Goal: Task Accomplishment & Management: Complete application form

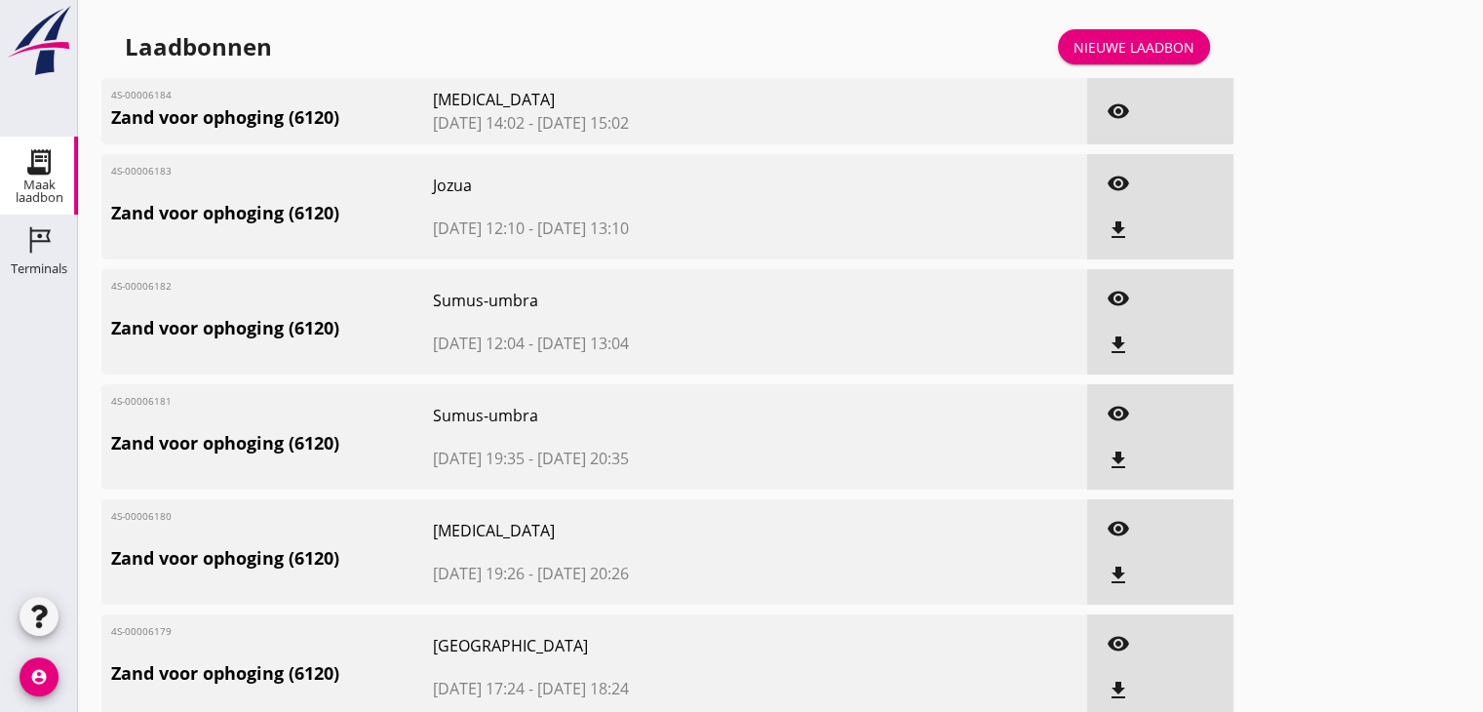
click at [1107, 48] on div "Nieuwe laadbon" at bounding box center [1133, 47] width 121 height 20
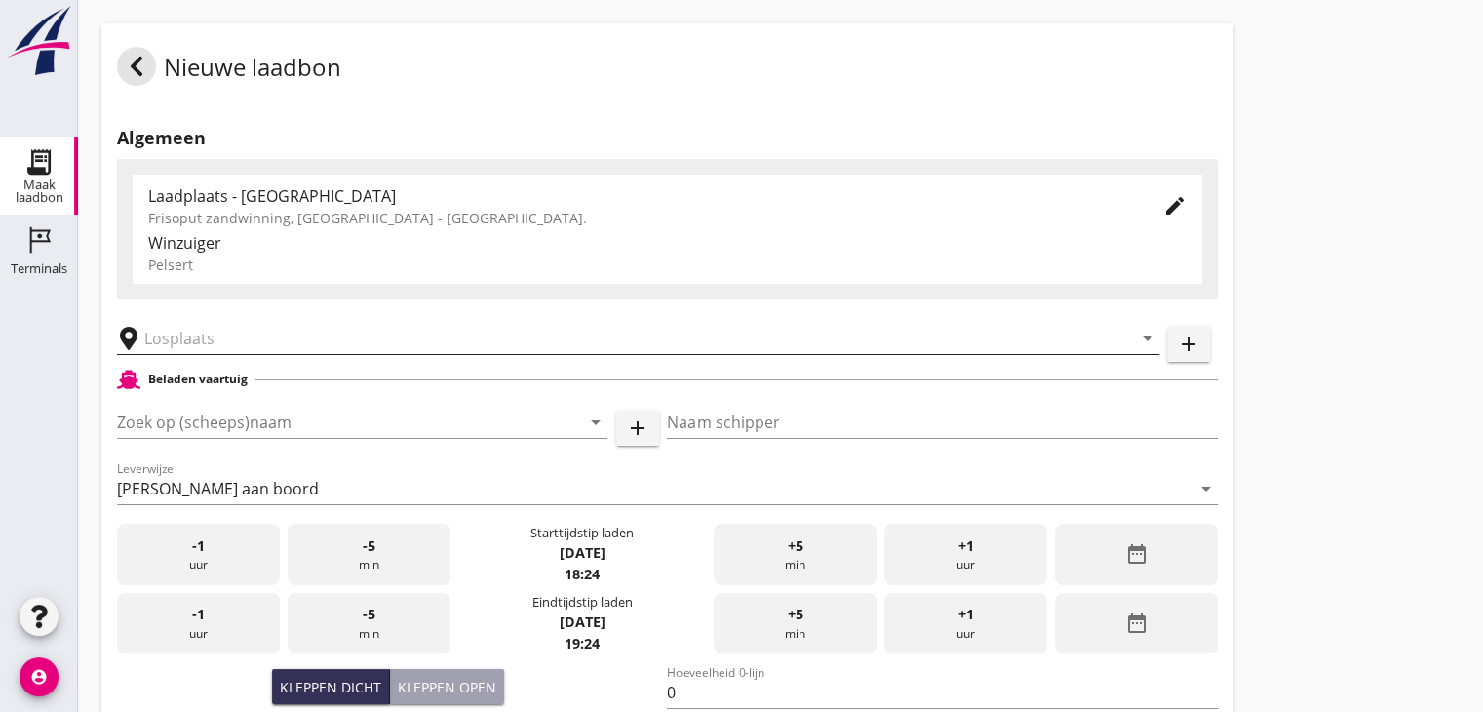
click at [267, 341] on input "text" at bounding box center [624, 338] width 960 height 31
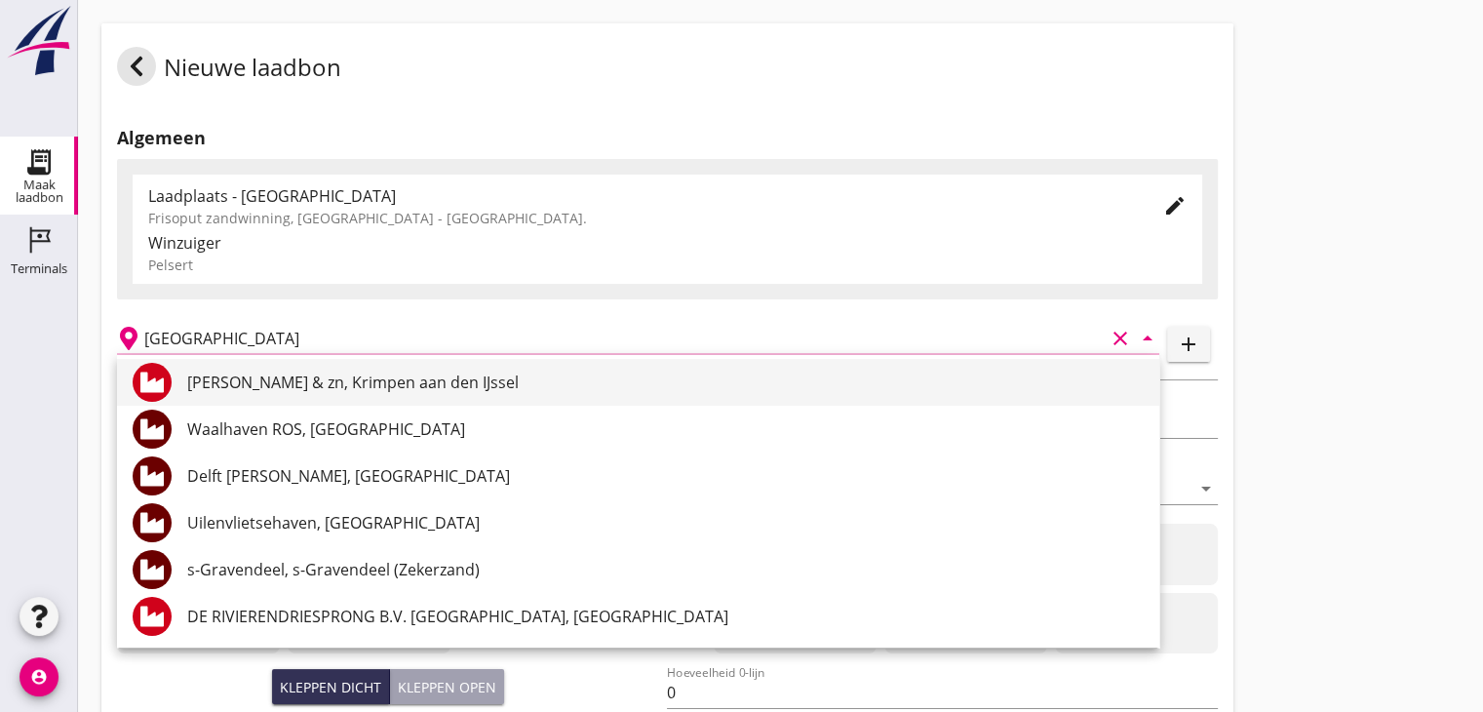
scroll to position [143, 0]
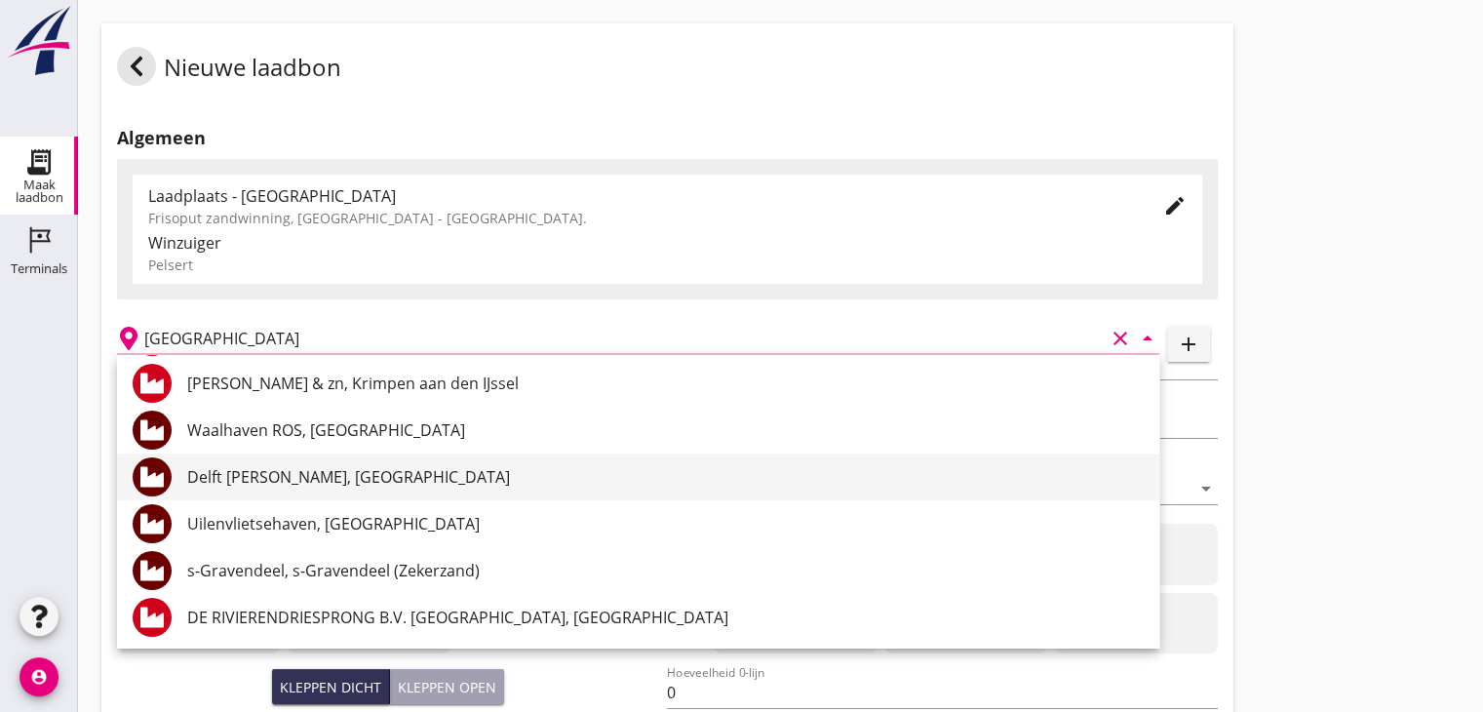
click at [406, 469] on div "Delft [PERSON_NAME], [GEOGRAPHIC_DATA]" at bounding box center [665, 476] width 956 height 23
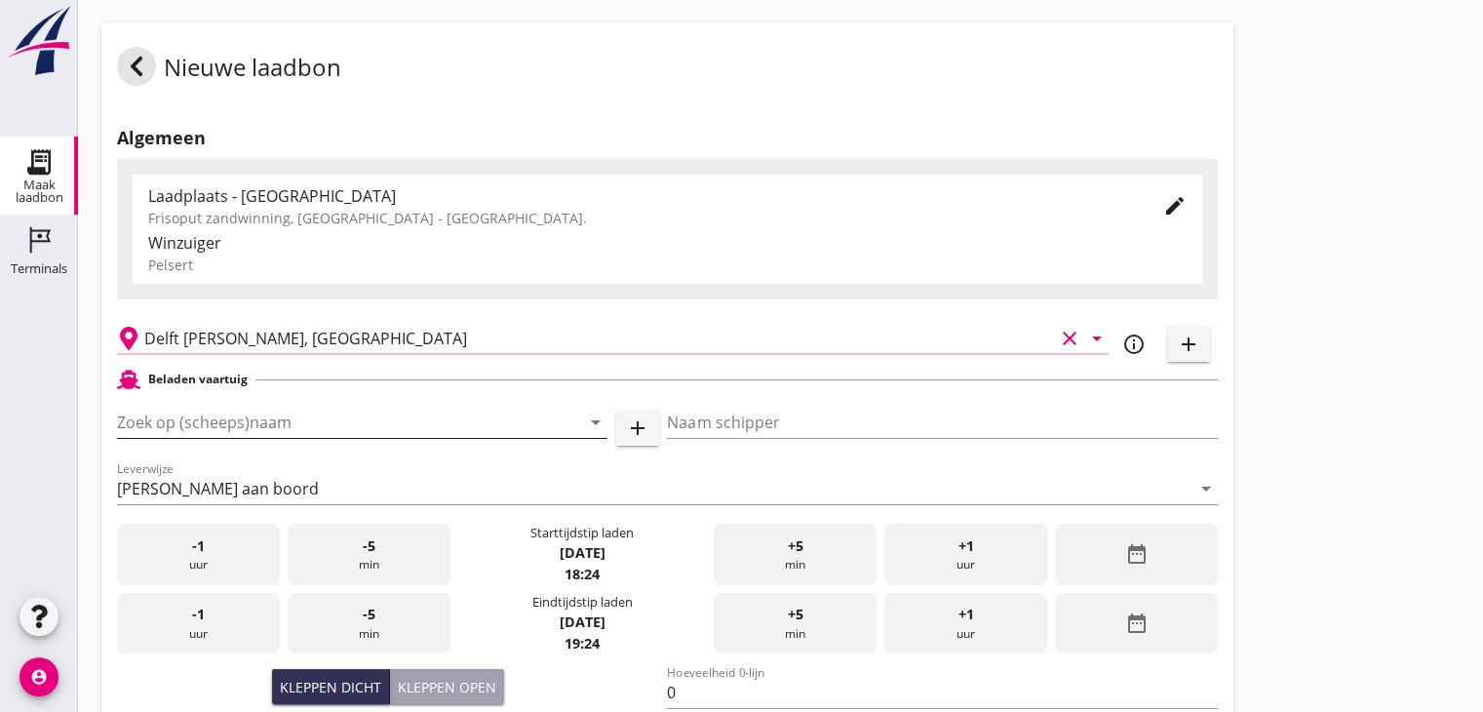
type input "Delft [PERSON_NAME], [GEOGRAPHIC_DATA]"
click at [369, 420] on input "Zoek op (scheeps)naam" at bounding box center [335, 422] width 436 height 31
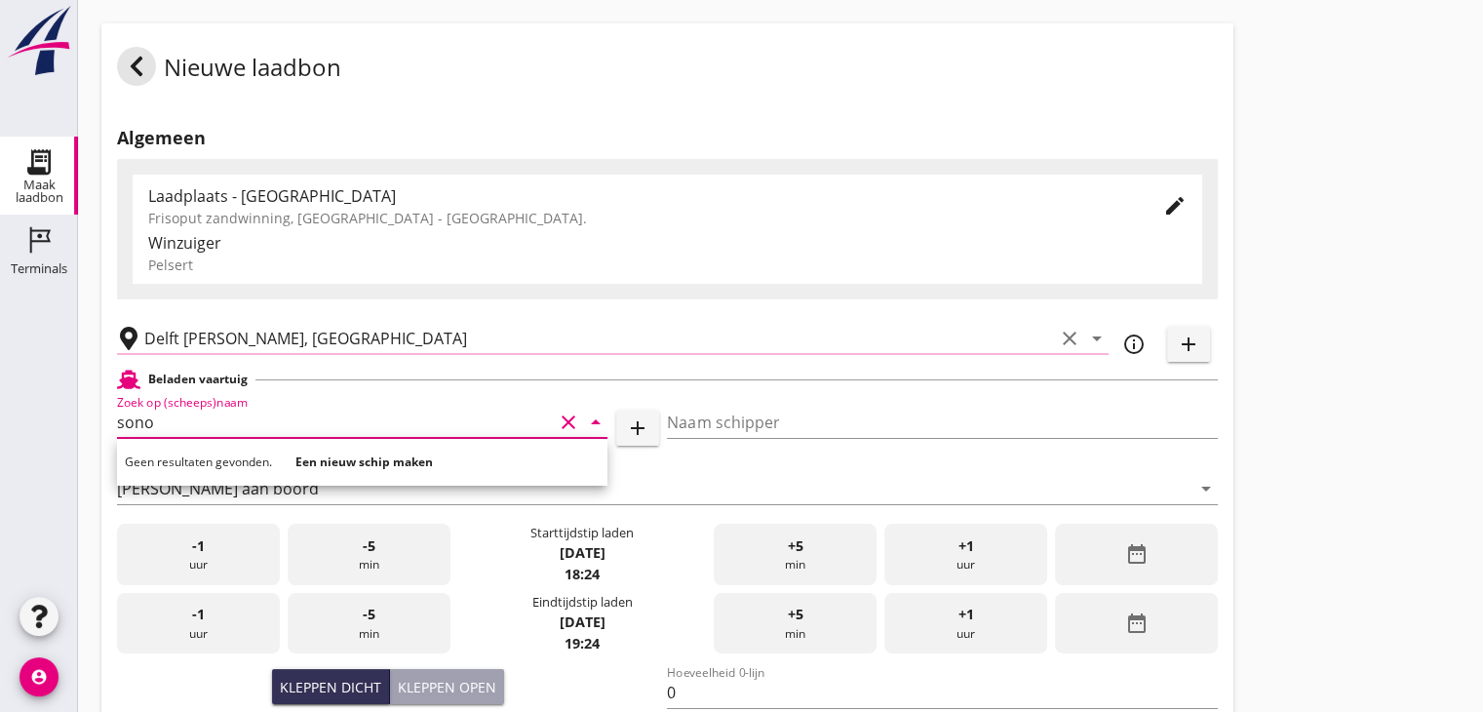
click at [222, 421] on input "sono" at bounding box center [335, 422] width 436 height 31
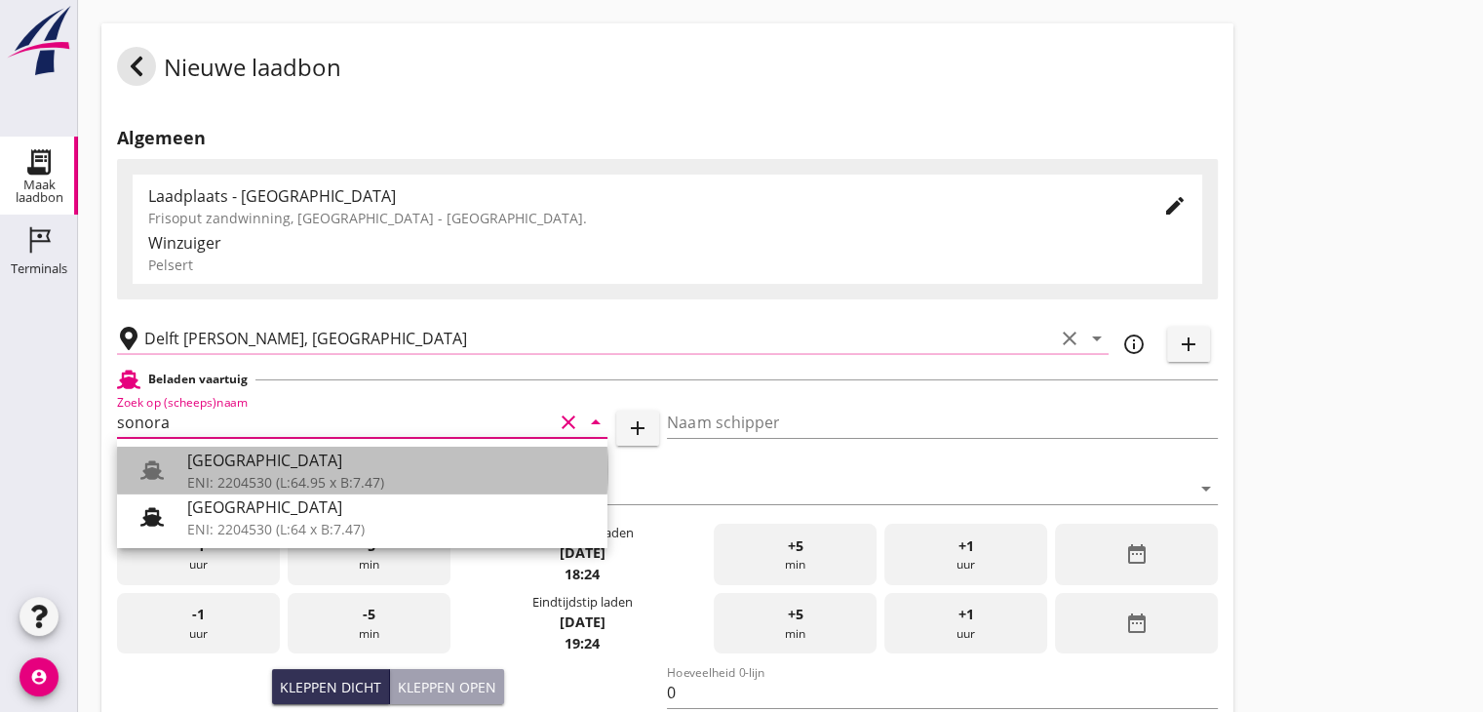
click at [261, 474] on div "ENI: 2204530 (L:64.95 x B:7.47)" at bounding box center [389, 482] width 405 height 20
type input "[GEOGRAPHIC_DATA]"
type input "Ko Hoeve"
type input "467"
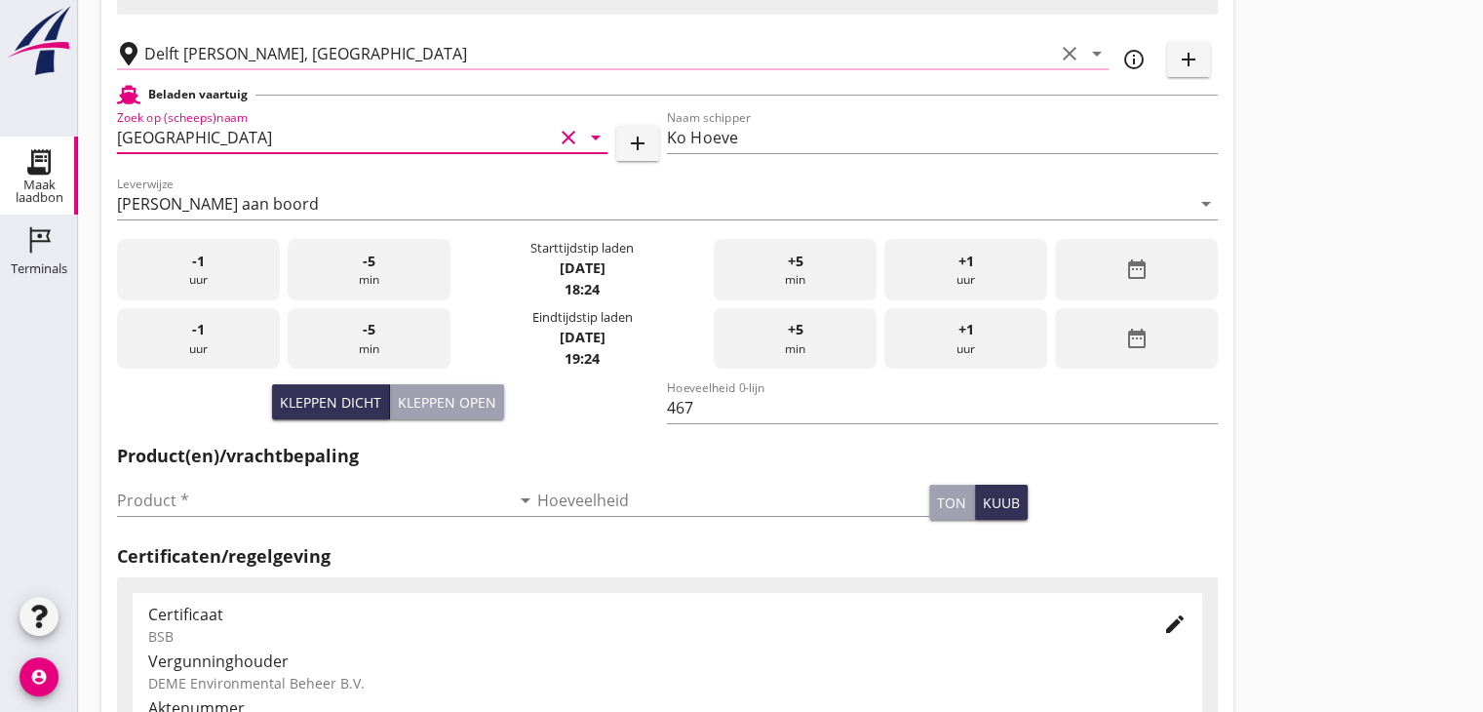
scroll to position [285, 0]
type input "[GEOGRAPHIC_DATA]"
click at [250, 506] on input "Product *" at bounding box center [313, 500] width 393 height 31
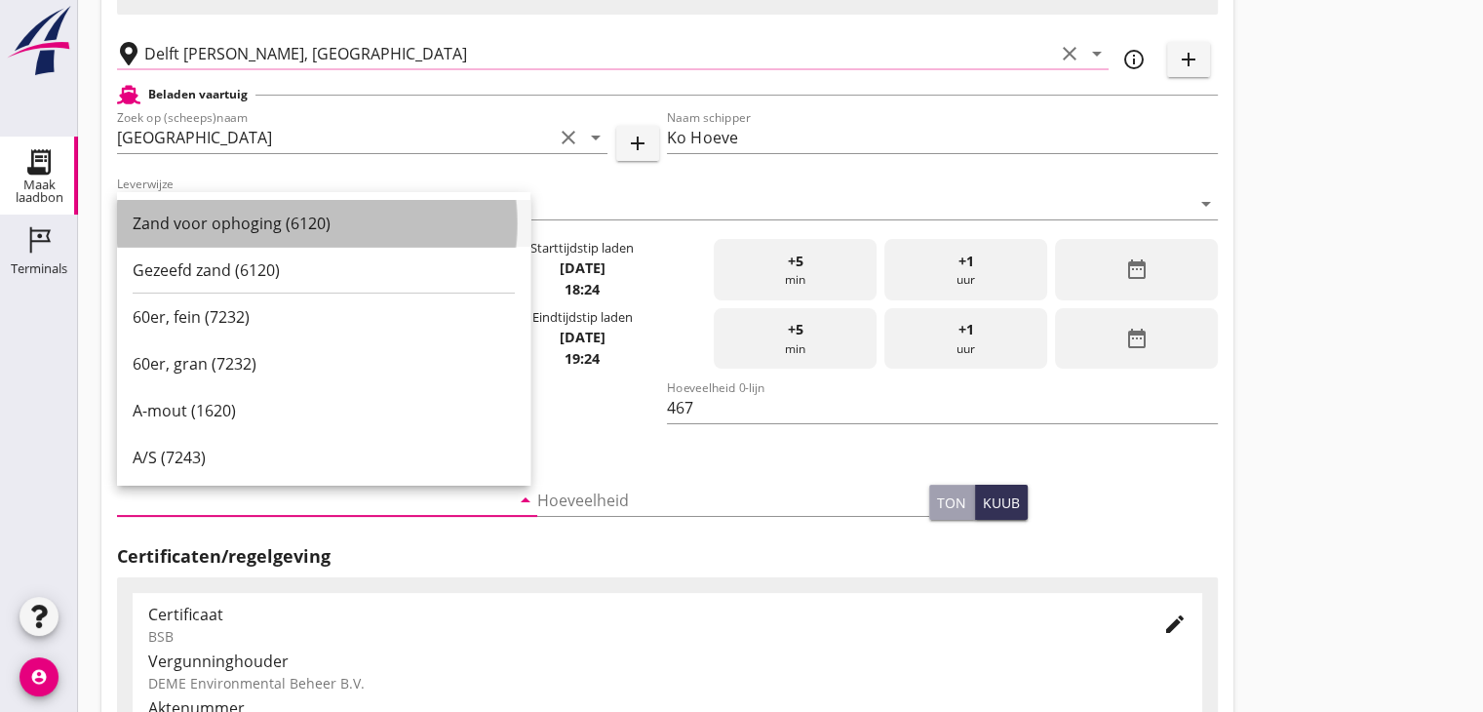
click at [260, 231] on div "Zand voor ophoging (6120)" at bounding box center [324, 223] width 382 height 23
type input "Zand voor ophoging (6120)"
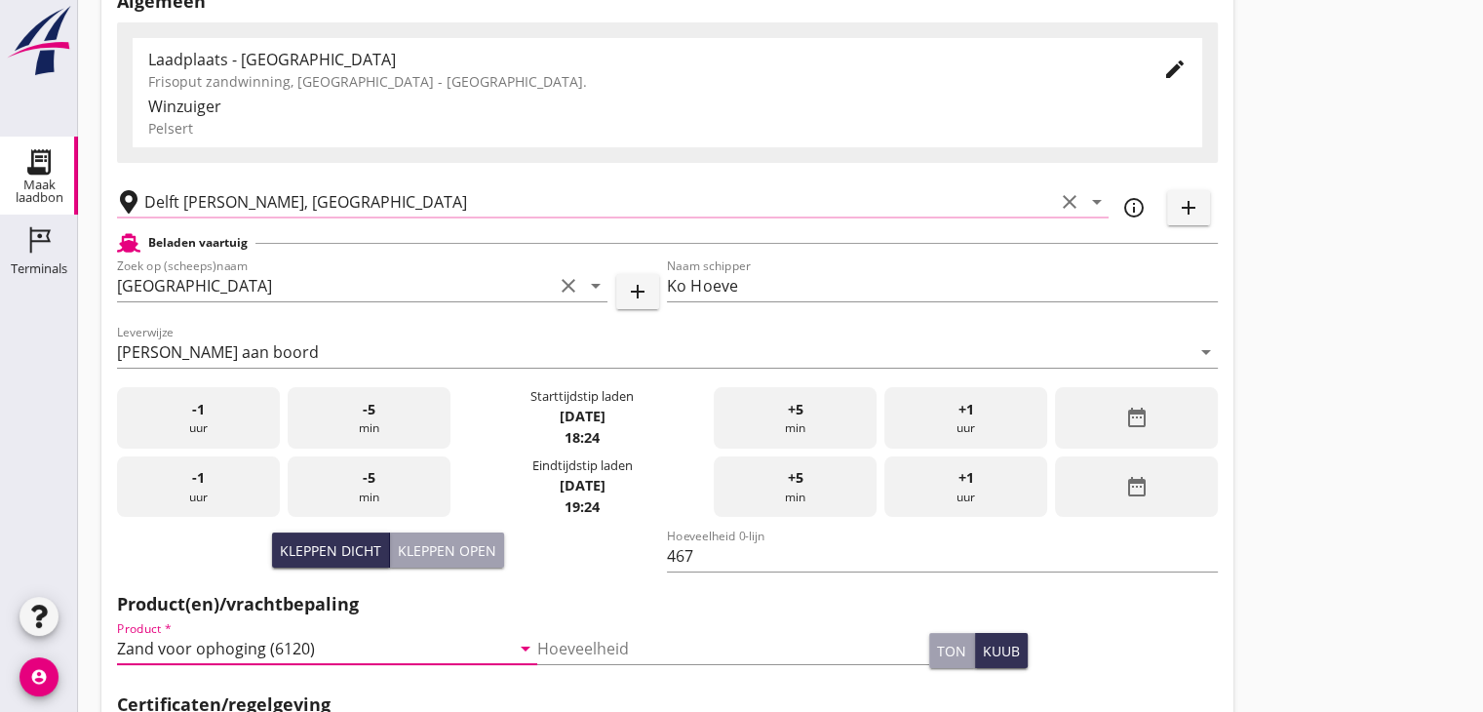
scroll to position [115, 0]
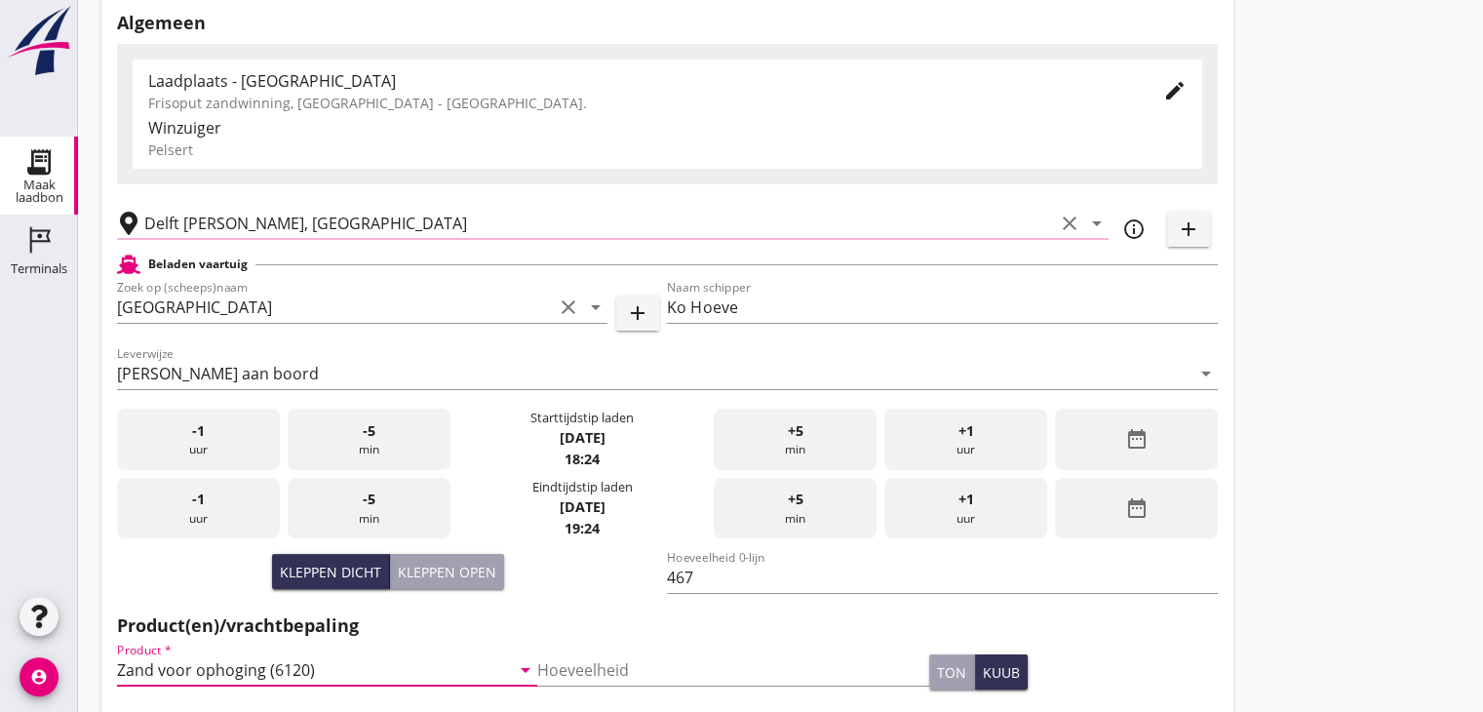
click at [1068, 215] on icon "clear" at bounding box center [1069, 223] width 23 height 23
click at [168, 224] on input "text" at bounding box center [624, 223] width 960 height 31
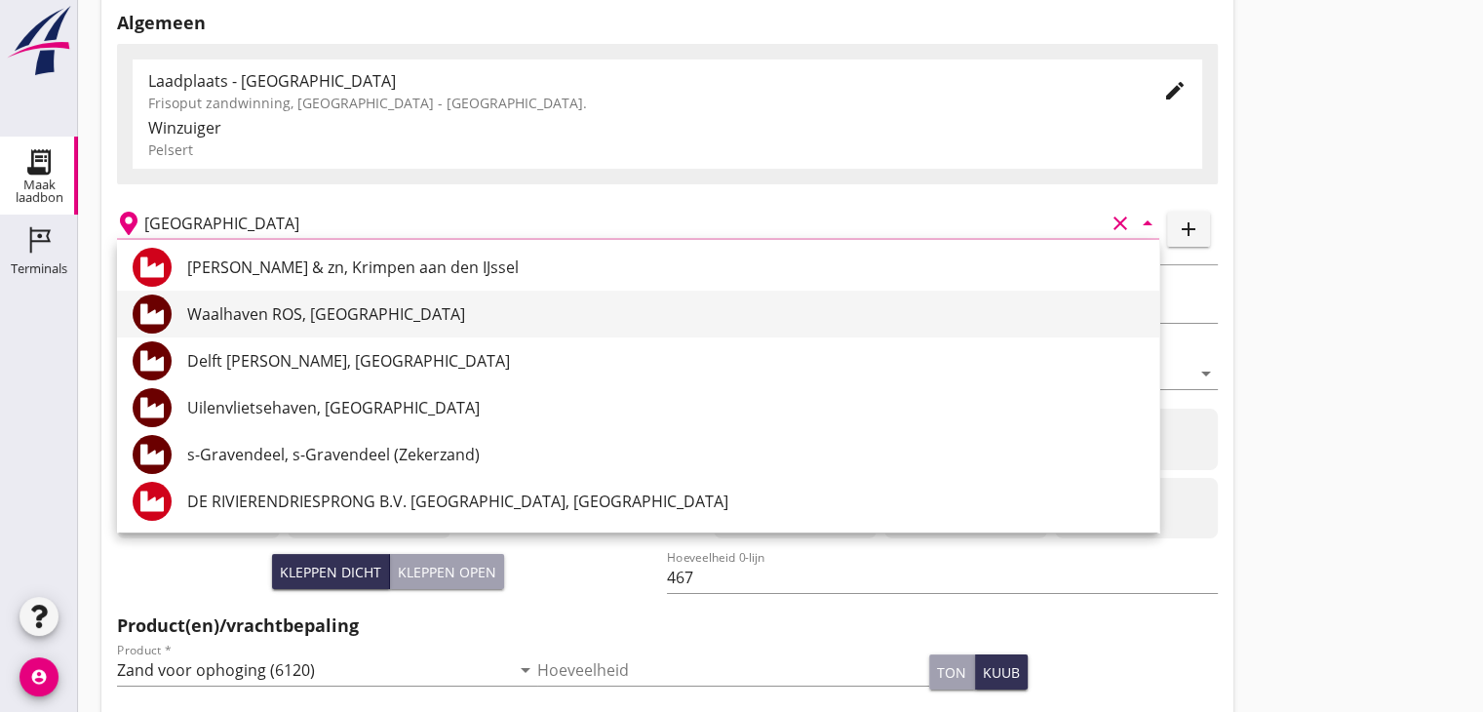
scroll to position [142, 0]
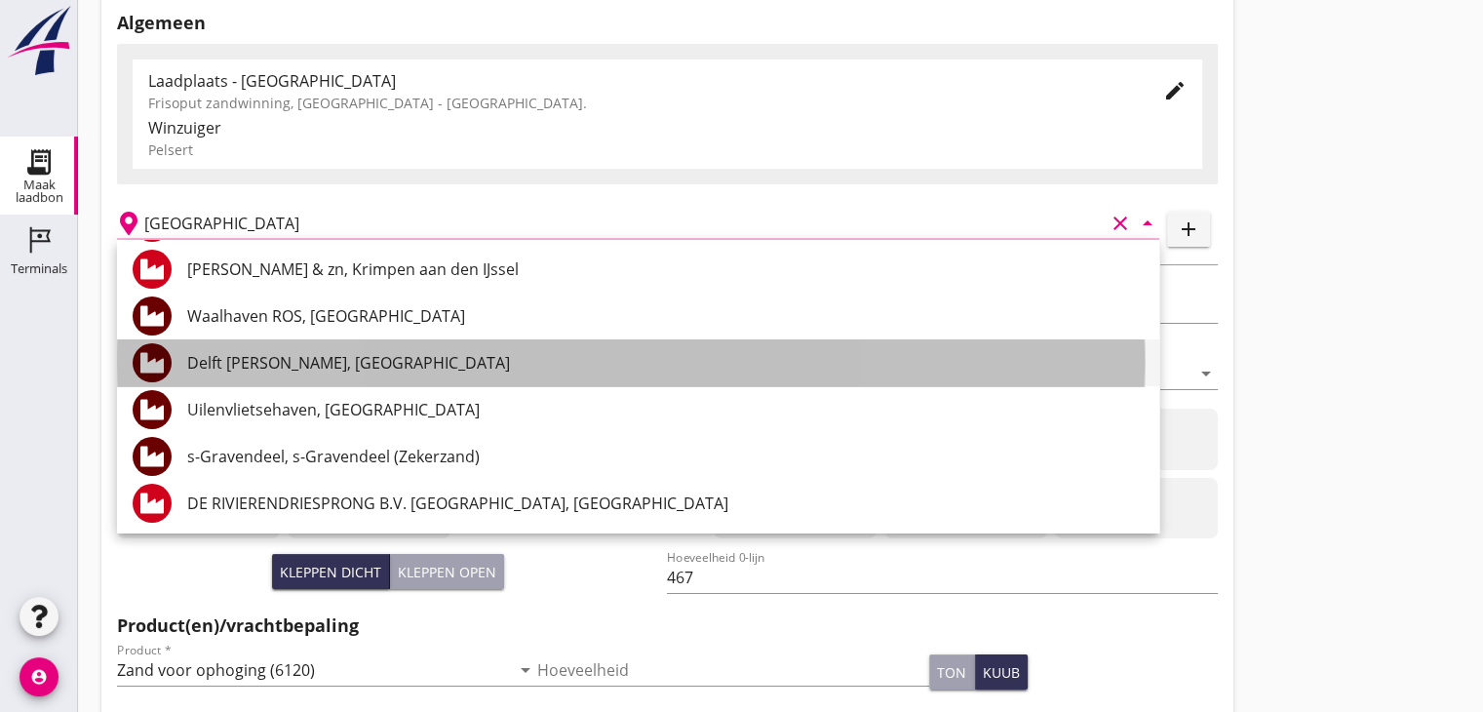
click at [310, 369] on div "Delft [PERSON_NAME], [GEOGRAPHIC_DATA]" at bounding box center [665, 362] width 956 height 23
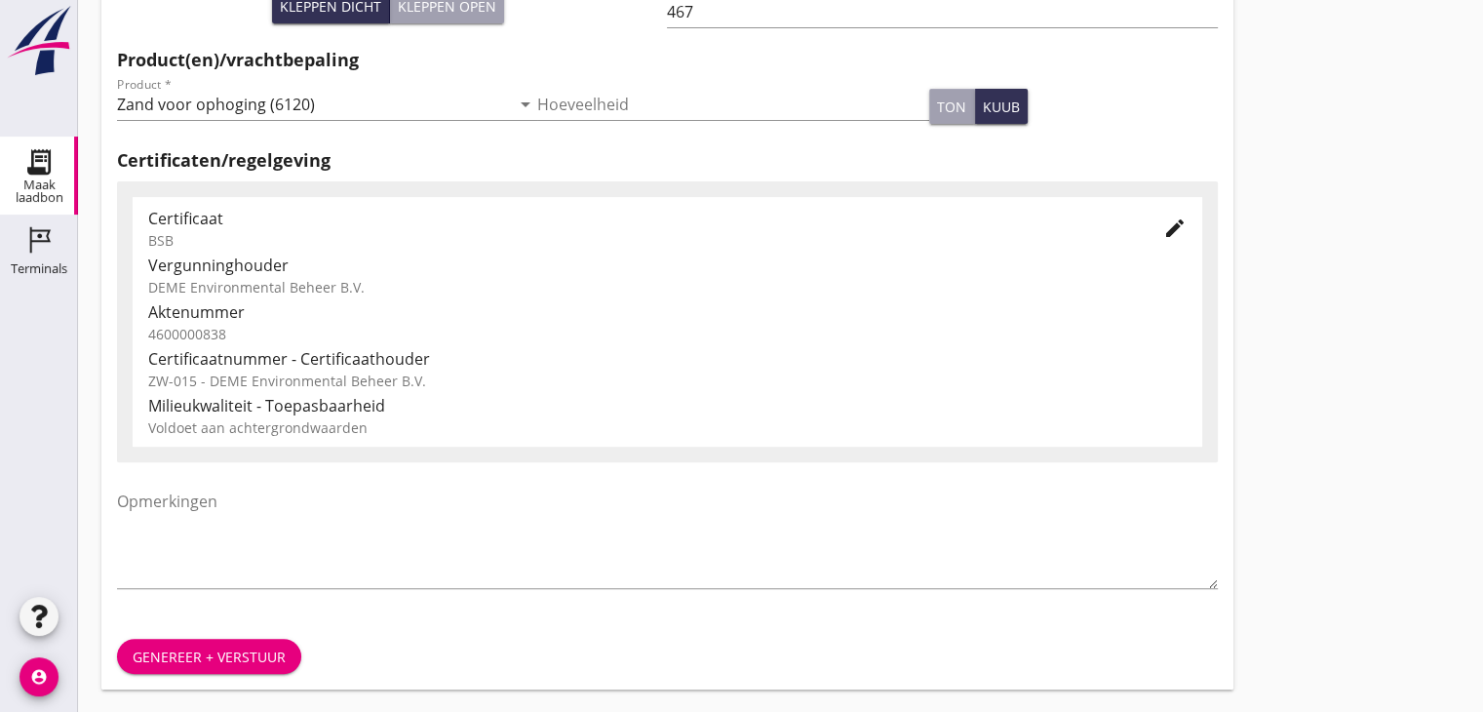
scroll to position [682, 0]
type input "Delft [PERSON_NAME], [GEOGRAPHIC_DATA]"
click at [164, 658] on div "Genereer + verstuur" at bounding box center [209, 655] width 153 height 20
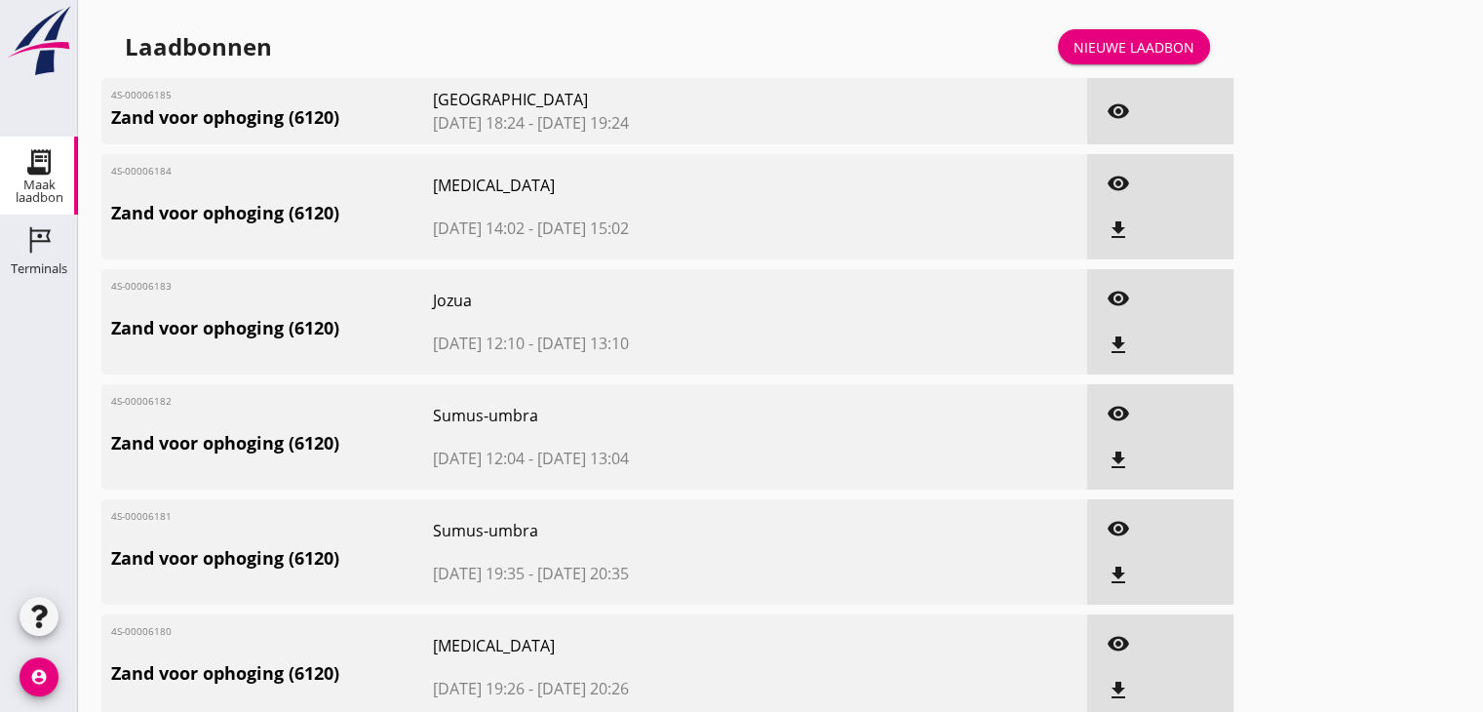
click at [1140, 55] on div "Nieuwe laadbon" at bounding box center [1133, 47] width 121 height 20
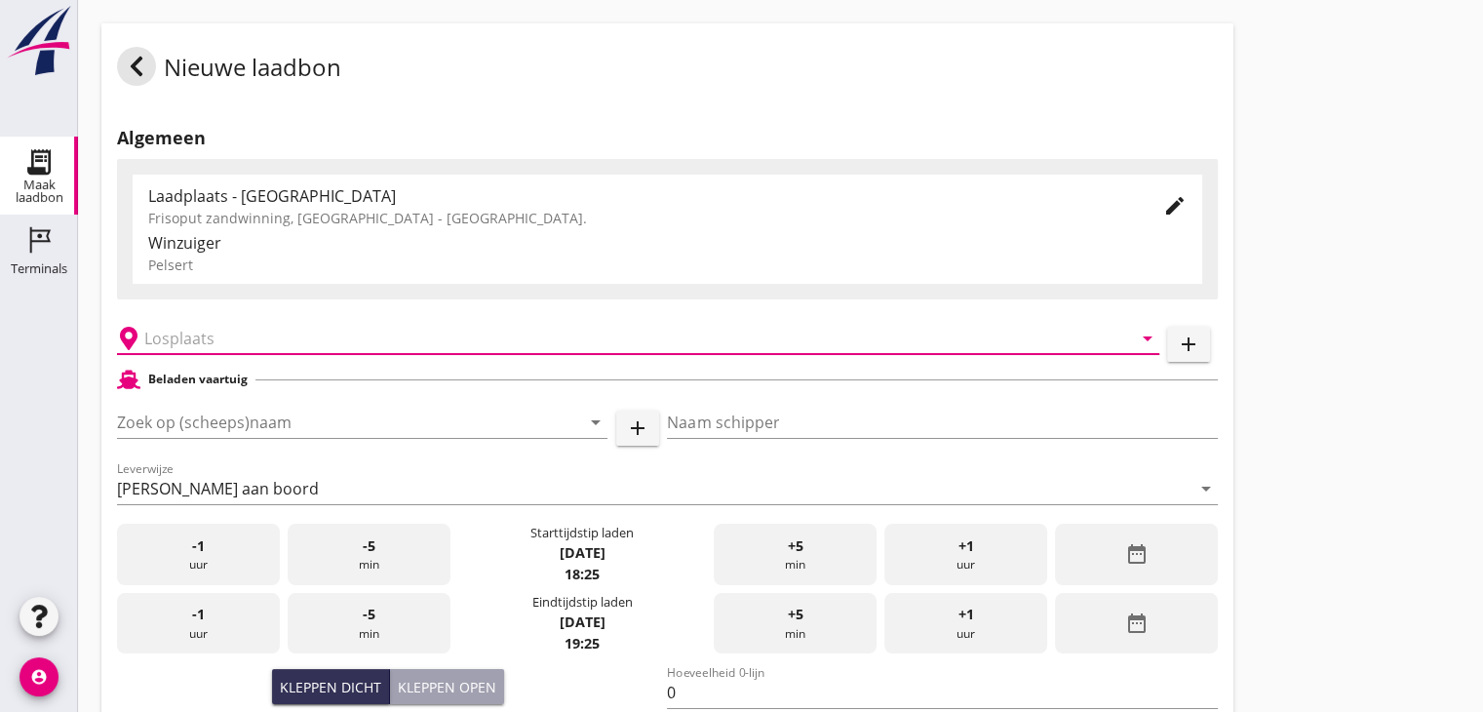
click at [269, 344] on input "text" at bounding box center [624, 338] width 960 height 31
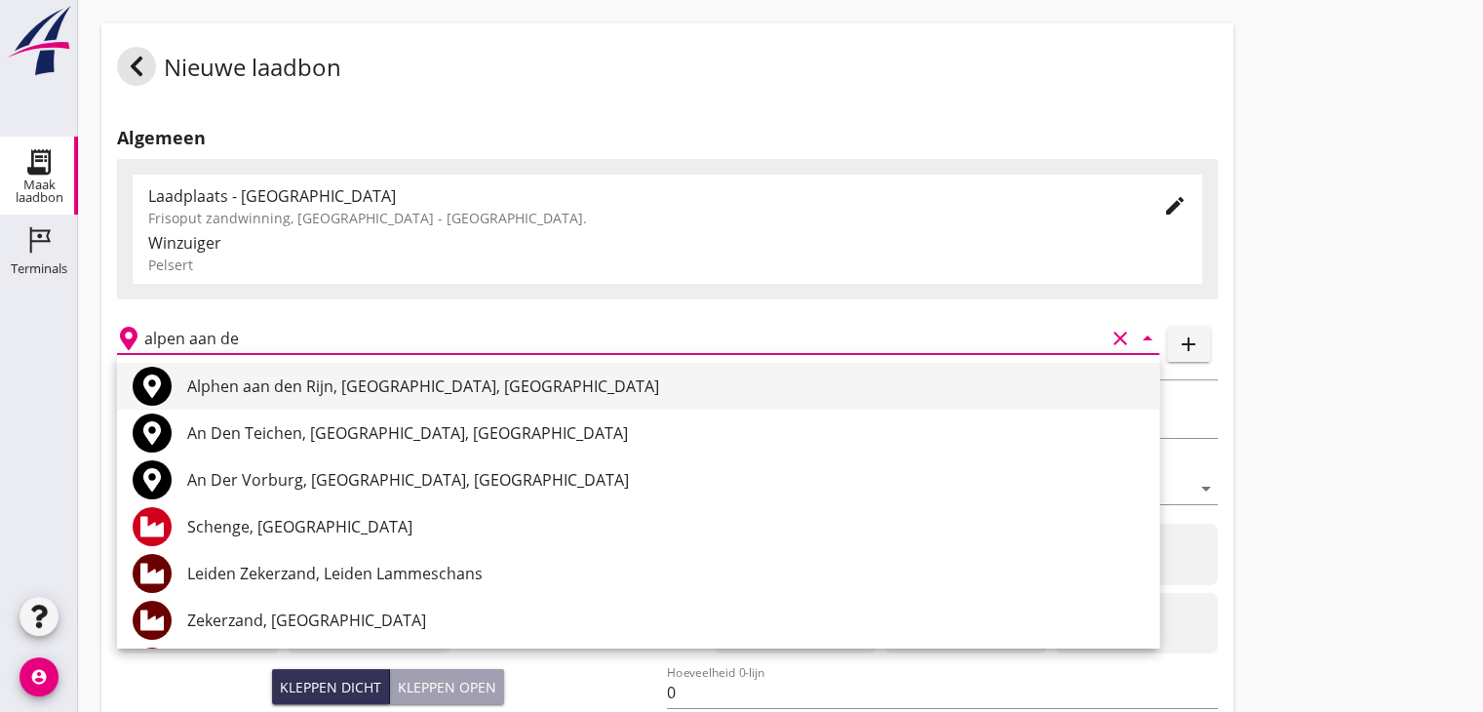
click at [340, 377] on div "Alphen aan den Rijn, [GEOGRAPHIC_DATA], [GEOGRAPHIC_DATA]" at bounding box center [665, 385] width 956 height 23
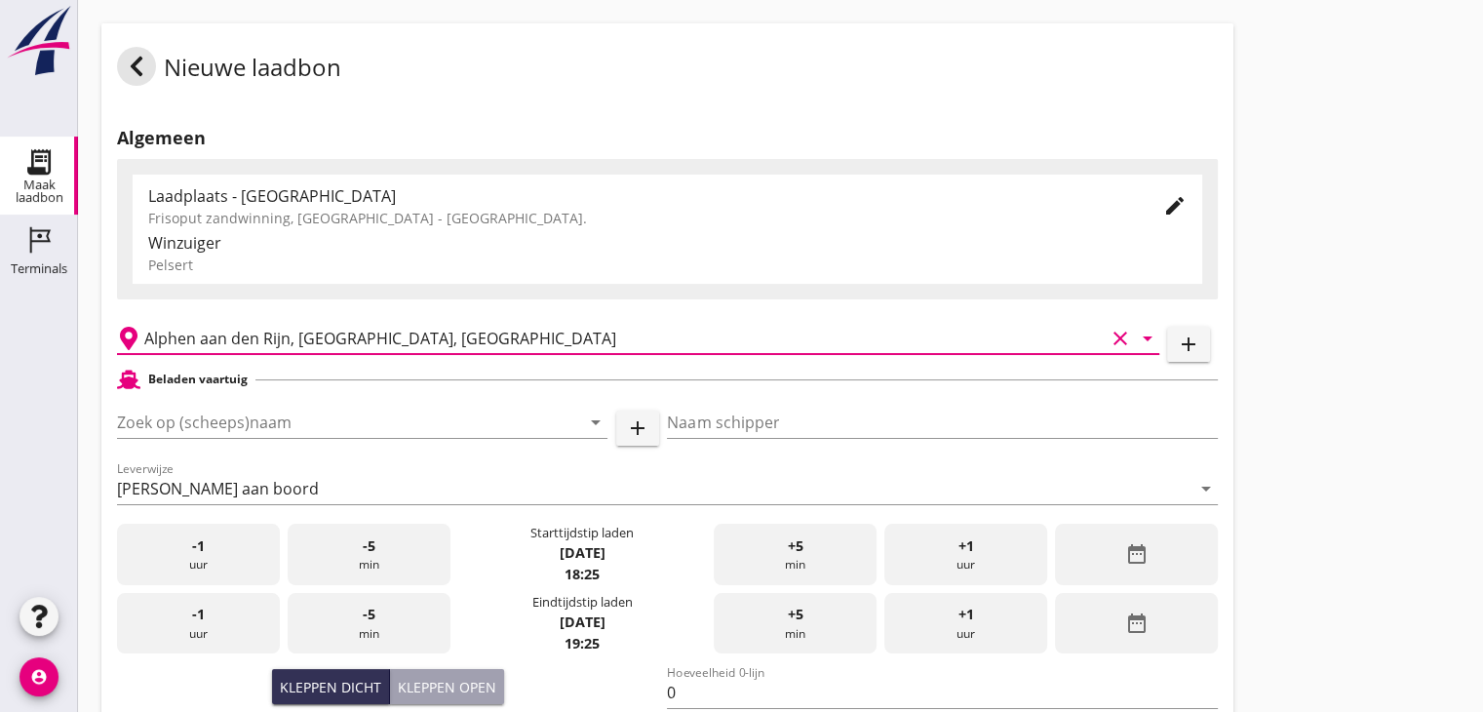
type input "Alphen aan den Rijn, [GEOGRAPHIC_DATA], [GEOGRAPHIC_DATA]"
click at [387, 439] on div "Zoek op (scheeps)naam arrow_drop_down" at bounding box center [362, 432] width 490 height 51
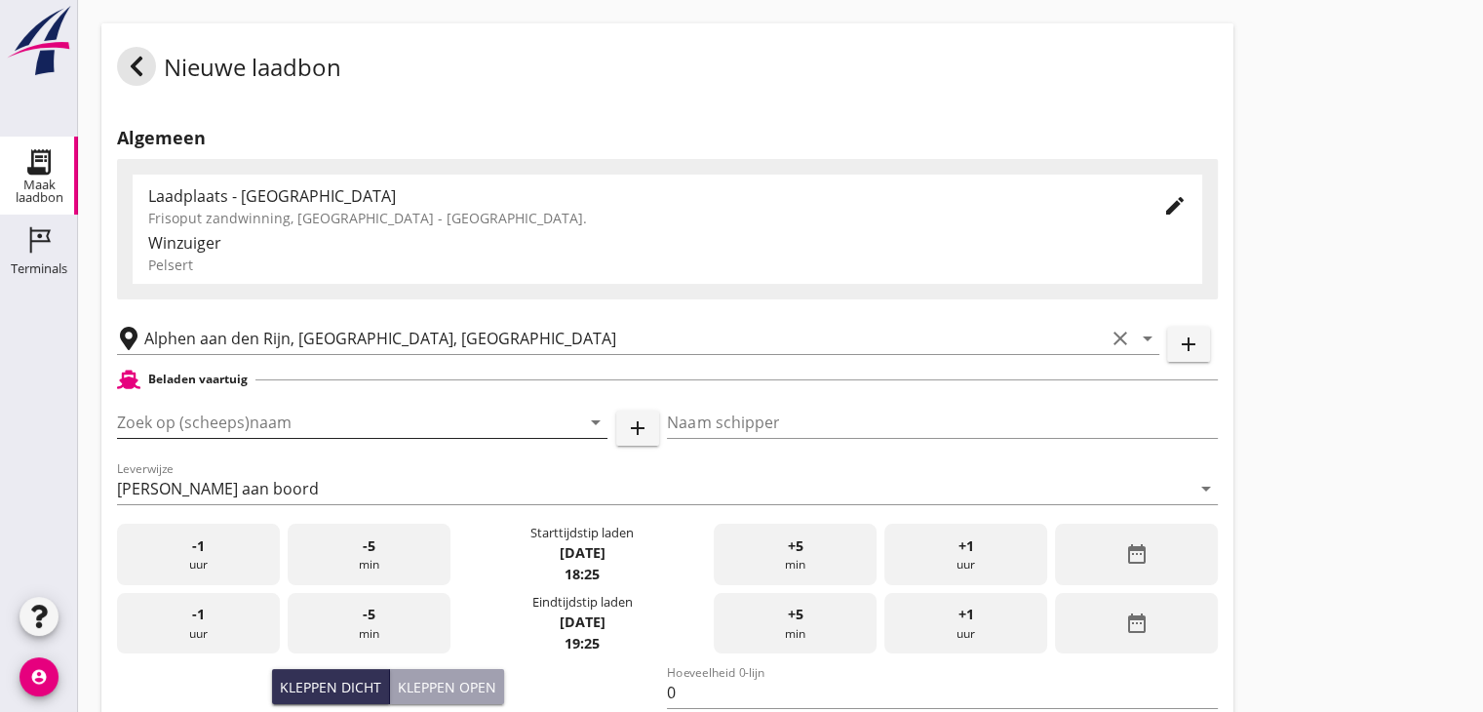
click at [377, 421] on input "Zoek op (scheeps)naam" at bounding box center [335, 422] width 436 height 31
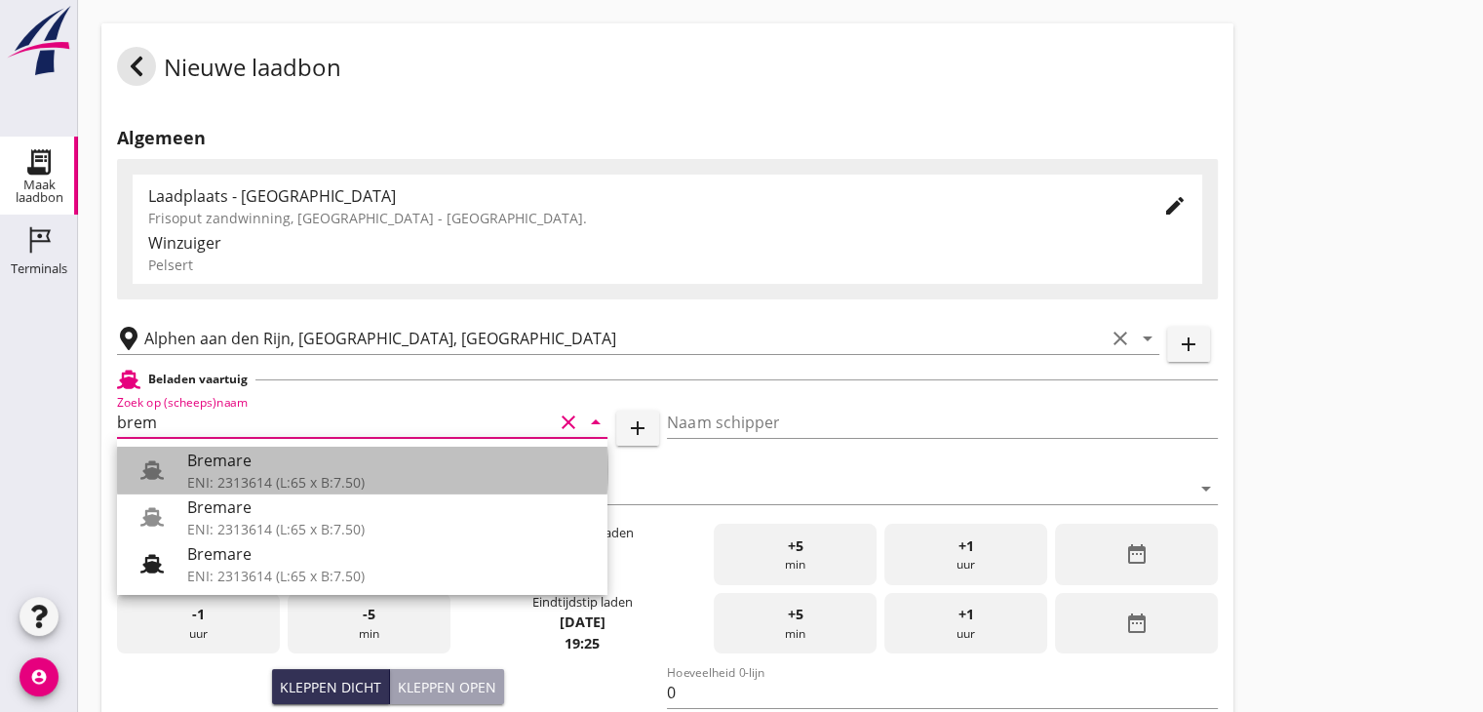
click at [304, 468] on div "Bremare" at bounding box center [389, 459] width 405 height 23
type input "Bremare"
type input "[PERSON_NAME]"
type input "429"
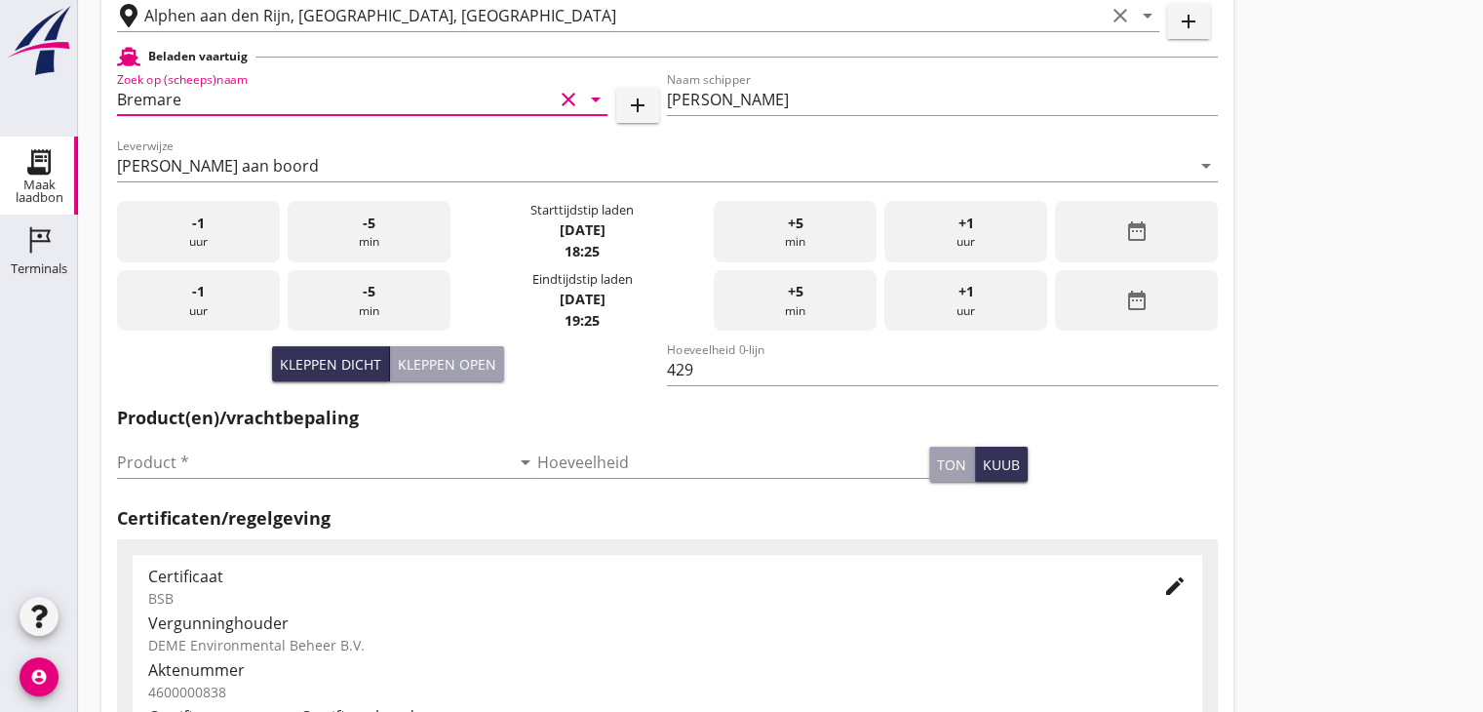
scroll to position [328, 0]
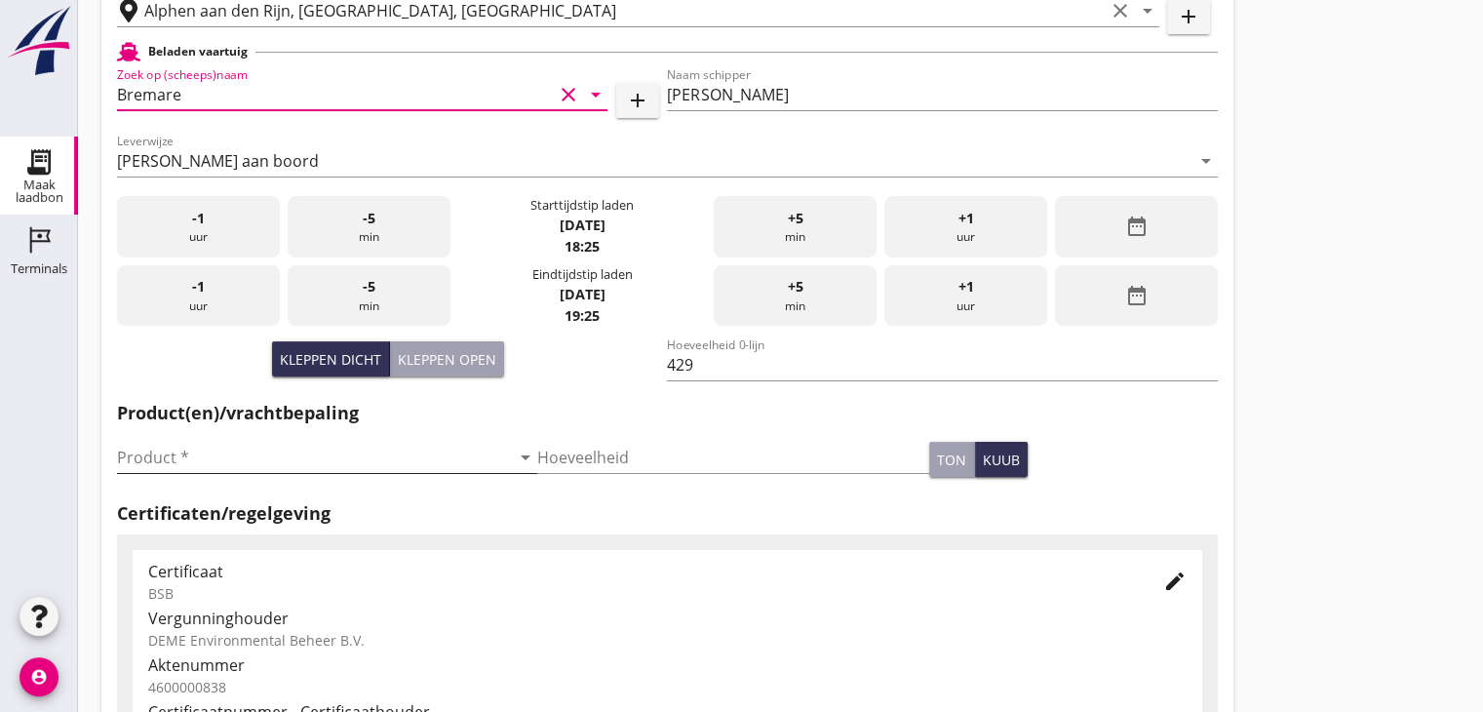
type input "Bremare"
click at [261, 447] on input "Product *" at bounding box center [313, 457] width 393 height 31
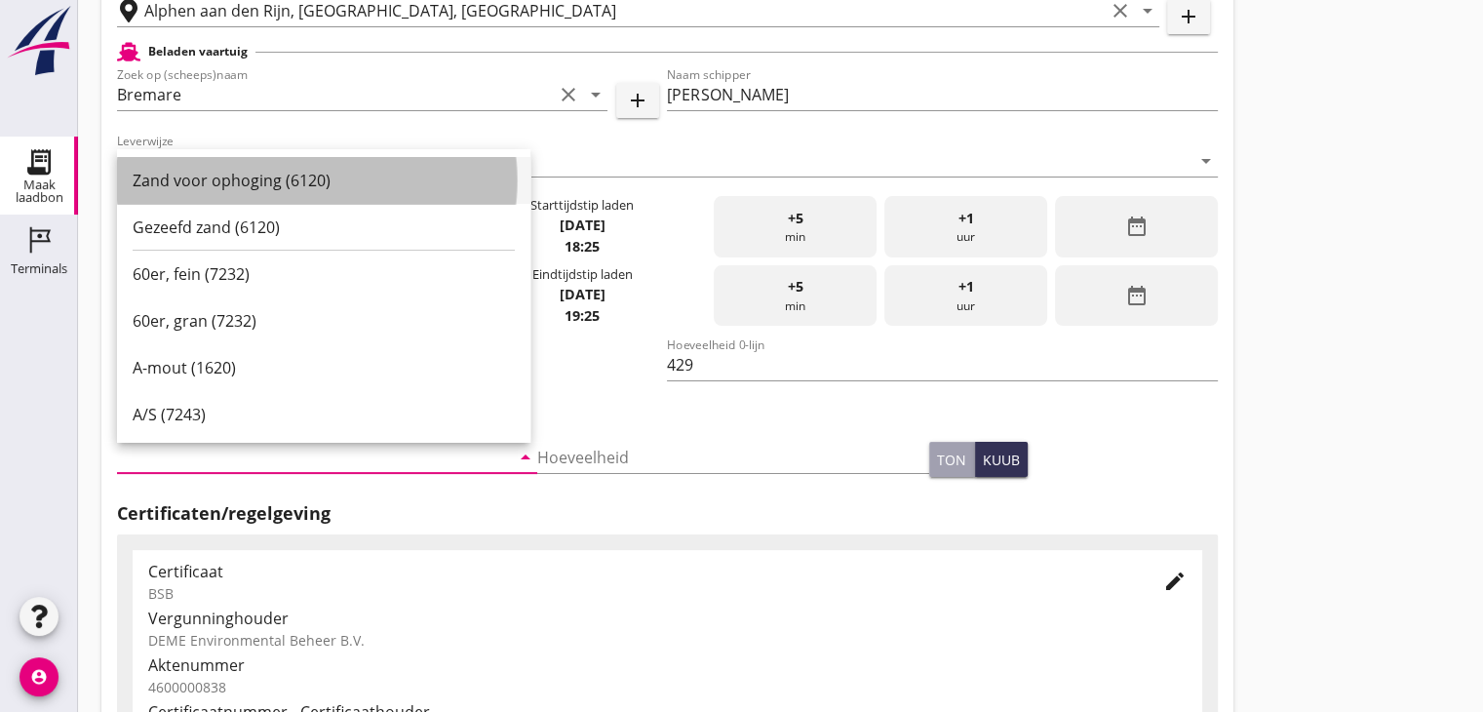
click at [218, 184] on div "Zand voor ophoging (6120)" at bounding box center [324, 180] width 382 height 23
type input "Zand voor ophoging (6120)"
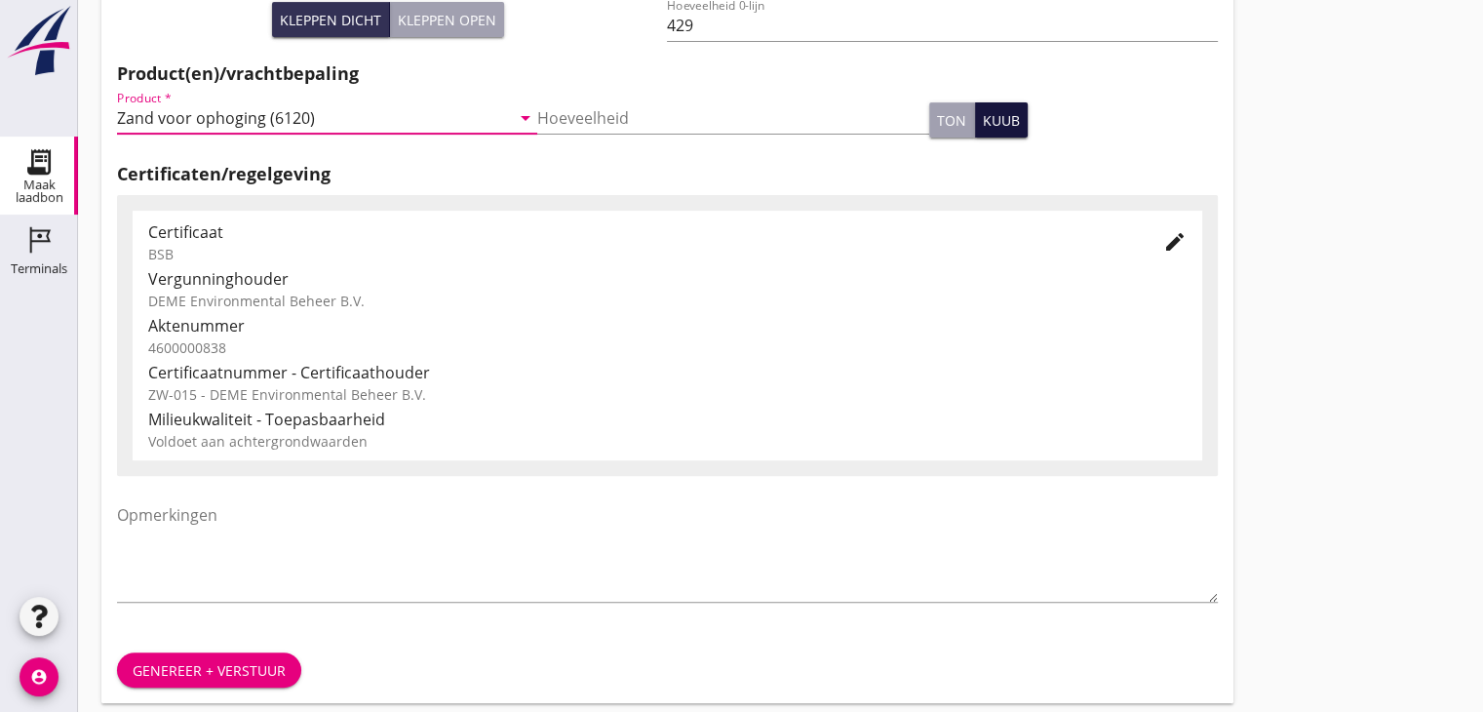
scroll to position [682, 0]
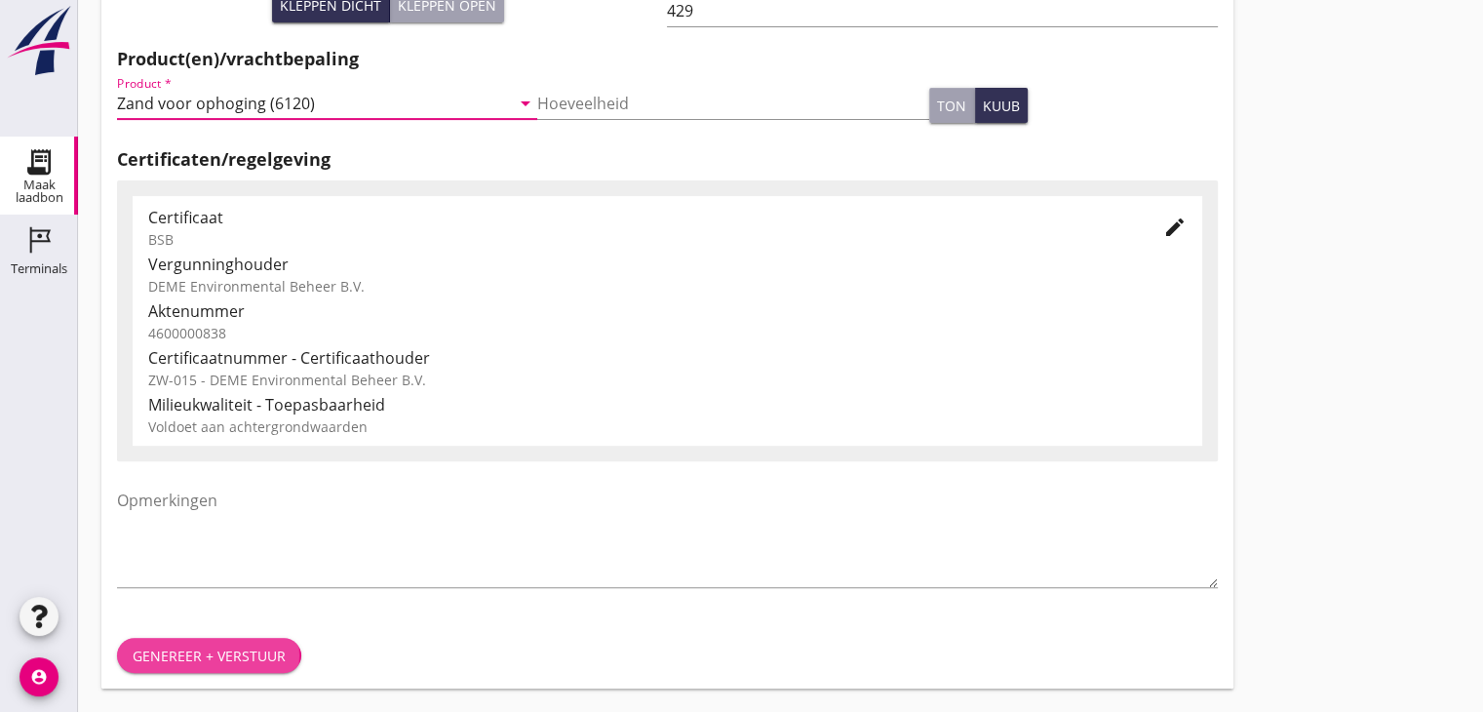
click at [191, 654] on div "Genereer + verstuur" at bounding box center [209, 655] width 153 height 20
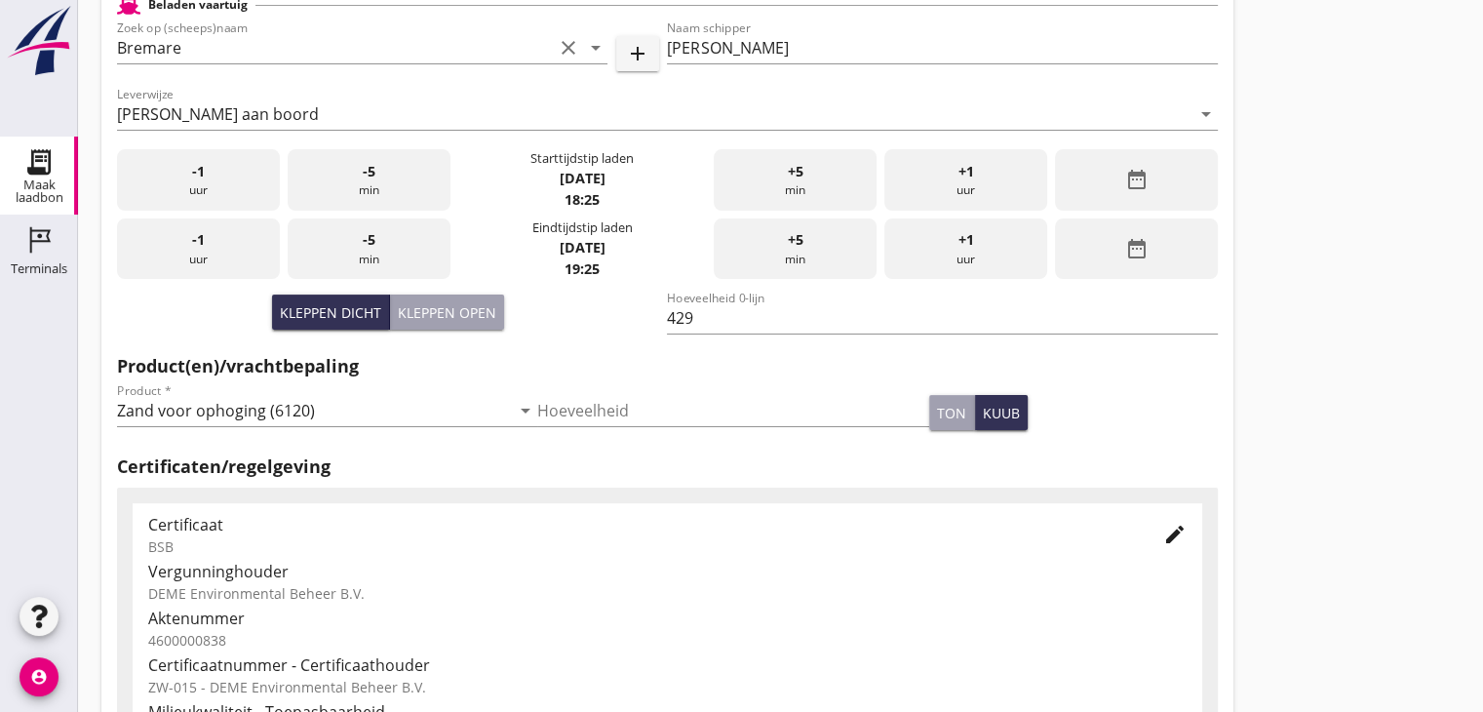
scroll to position [326, 0]
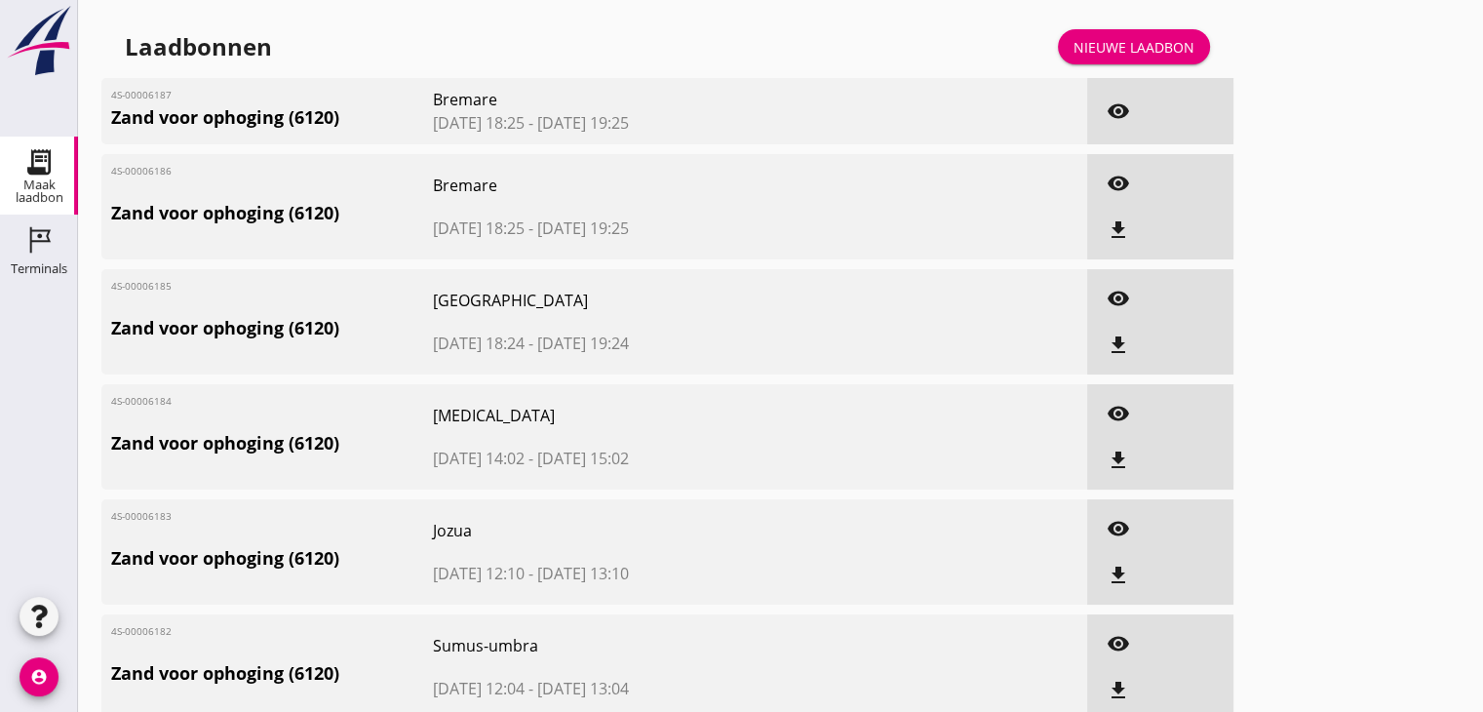
click at [1110, 48] on div "Nieuwe laadbon" at bounding box center [1133, 47] width 121 height 20
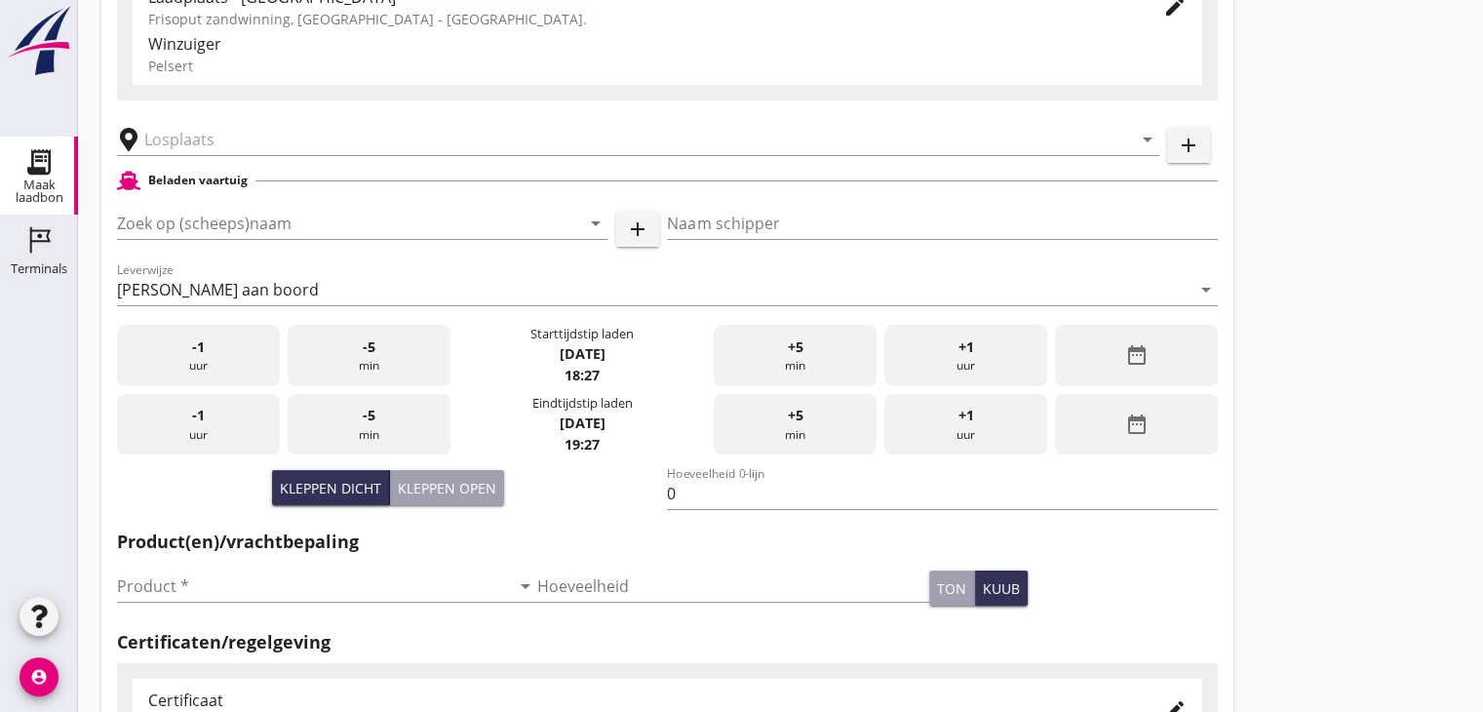
scroll to position [199, 0]
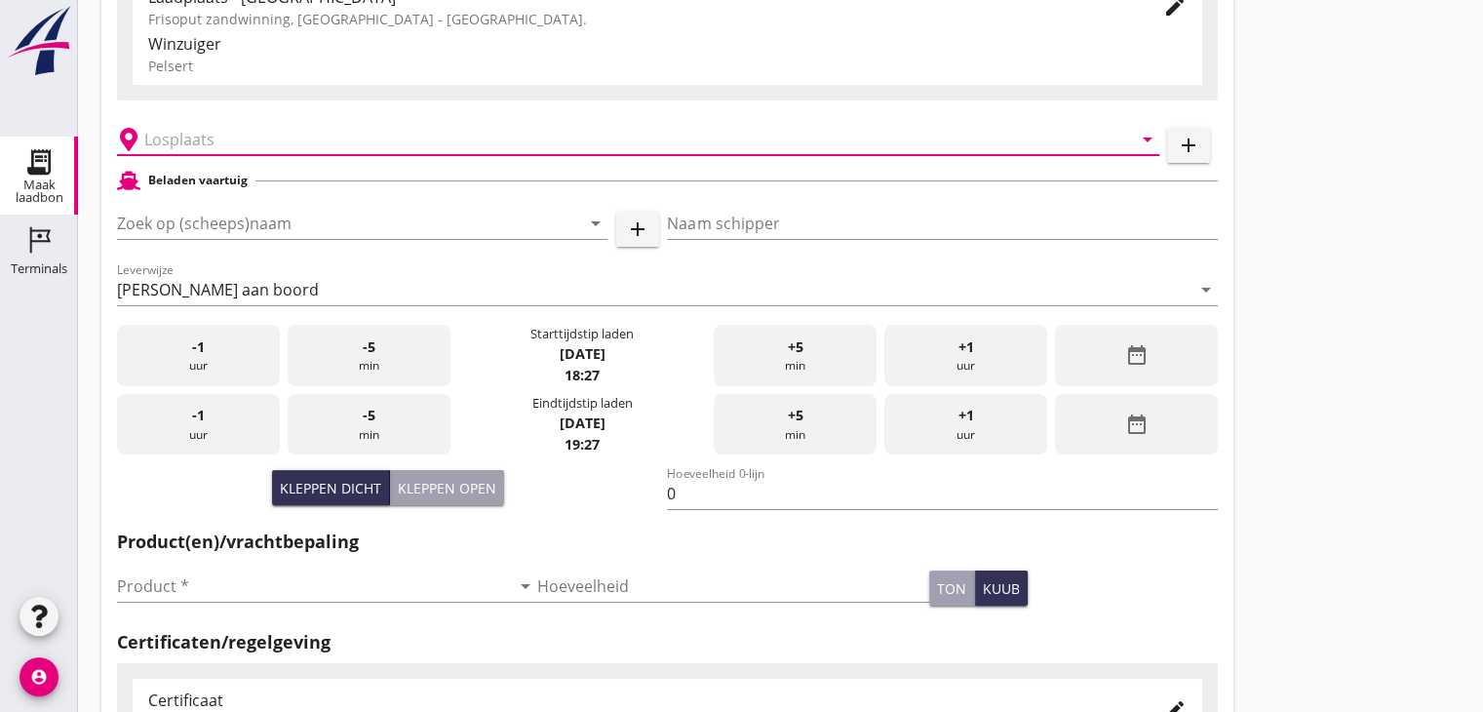
click at [226, 142] on input "text" at bounding box center [624, 139] width 960 height 31
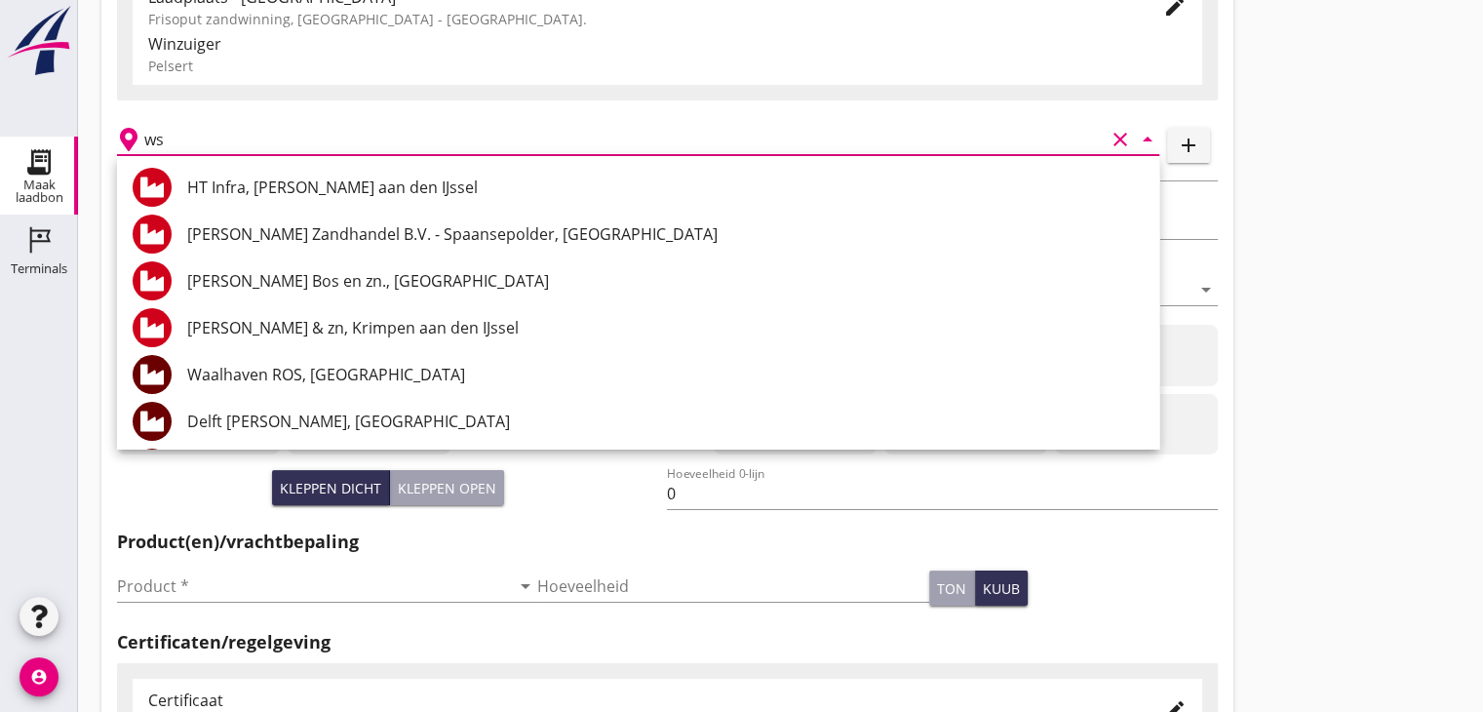
type input "w"
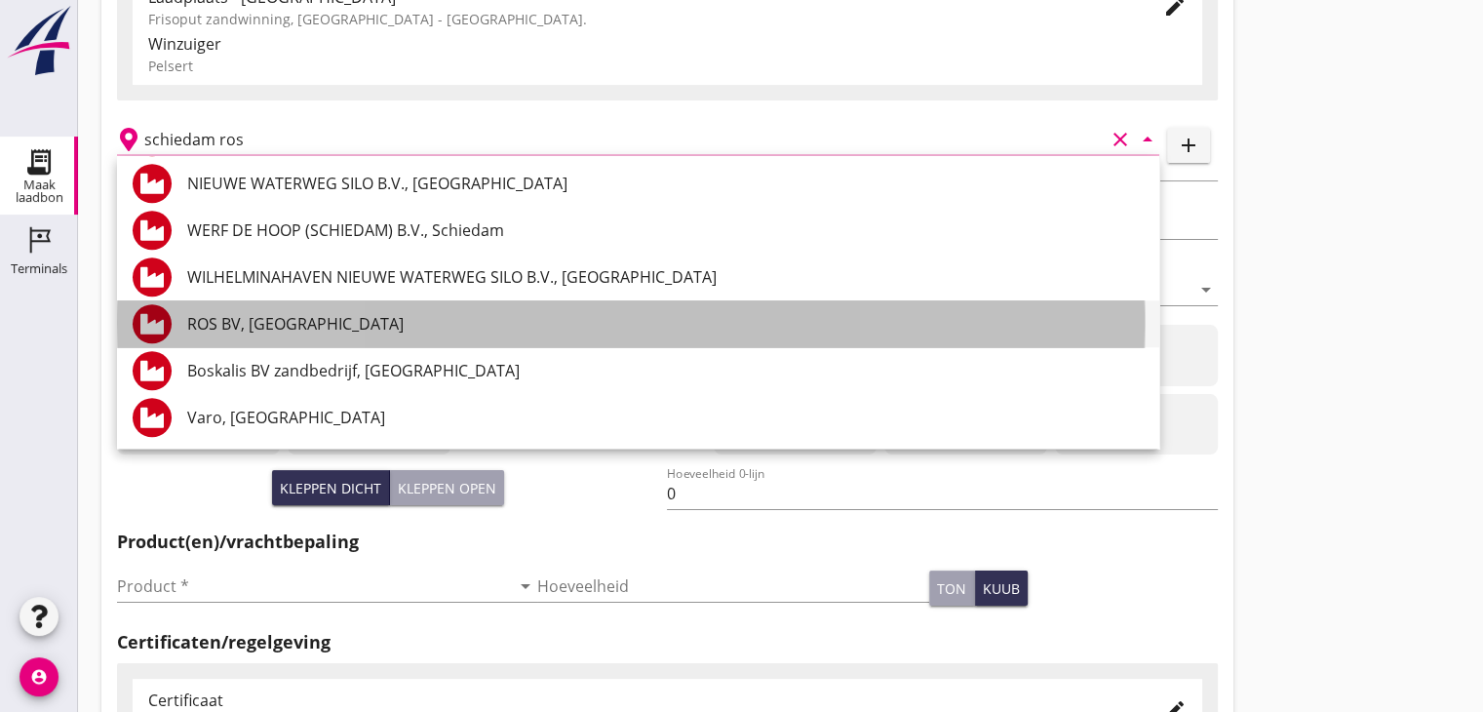
click at [348, 322] on div "ROS BV, [GEOGRAPHIC_DATA]" at bounding box center [665, 323] width 956 height 23
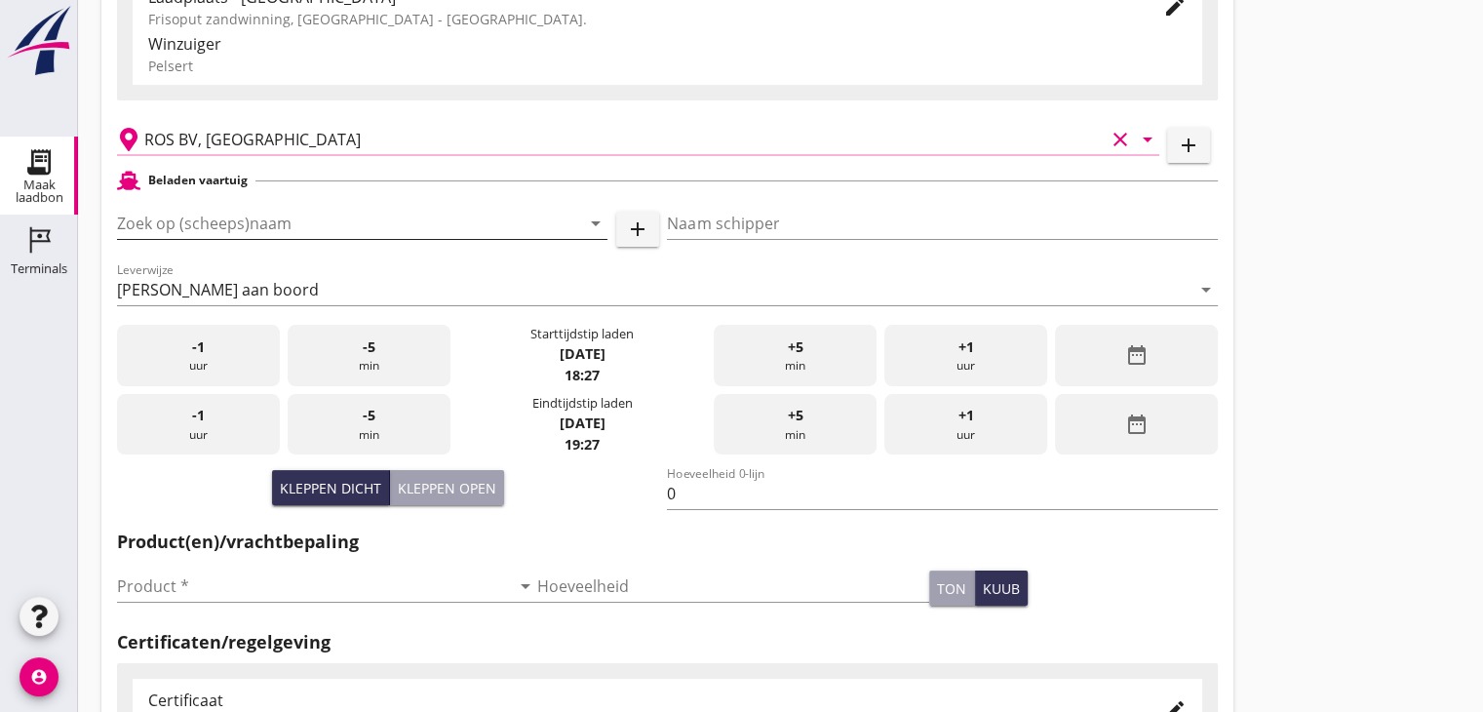
type input "ROS BV, [GEOGRAPHIC_DATA]"
click at [259, 237] on div "Zoek op (scheeps)naam arrow_drop_down" at bounding box center [362, 223] width 490 height 31
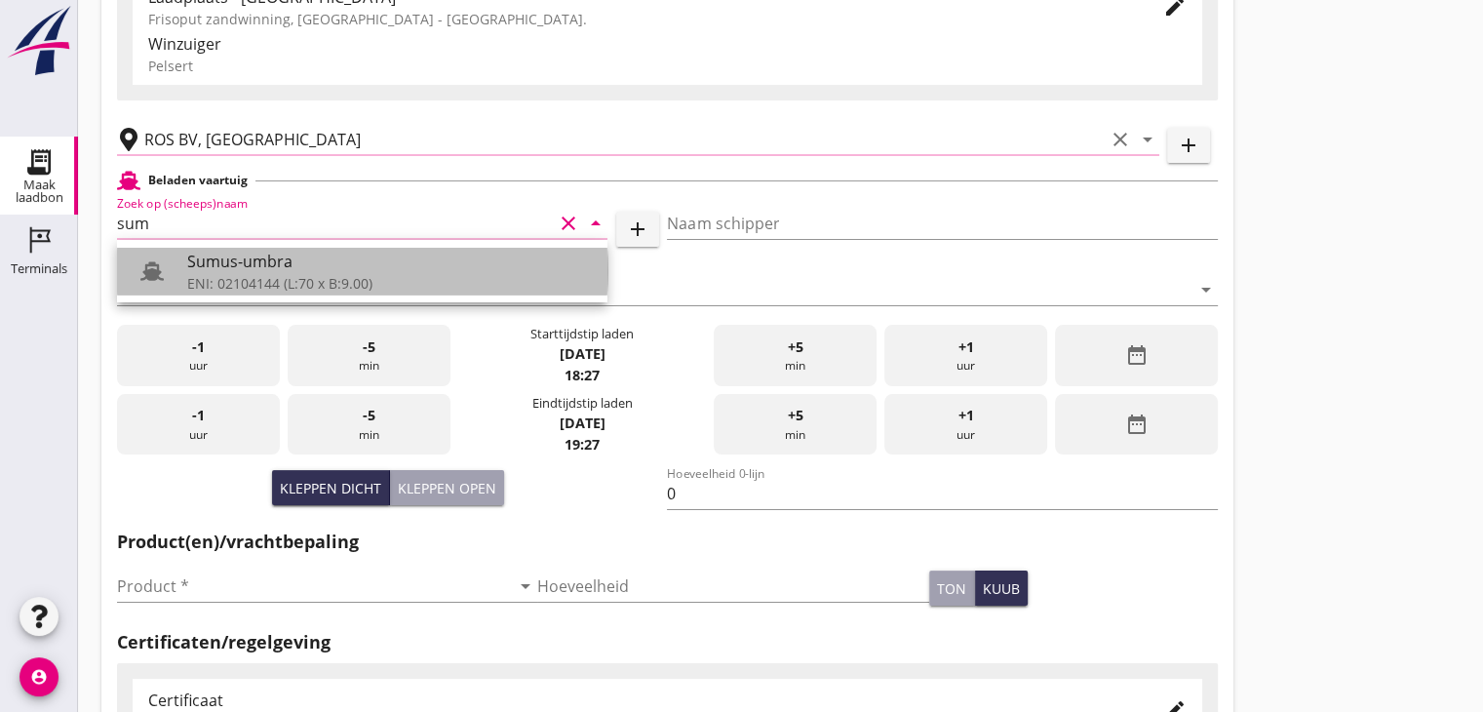
click at [272, 266] on div "Sumus-umbra" at bounding box center [389, 260] width 405 height 23
type input "Sumus-umbra"
type input "Hein"
type input "600"
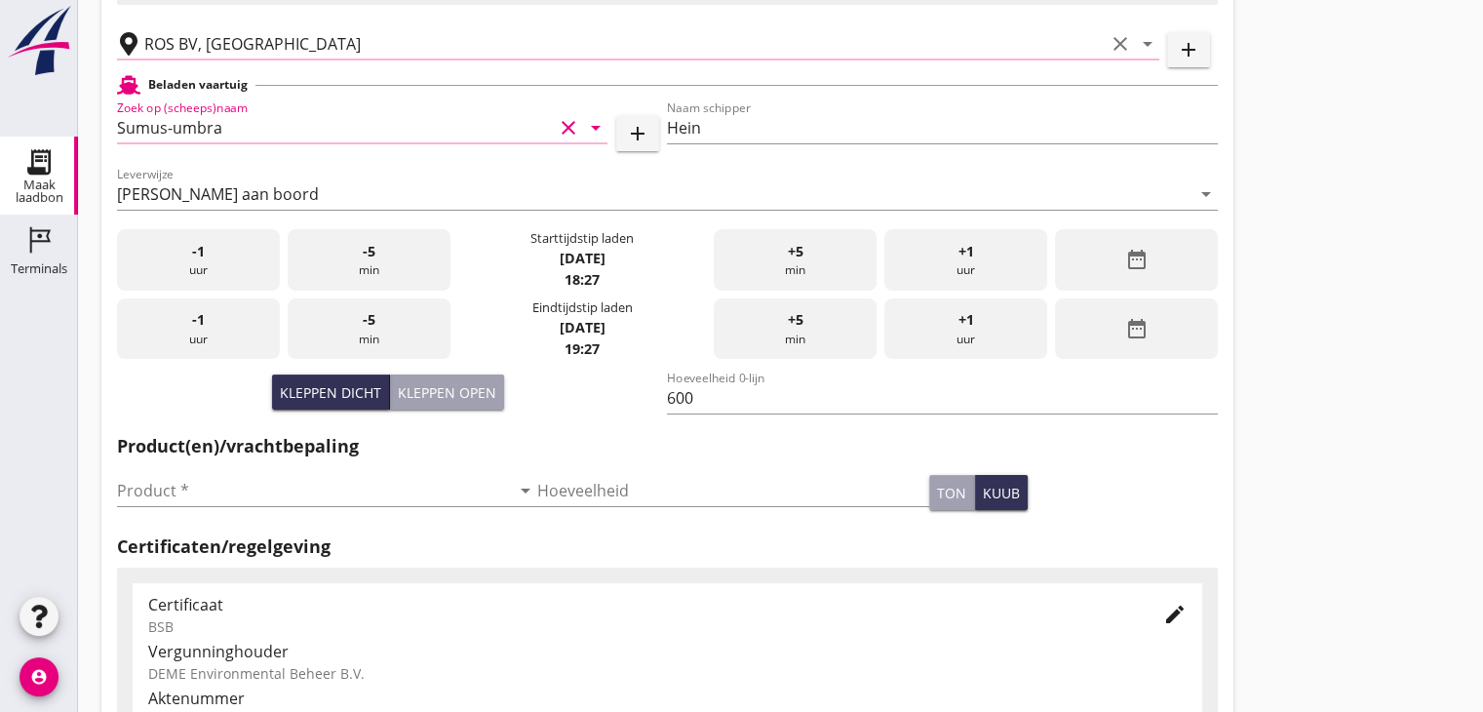
scroll to position [299, 0]
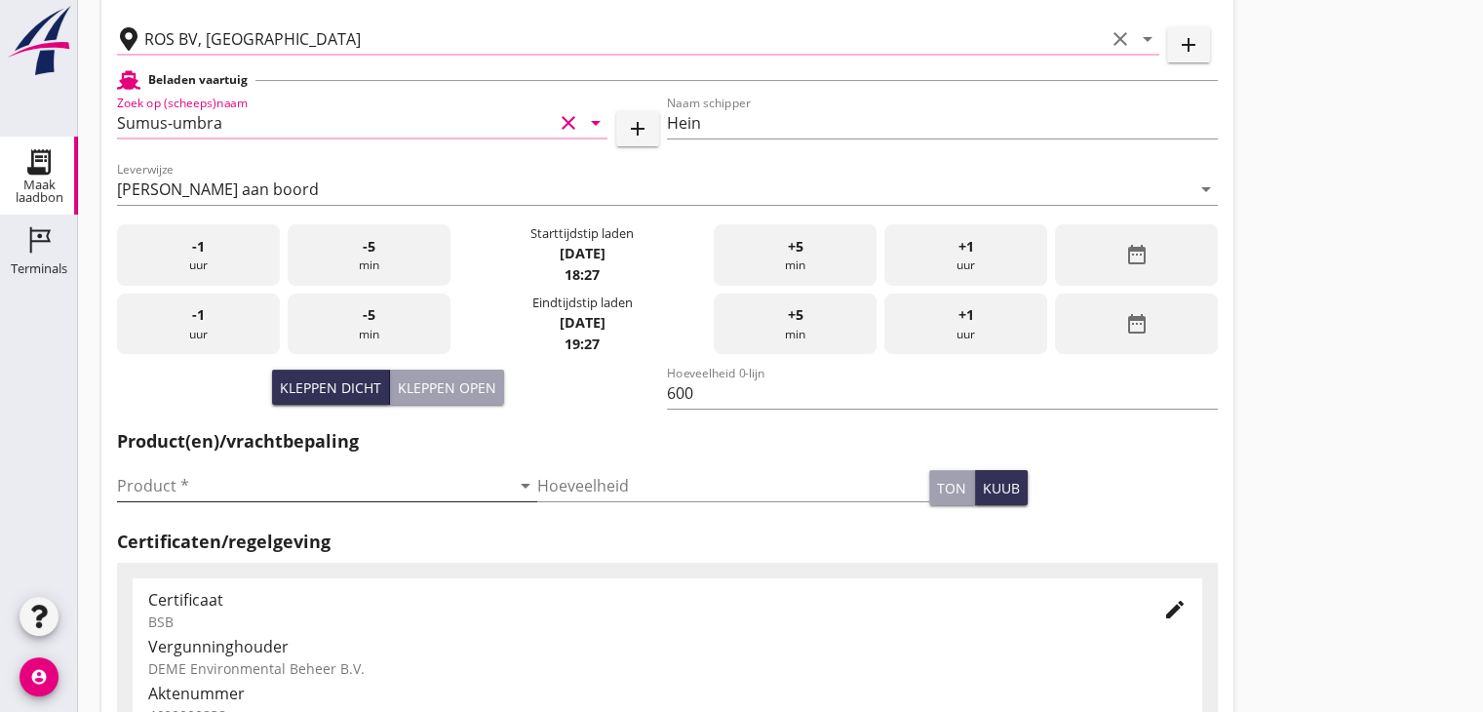
type input "Sumus-umbra"
click at [234, 492] on input "Product *" at bounding box center [313, 485] width 393 height 31
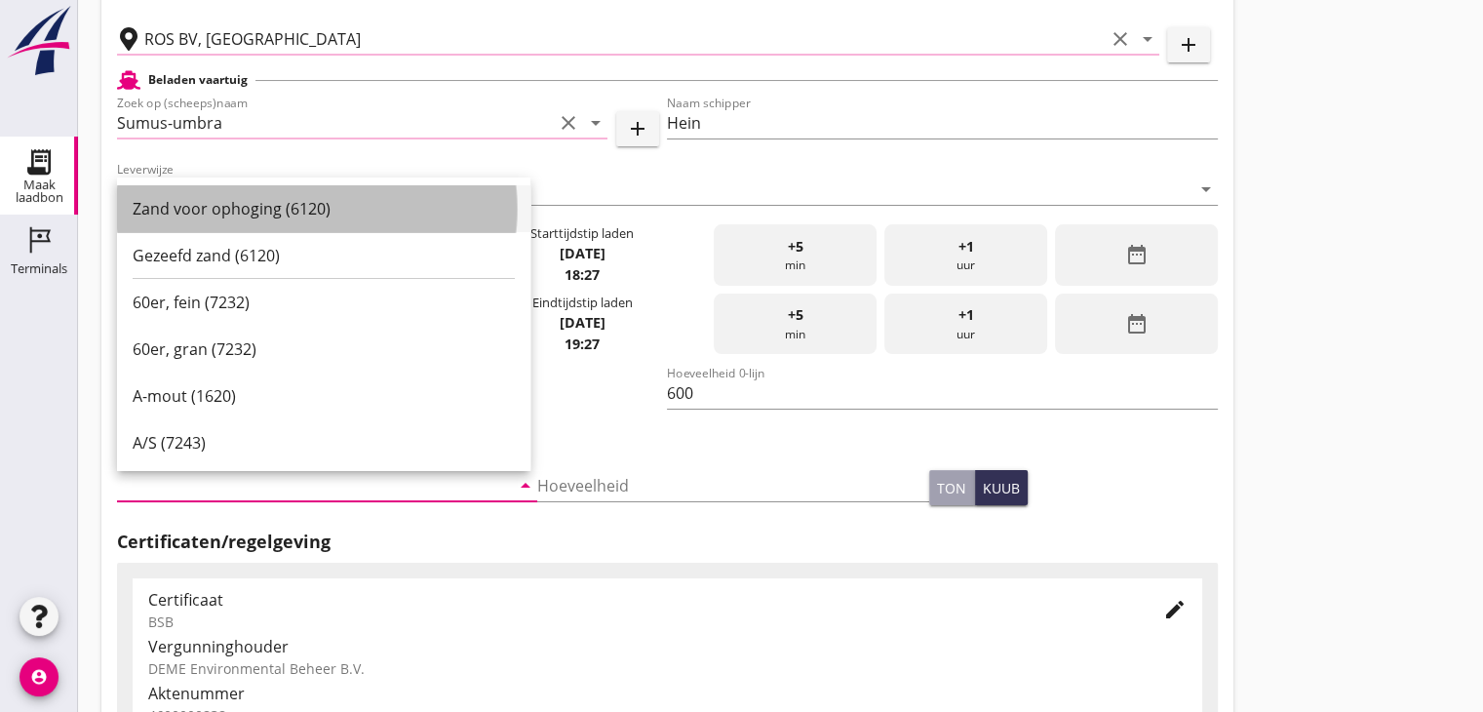
click at [279, 204] on div "Zand voor ophoging (6120)" at bounding box center [324, 208] width 382 height 23
type input "Zand voor ophoging (6120)"
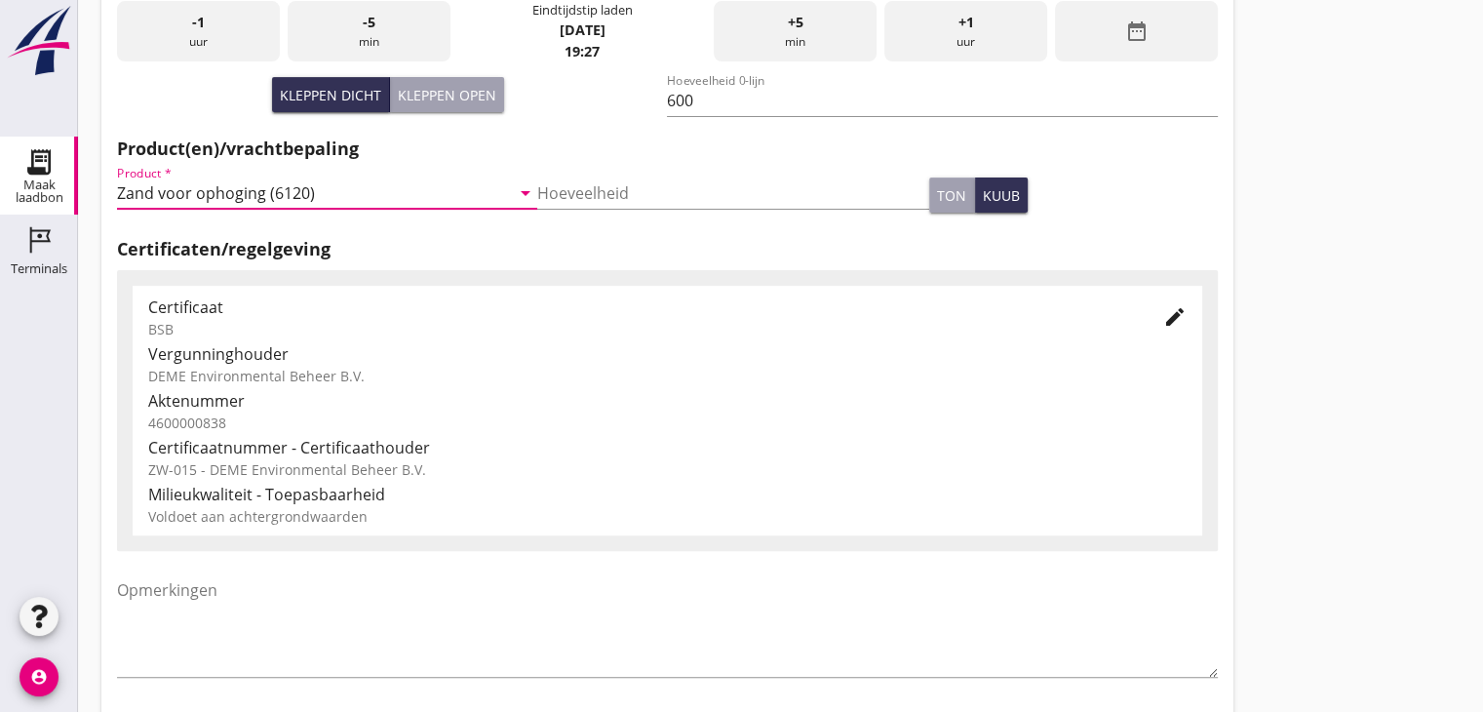
scroll to position [682, 0]
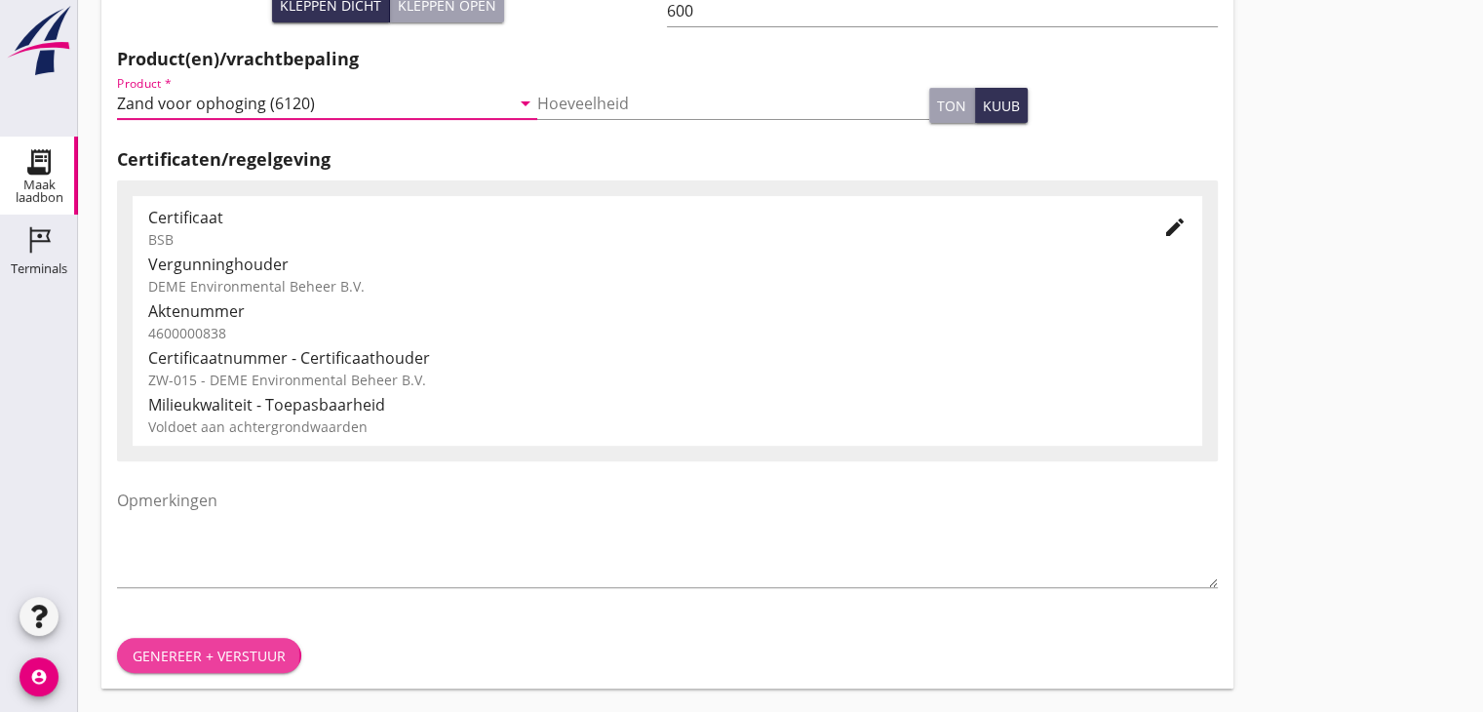
click at [168, 663] on div "Genereer + verstuur" at bounding box center [209, 655] width 153 height 20
click at [273, 666] on button "Genereer + verstuur" at bounding box center [209, 655] width 184 height 35
click at [206, 658] on div "Genereer + verstuur" at bounding box center [209, 655] width 153 height 20
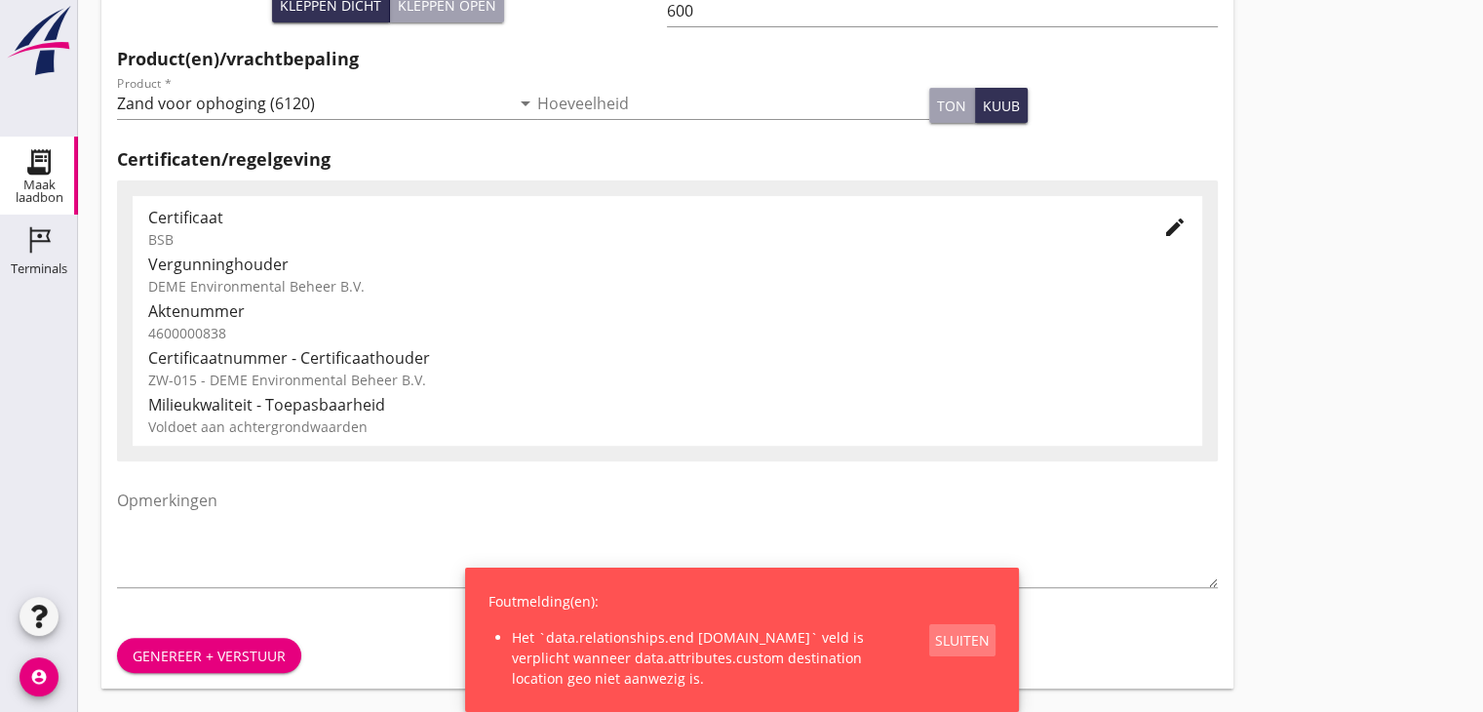
click at [969, 633] on div "Sluiten" at bounding box center [962, 640] width 55 height 20
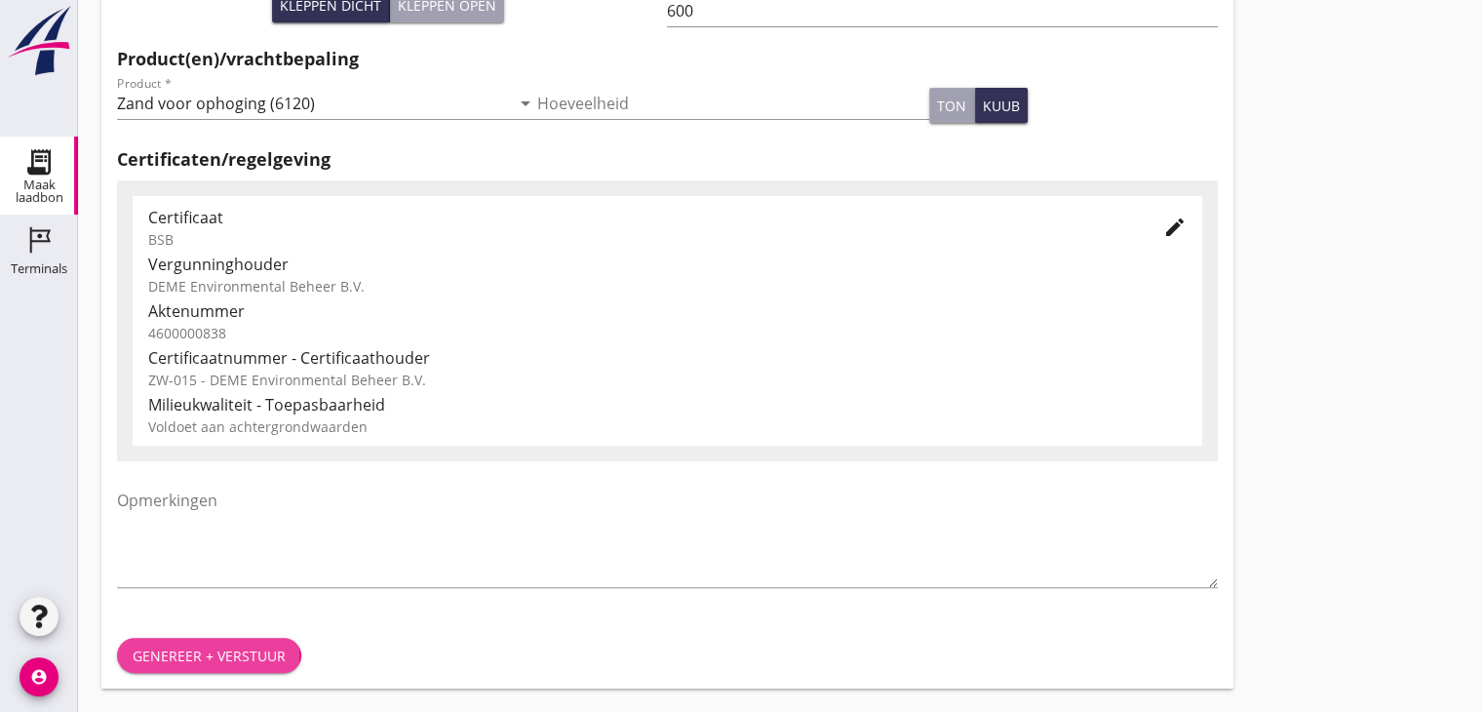
click at [207, 641] on button "Genereer + verstuur" at bounding box center [209, 655] width 184 height 35
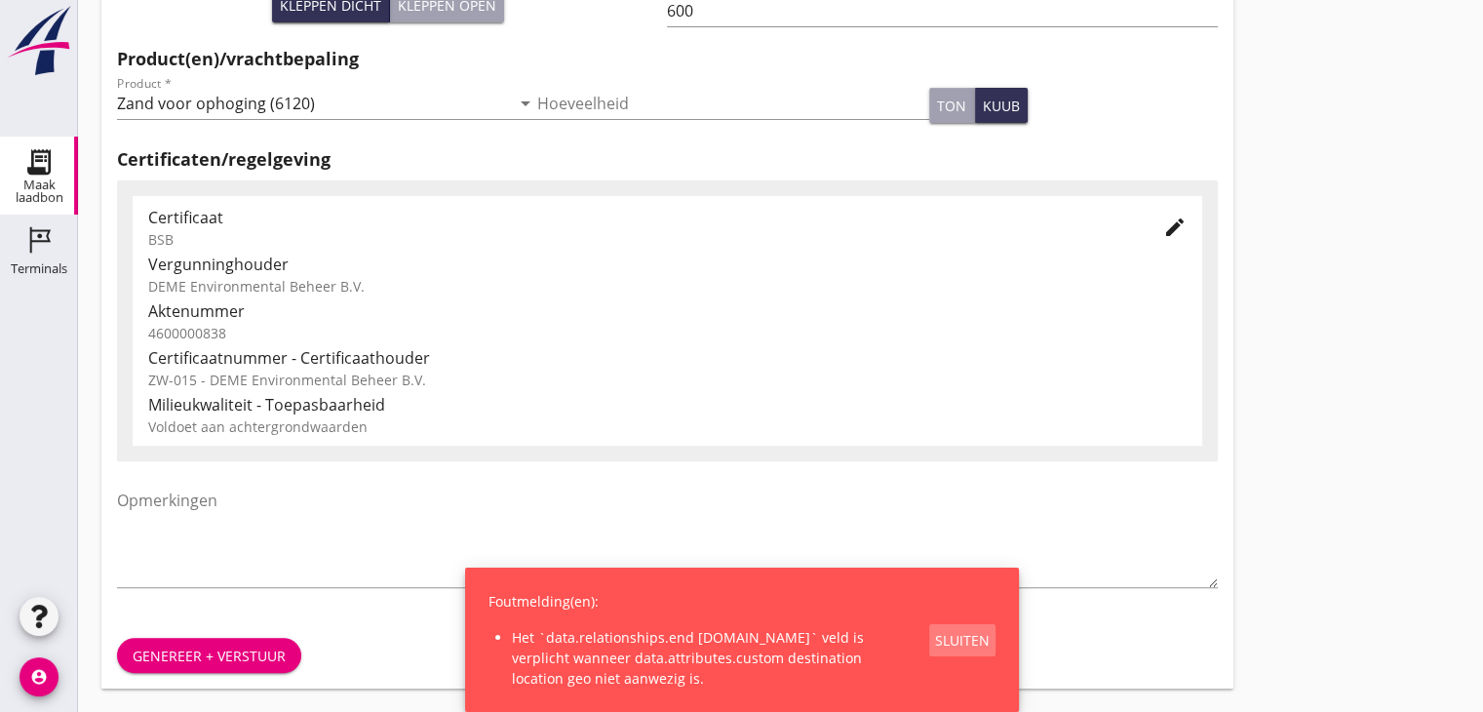
click at [983, 634] on div "Sluiten" at bounding box center [962, 640] width 55 height 20
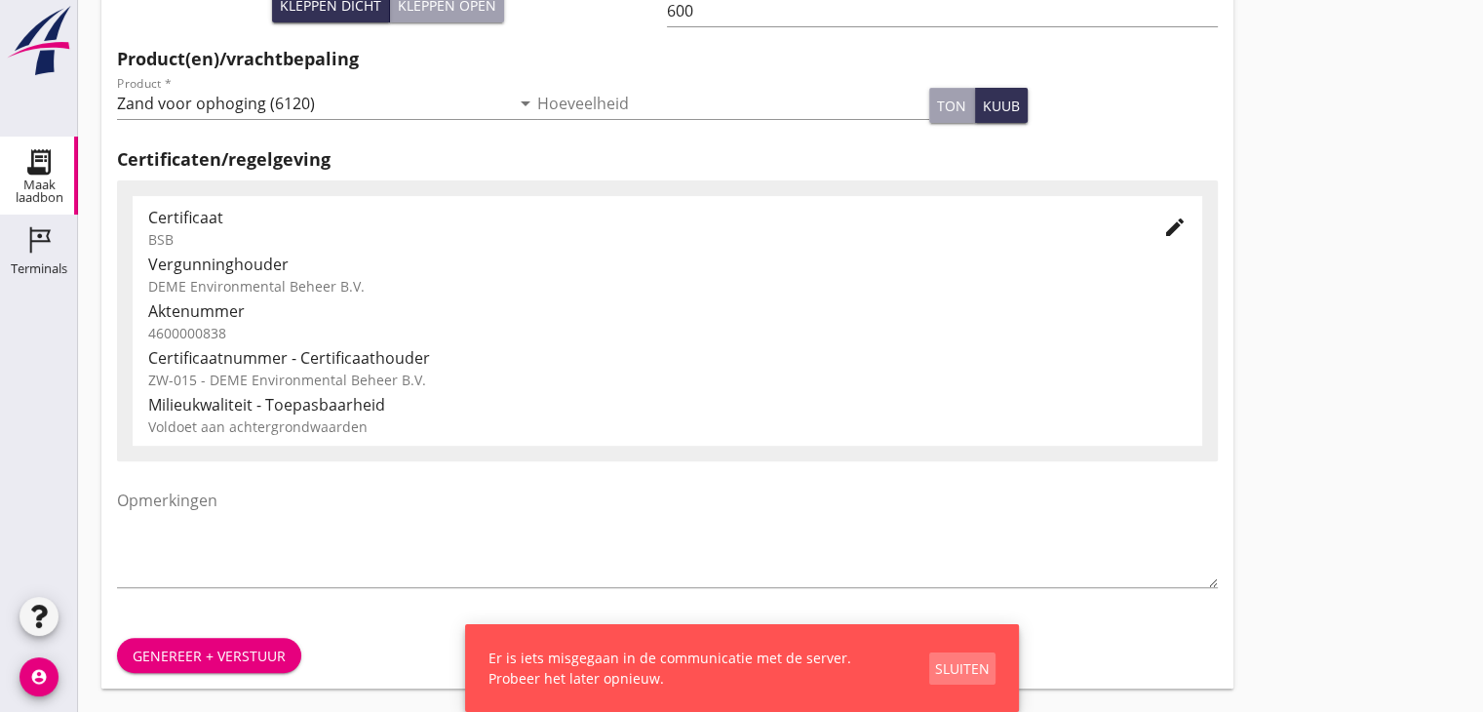
click at [969, 670] on div "Sluiten" at bounding box center [962, 668] width 55 height 20
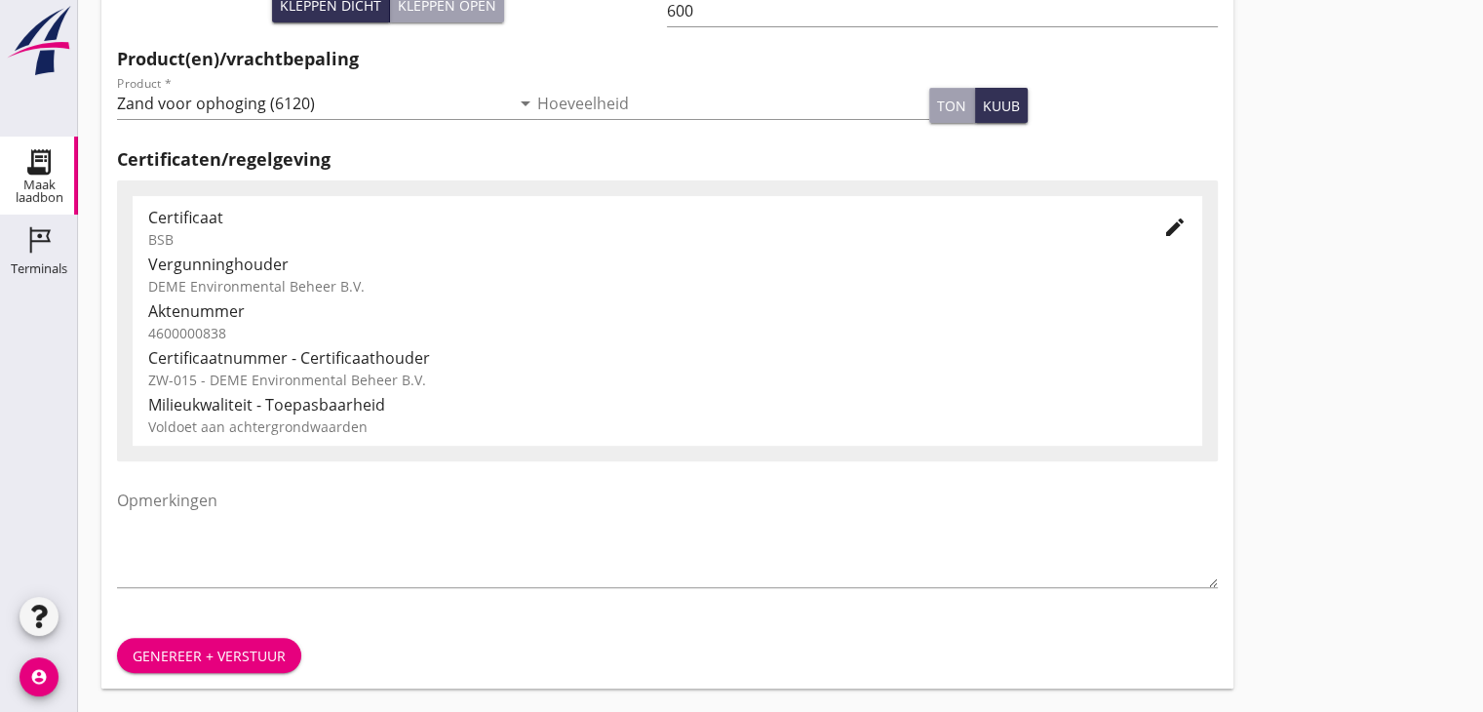
scroll to position [0, 0]
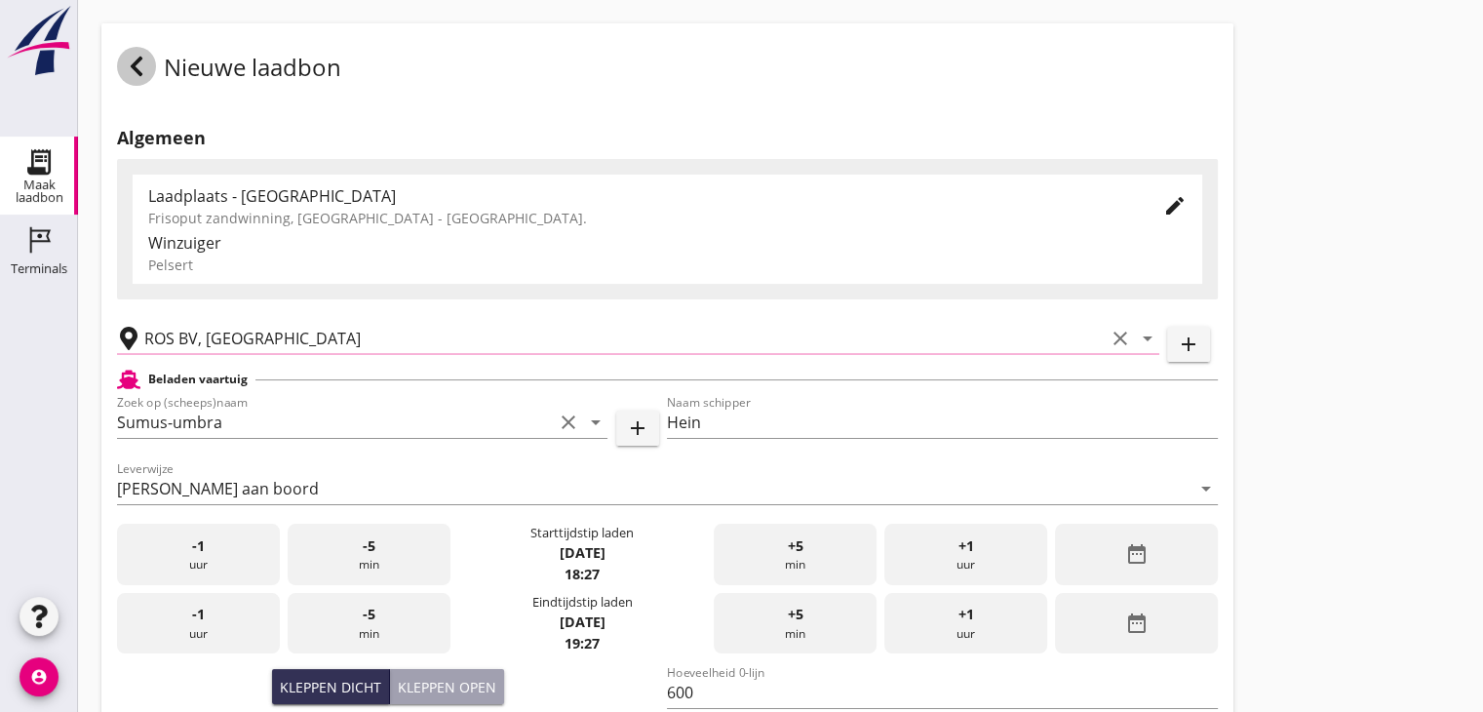
click at [136, 59] on use at bounding box center [137, 66] width 12 height 19
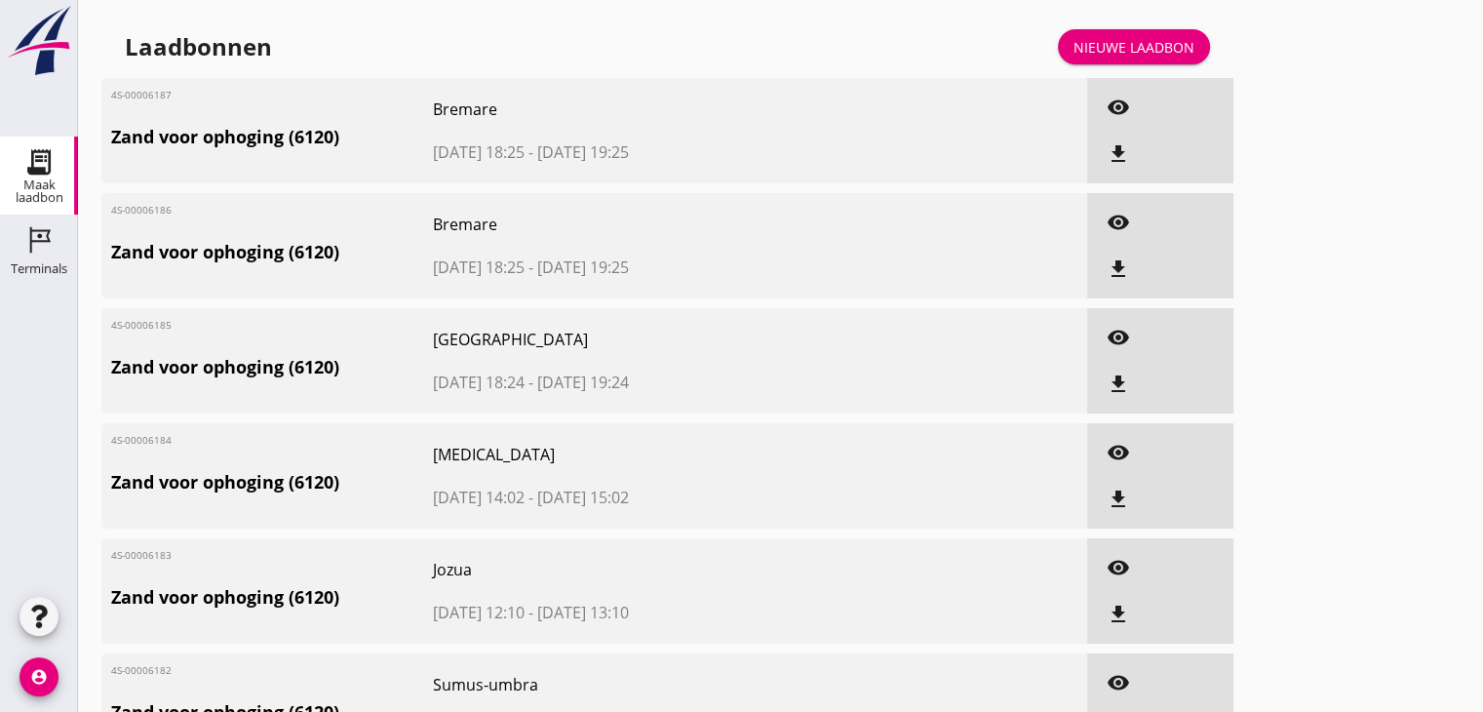
click at [1166, 45] on div "Nieuwe laadbon" at bounding box center [1133, 47] width 121 height 20
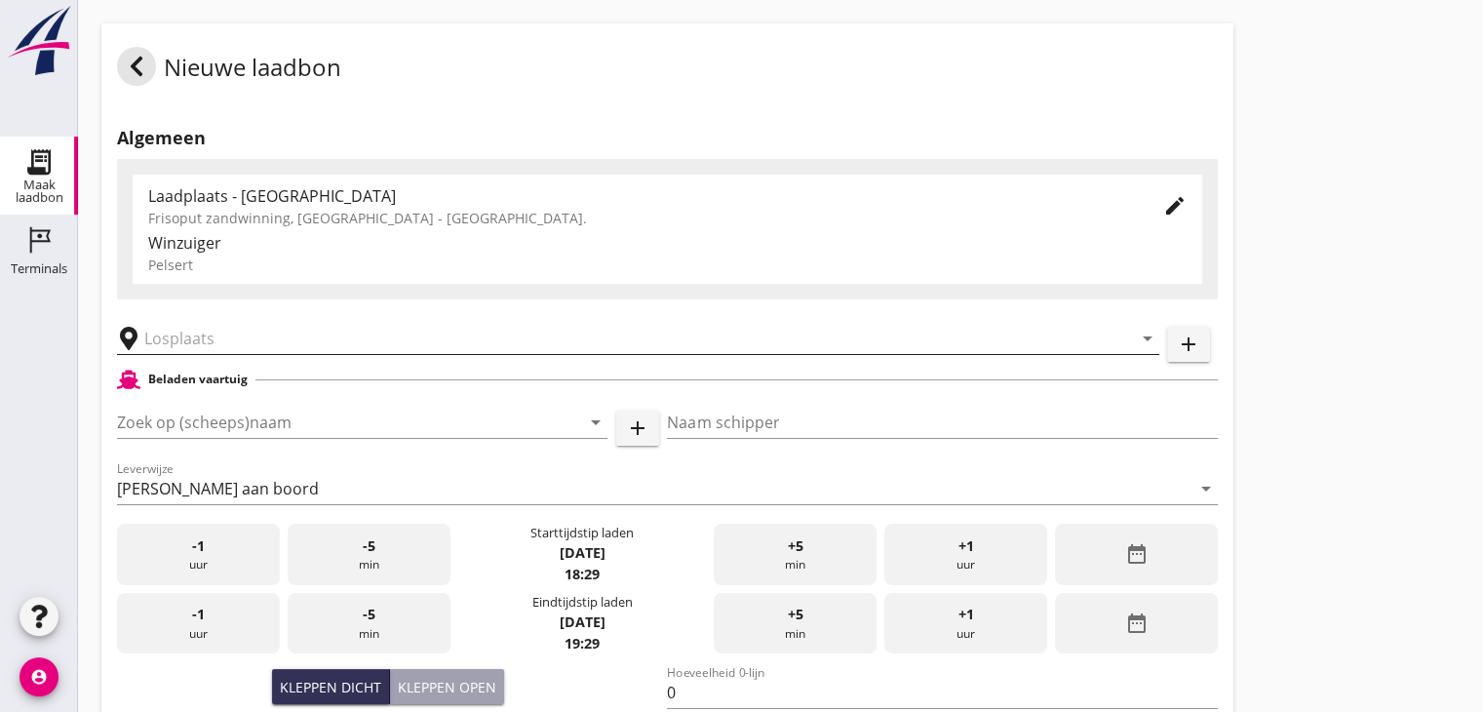
click at [184, 338] on input "text" at bounding box center [624, 338] width 960 height 31
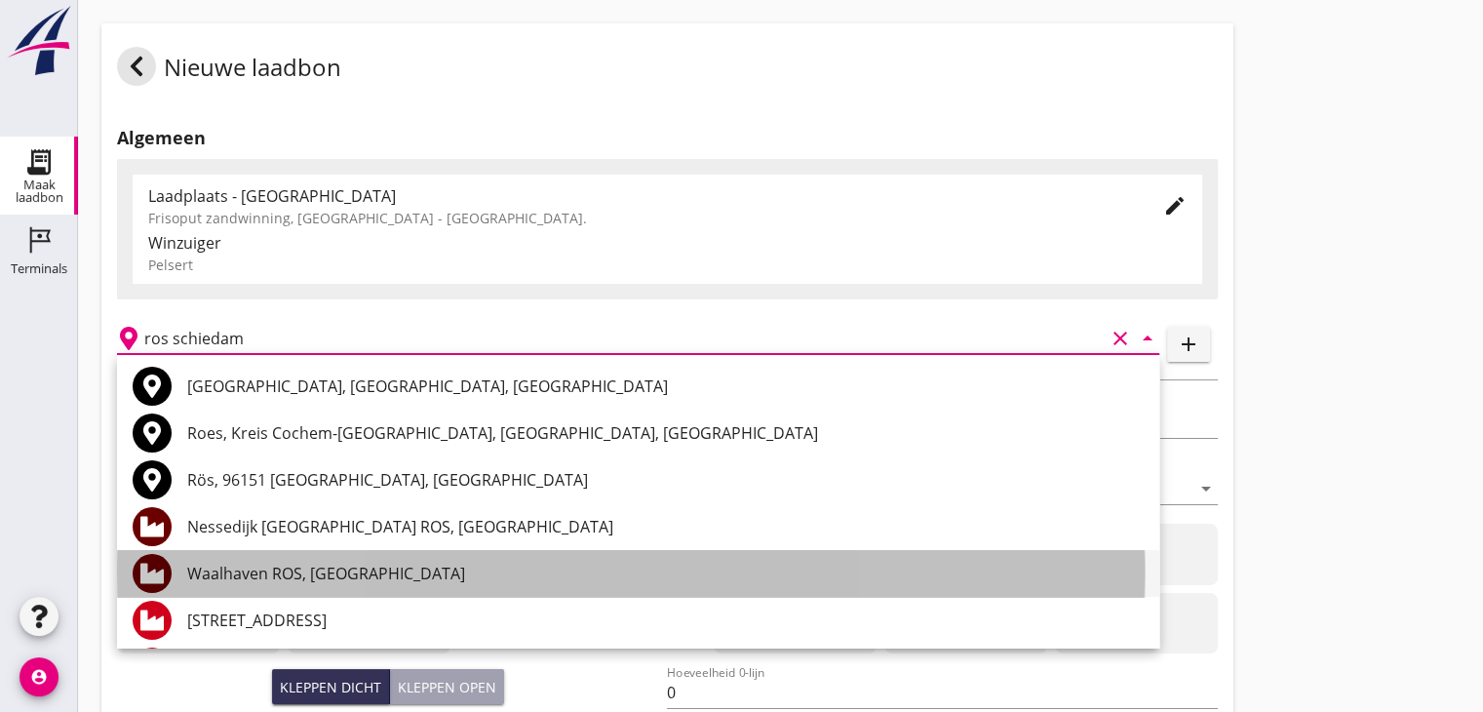
click at [356, 573] on div "Waalhaven ROS, [GEOGRAPHIC_DATA]" at bounding box center [665, 573] width 956 height 23
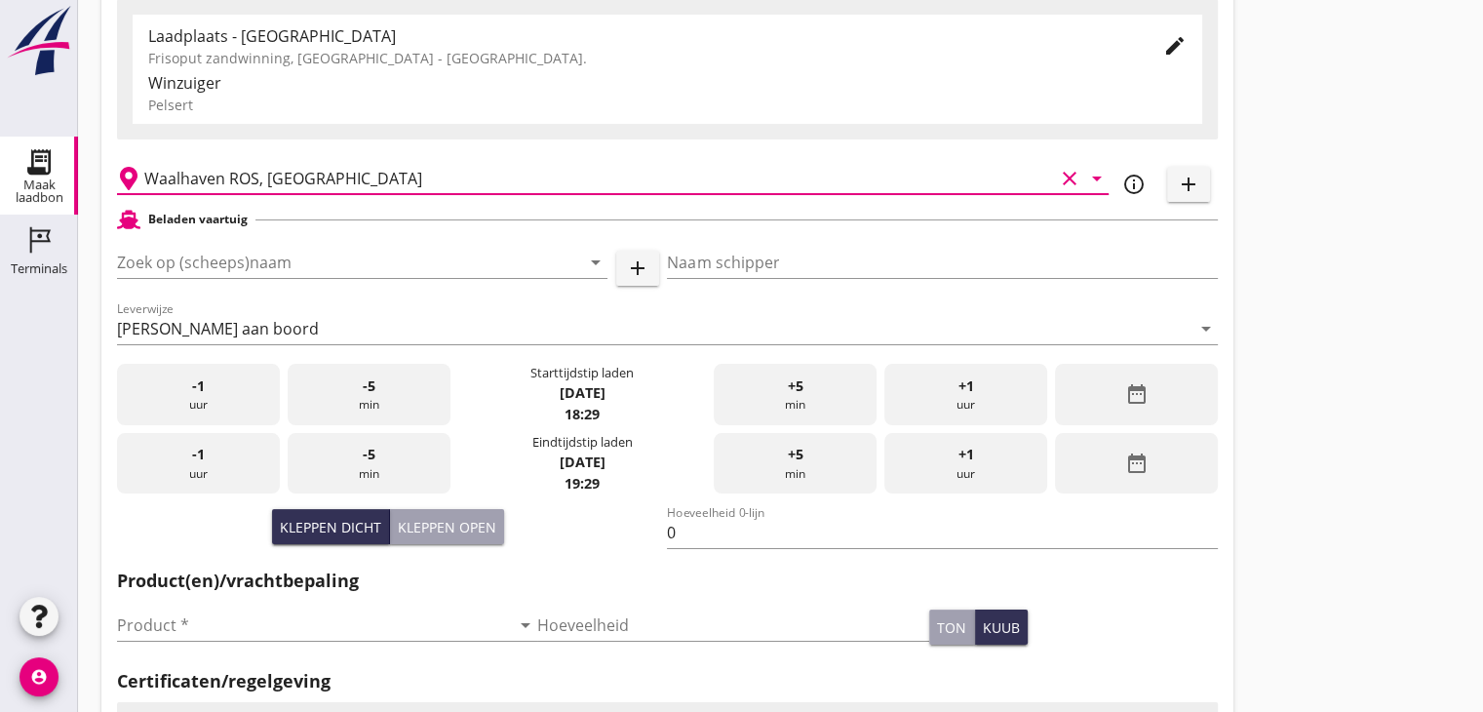
scroll to position [160, 0]
type input "Waalhaven ROS, [GEOGRAPHIC_DATA]"
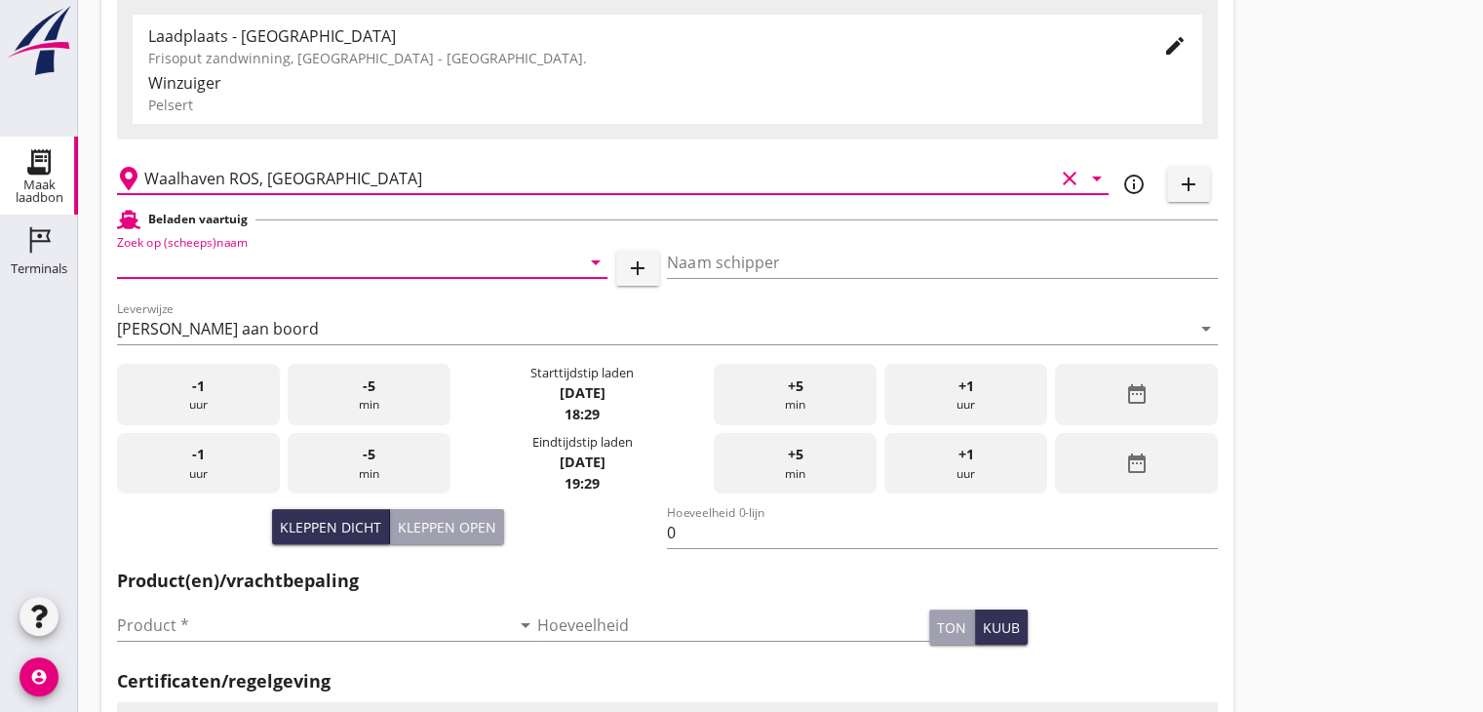
click at [260, 266] on input "Zoek op (scheeps)naam" at bounding box center [335, 262] width 436 height 31
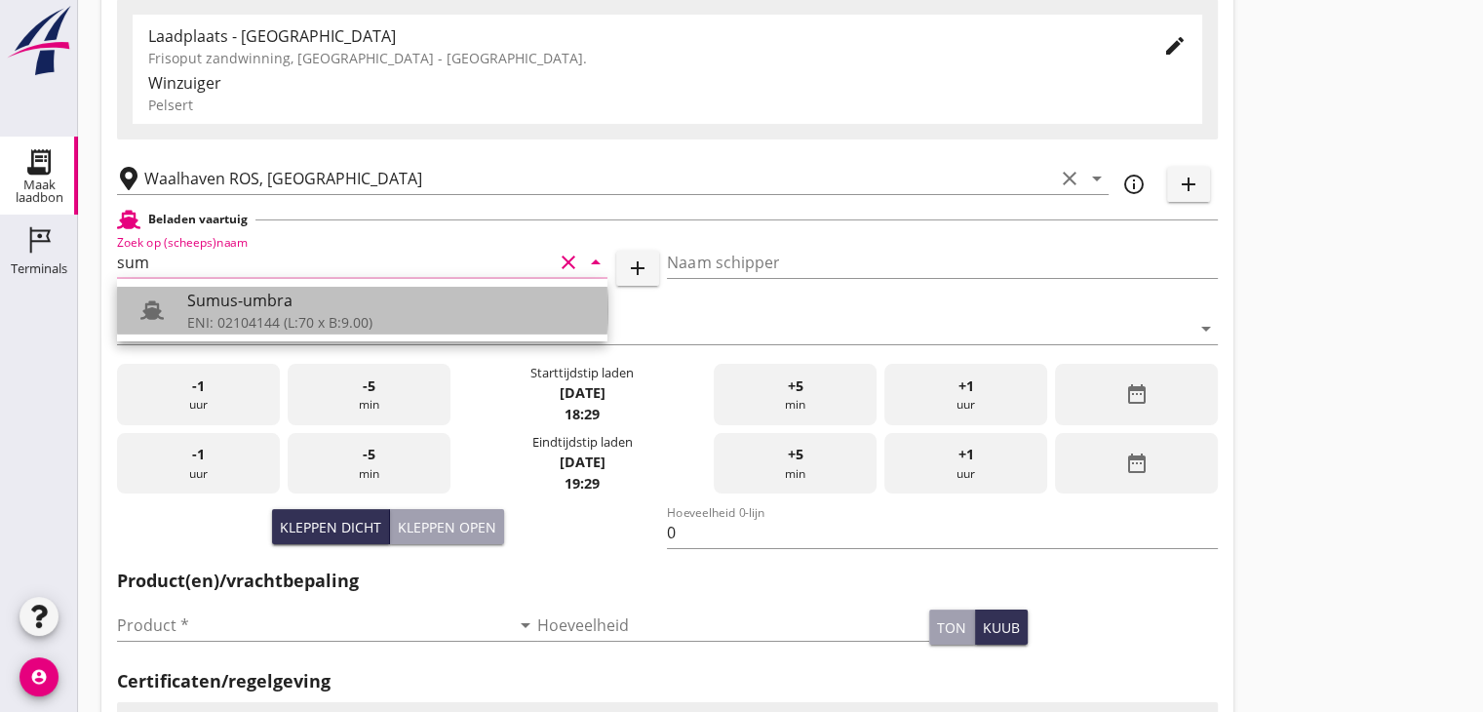
click at [265, 297] on div "Sumus-umbra" at bounding box center [389, 299] width 405 height 23
type input "Sumus-umbra"
type input "Hein"
type input "600"
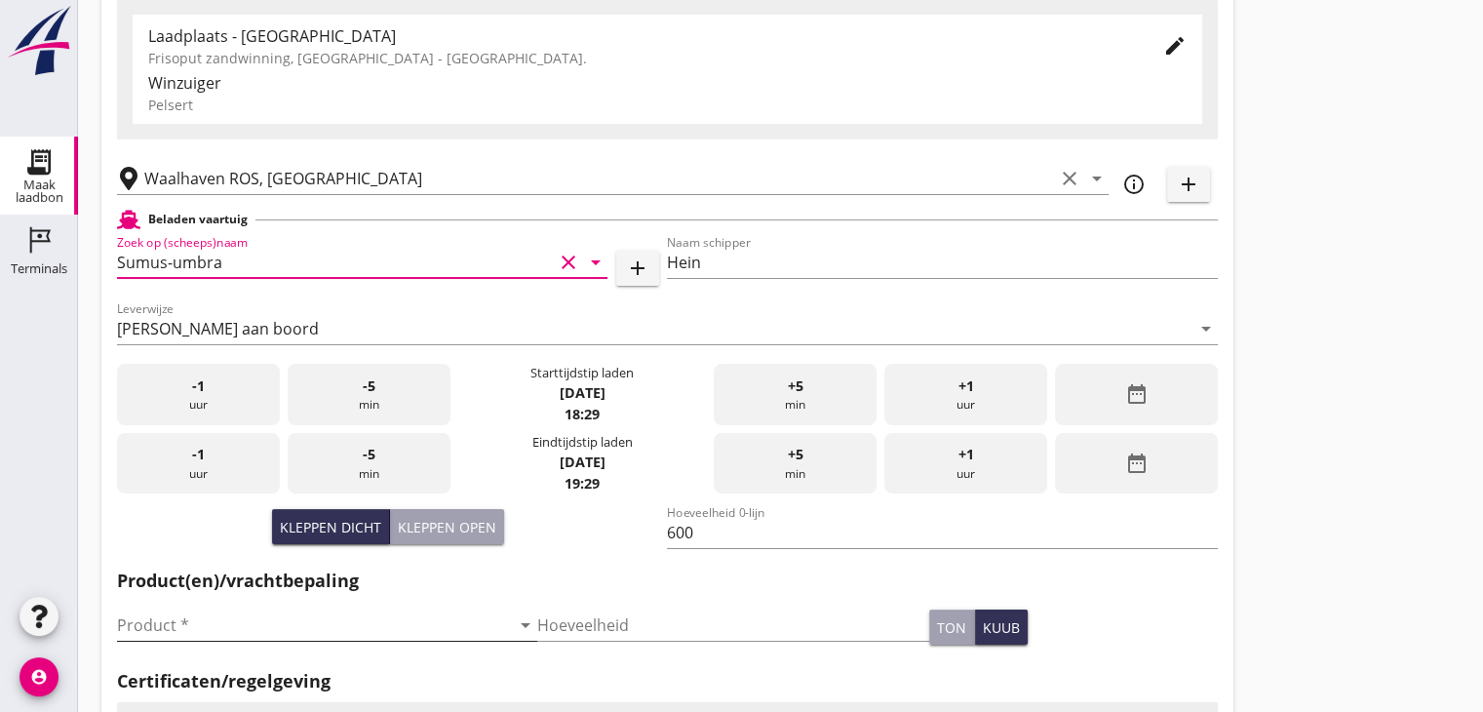
type input "Sumus-umbra"
click at [206, 632] on input "Product *" at bounding box center [313, 624] width 393 height 31
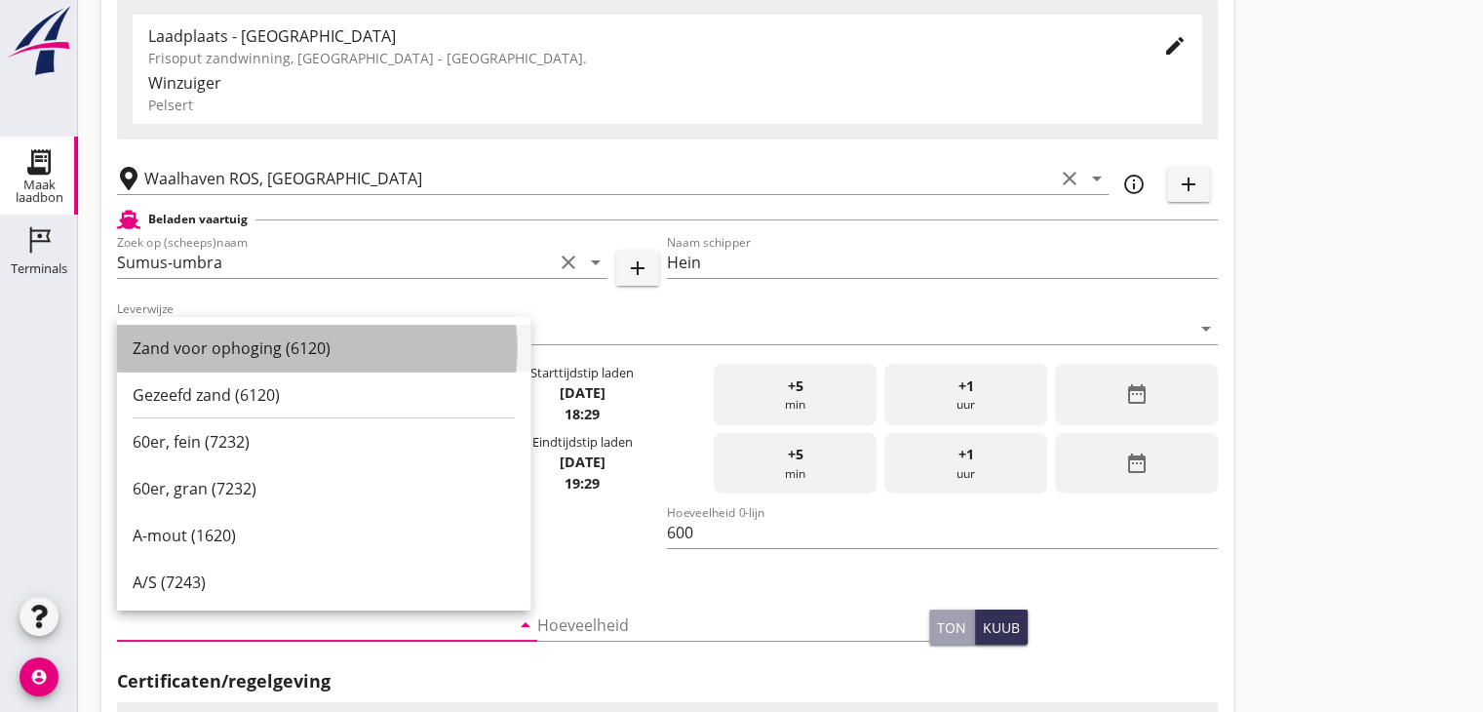
click at [241, 337] on div "Zand voor ophoging (6120)" at bounding box center [324, 347] width 382 height 23
type input "Zand voor ophoging (6120)"
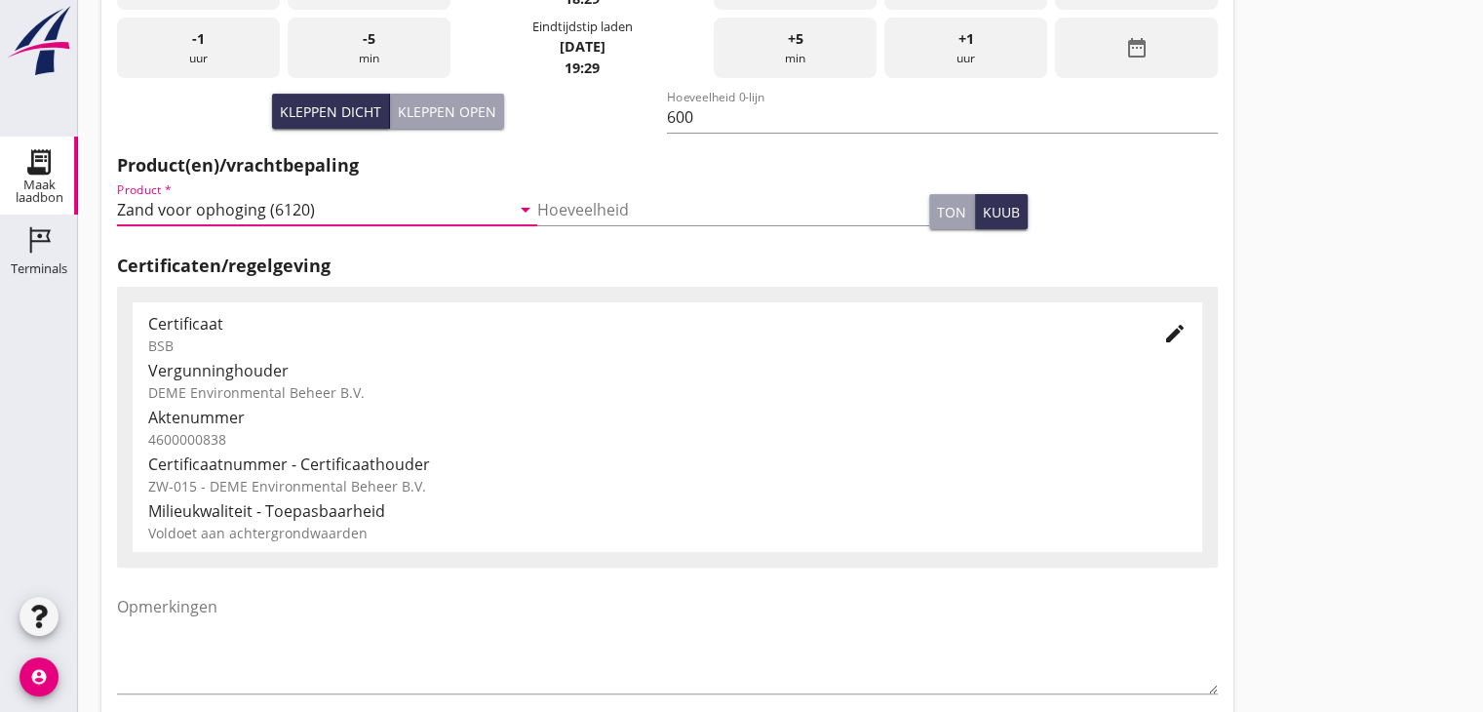
scroll to position [682, 0]
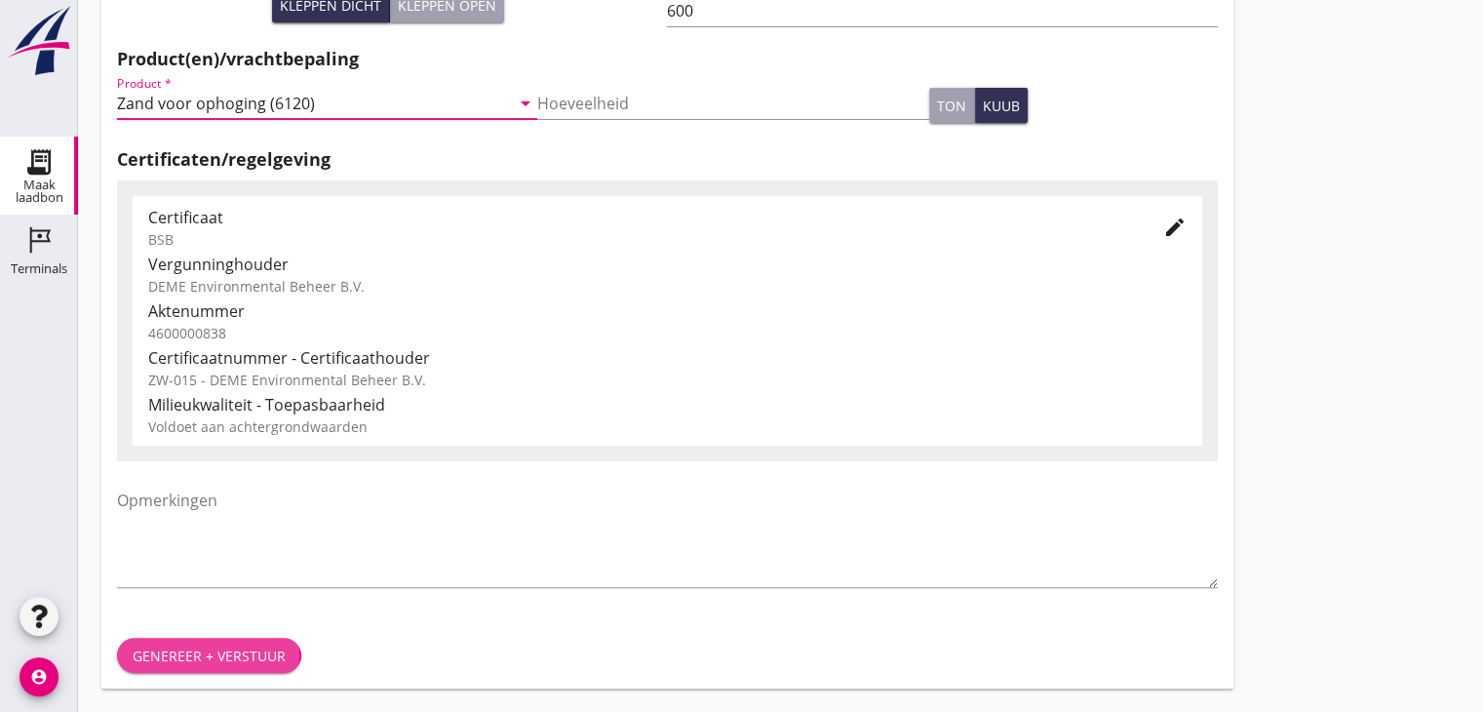
click at [219, 658] on div "Genereer + verstuur" at bounding box center [209, 655] width 153 height 20
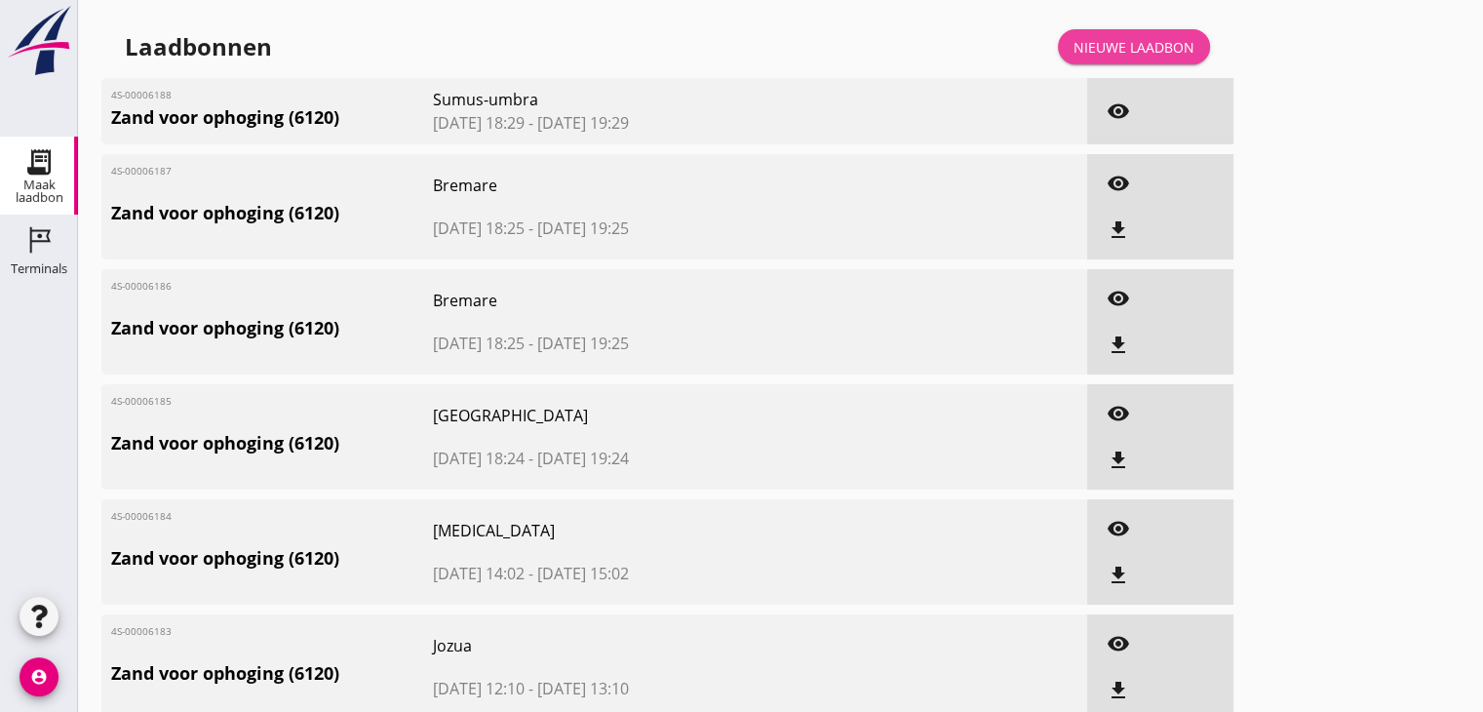
click at [1149, 44] on div "Nieuwe laadbon" at bounding box center [1133, 47] width 121 height 20
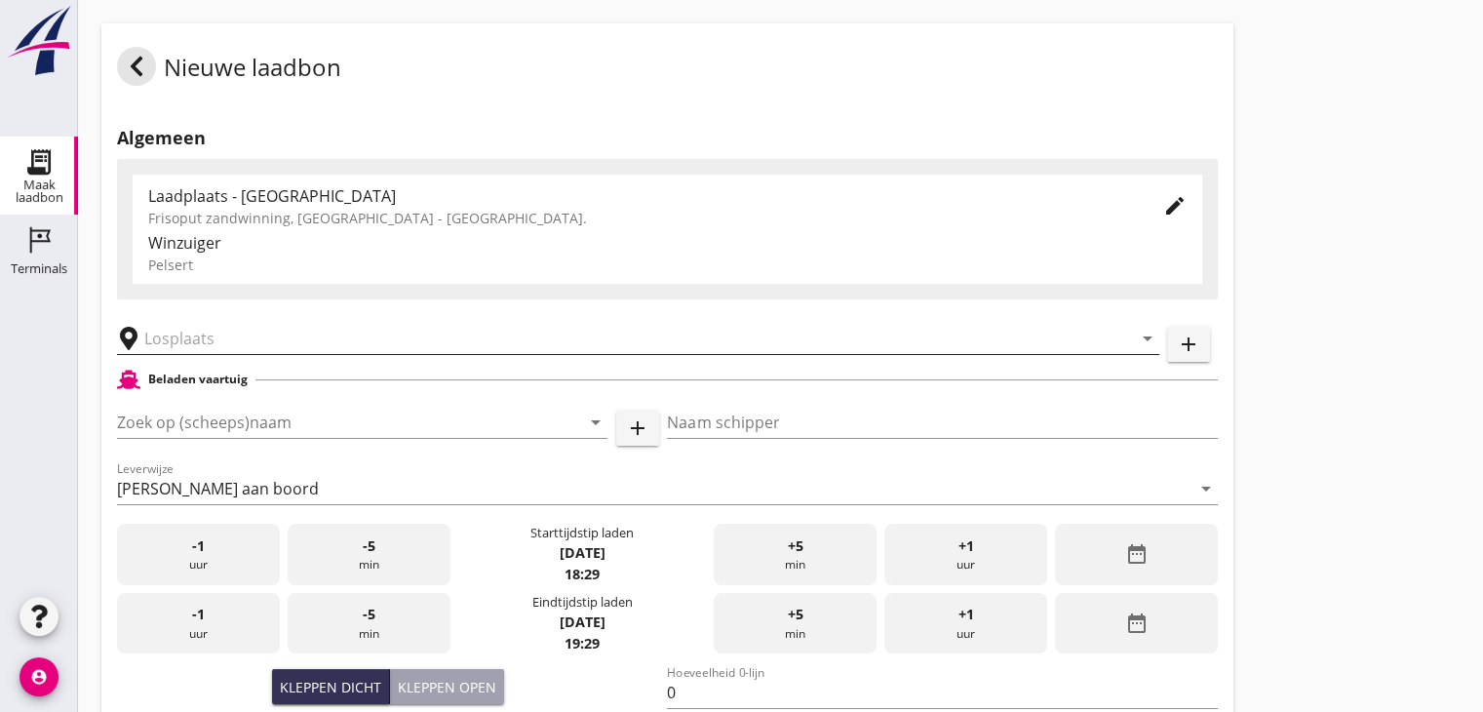
click at [199, 342] on input "text" at bounding box center [624, 338] width 960 height 31
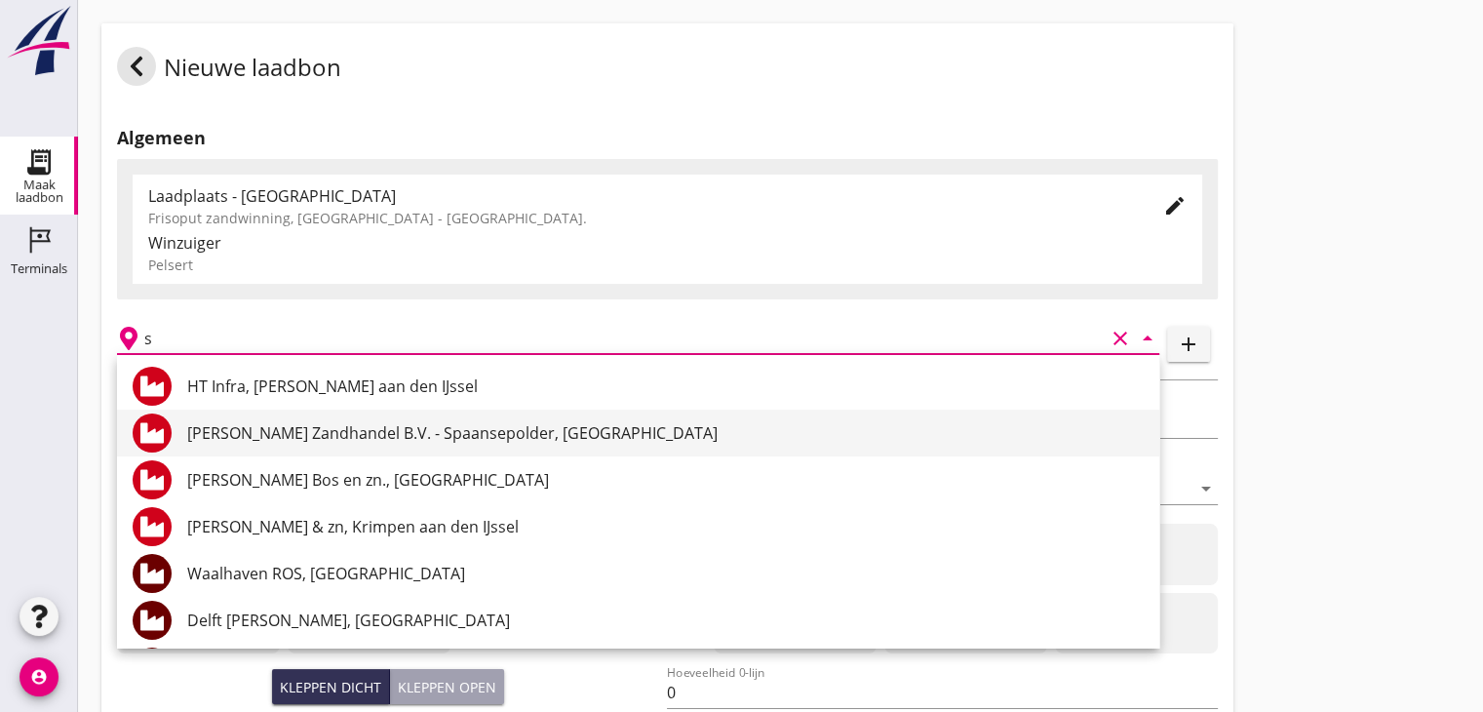
click at [259, 430] on div "[PERSON_NAME] Zandhandel B.V. - Spaansepolder, [GEOGRAPHIC_DATA]" at bounding box center [665, 432] width 956 height 23
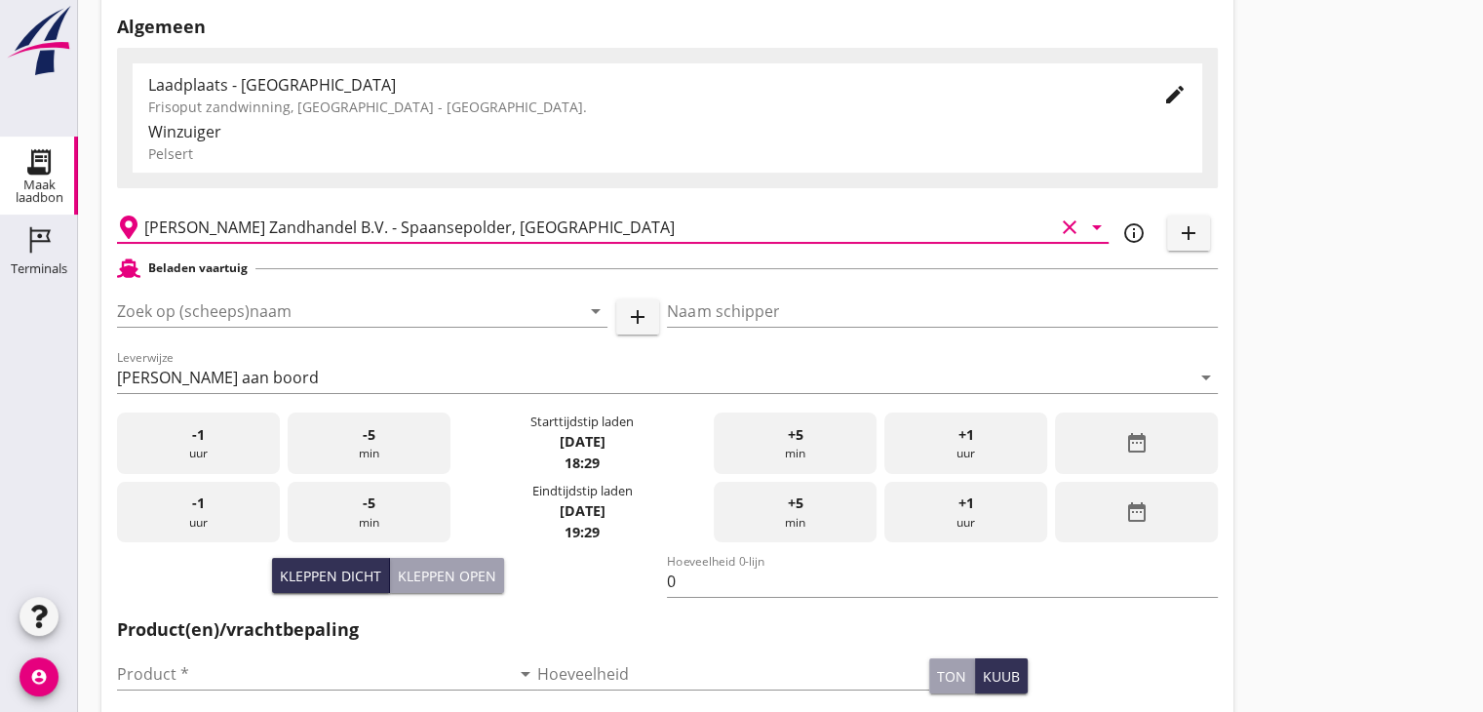
scroll to position [117, 0]
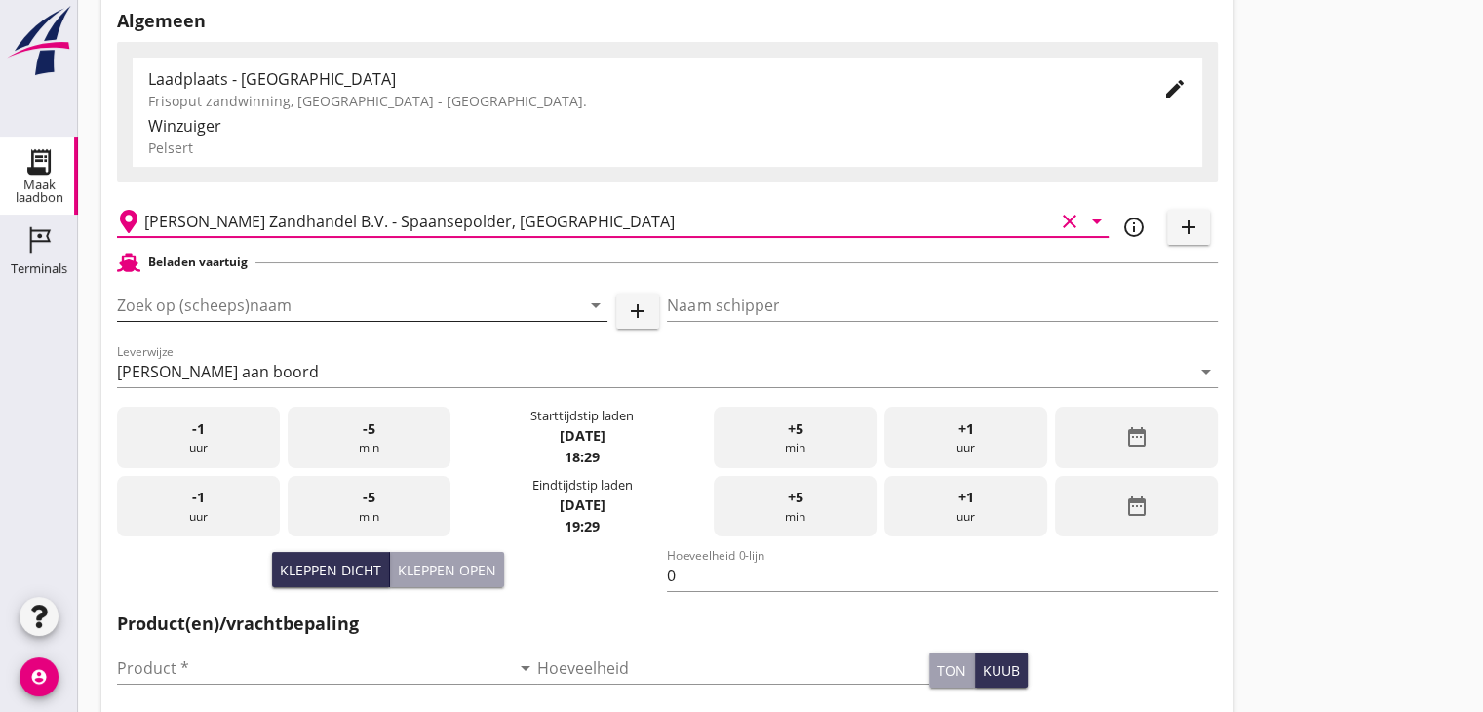
type input "[PERSON_NAME] Zandhandel B.V. - Spaansepolder, [GEOGRAPHIC_DATA]"
click at [155, 296] on input "Zoek op (scheeps)naam" at bounding box center [335, 305] width 436 height 31
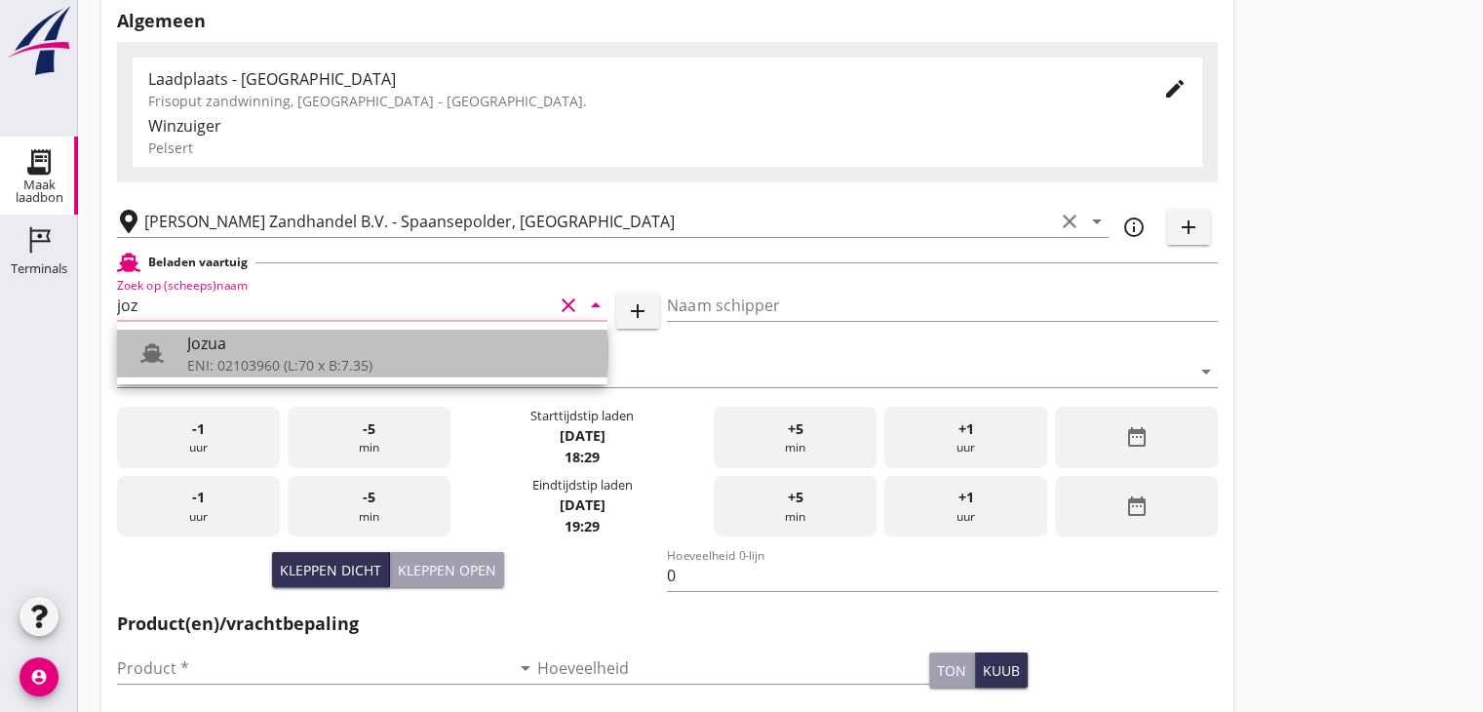
click at [240, 344] on div "Jozua" at bounding box center [389, 342] width 405 height 23
type input "Jozua"
type input "[PERSON_NAME]"
type input "536"
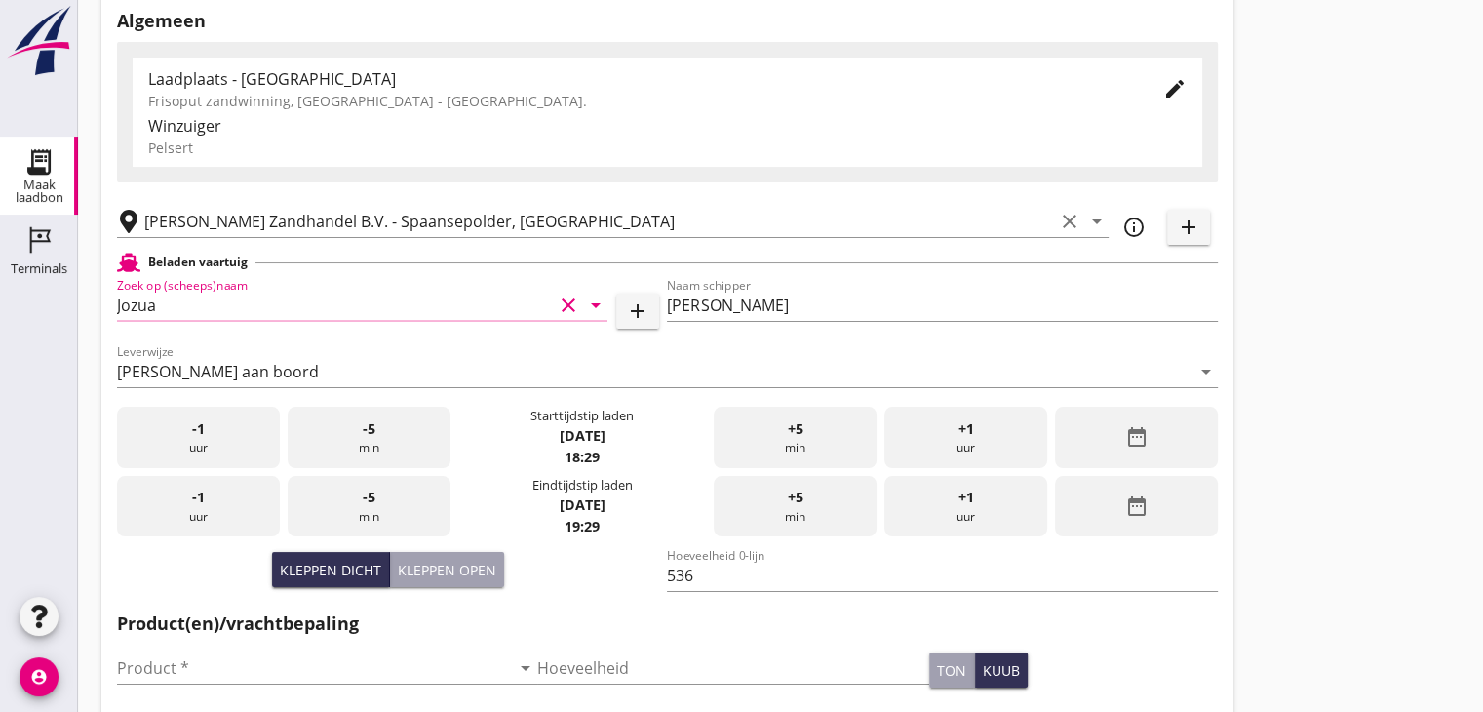
type input "Jozua"
click at [200, 685] on div "Product * arrow_drop_down" at bounding box center [327, 677] width 420 height 51
click at [200, 670] on input "Product *" at bounding box center [313, 667] width 393 height 31
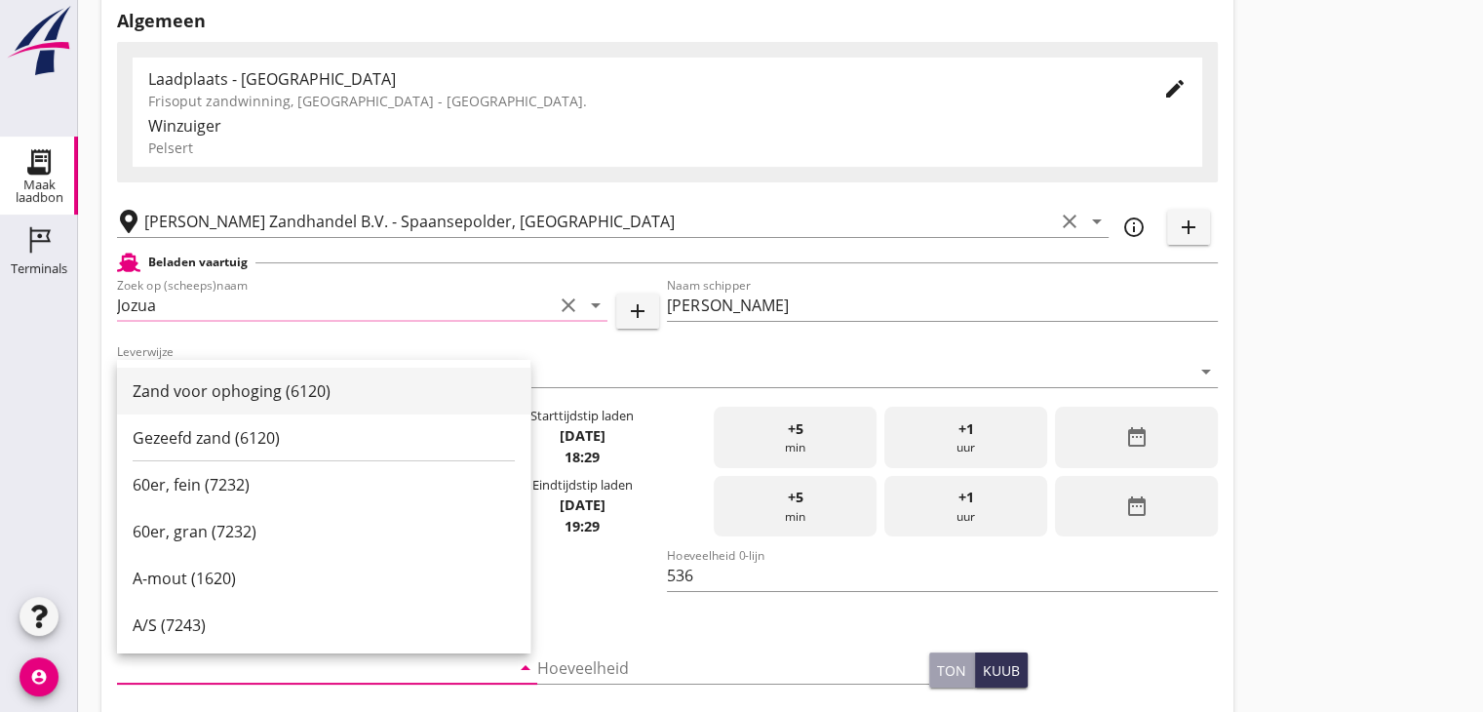
click at [270, 380] on div "Zand voor ophoging (6120)" at bounding box center [324, 390] width 382 height 23
type input "Zand voor ophoging (6120)"
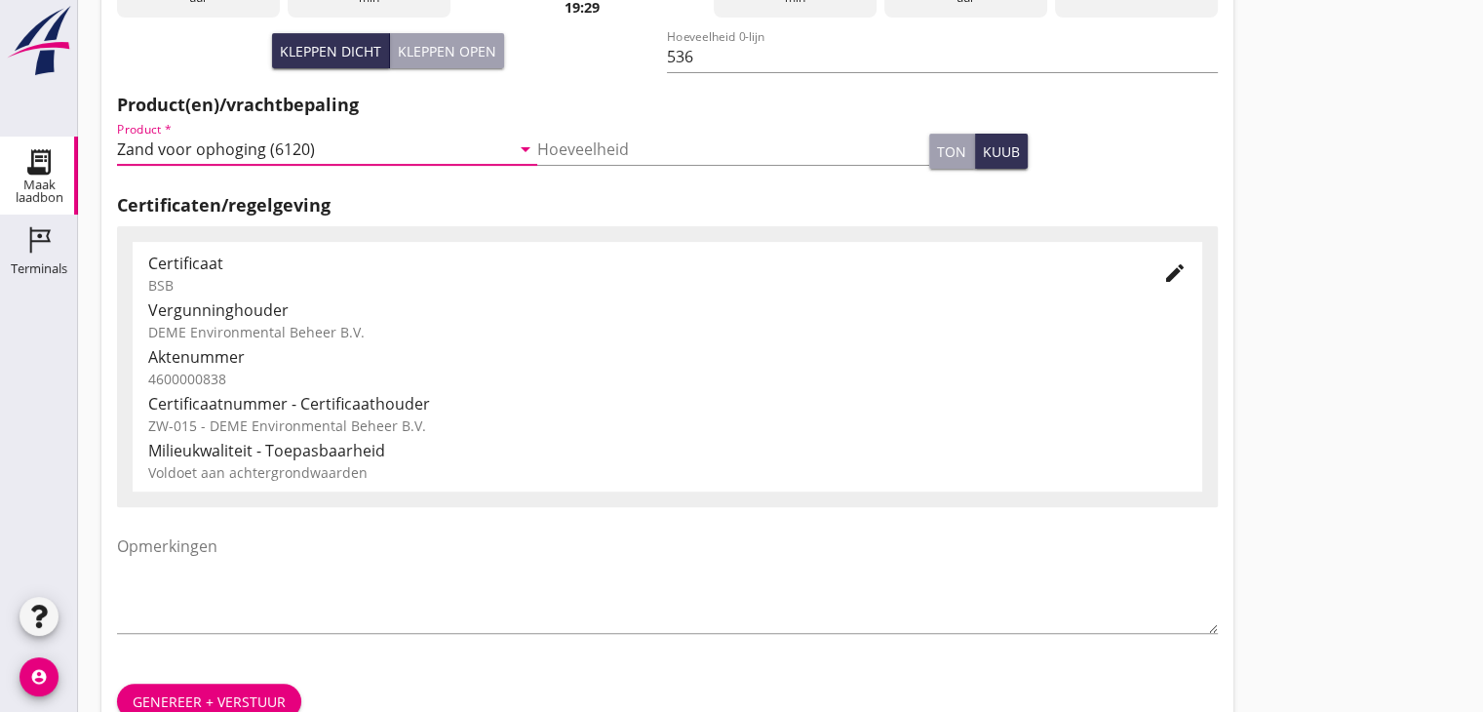
scroll to position [682, 0]
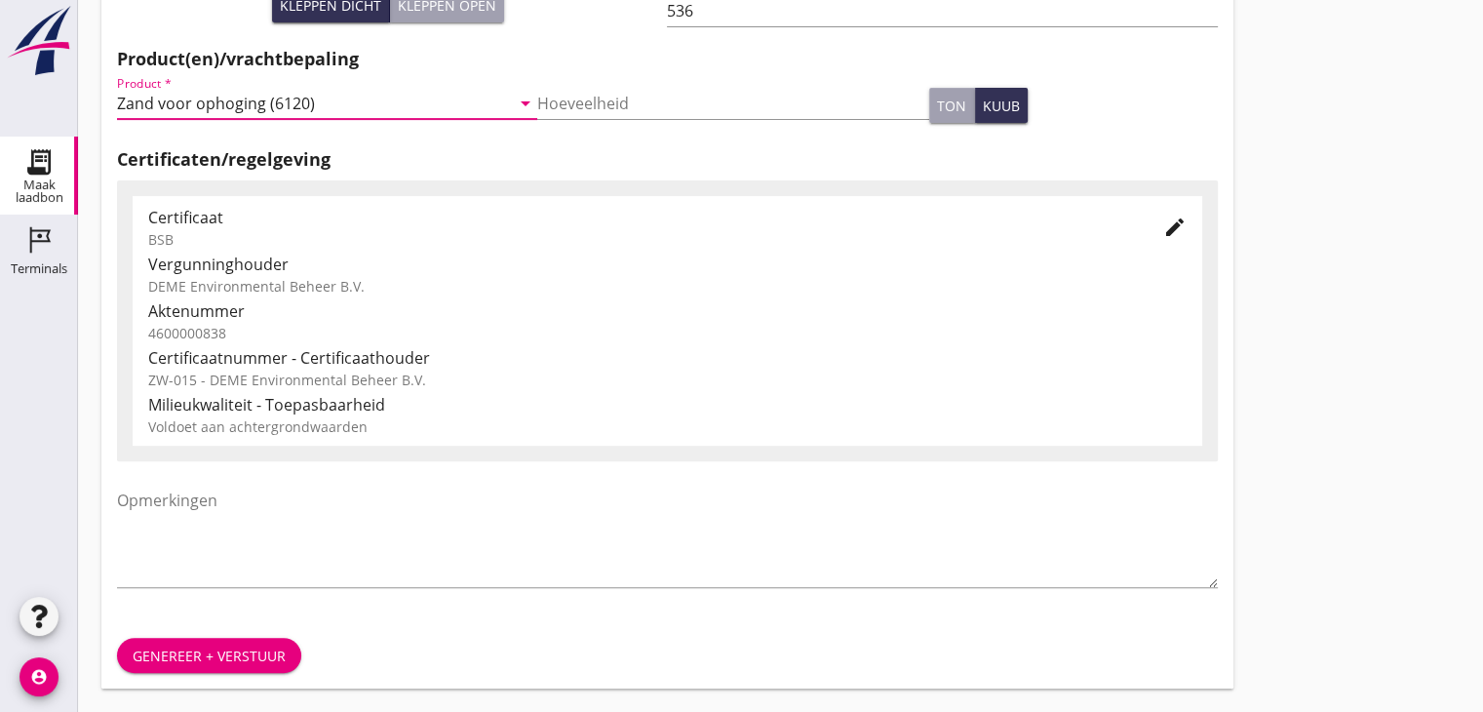
click at [262, 648] on div "Genereer + verstuur" at bounding box center [209, 655] width 153 height 20
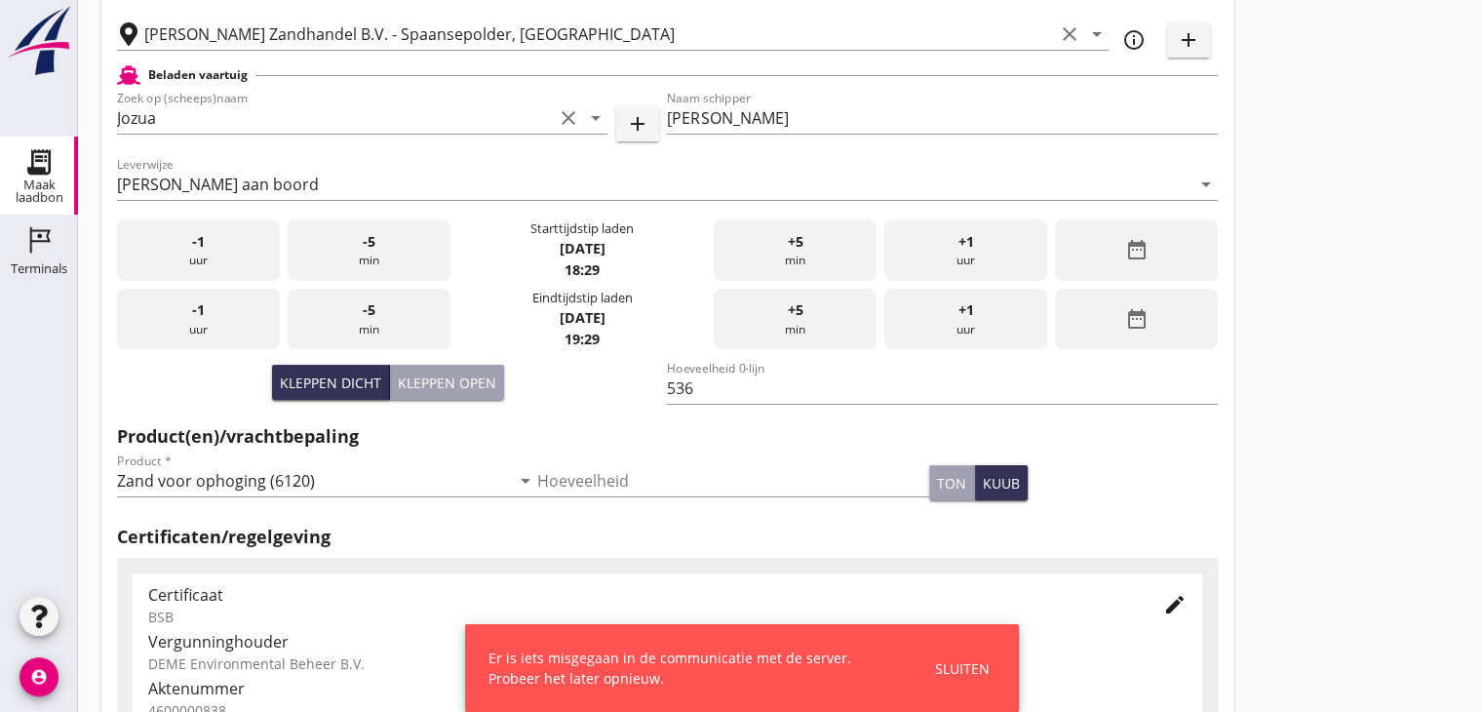
scroll to position [306, 0]
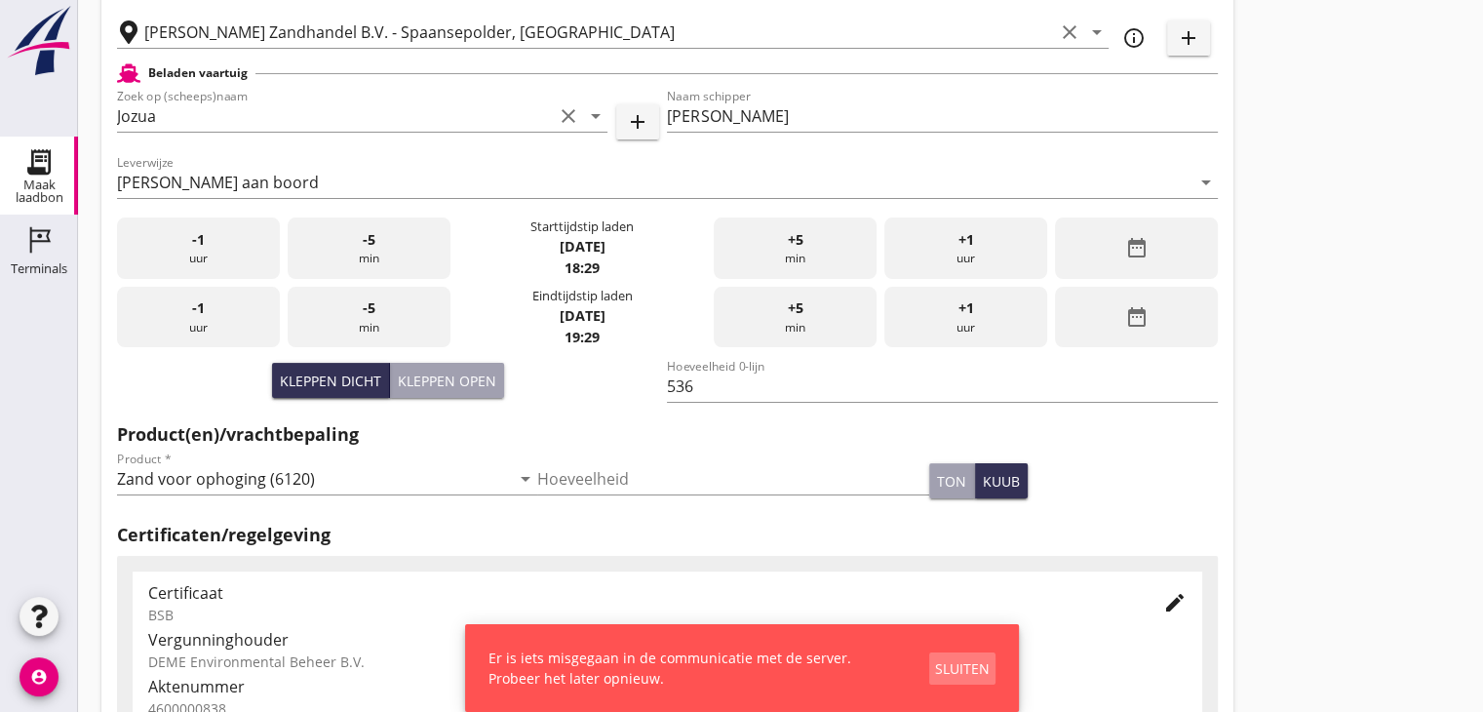
click at [948, 671] on div "Sluiten" at bounding box center [962, 668] width 55 height 20
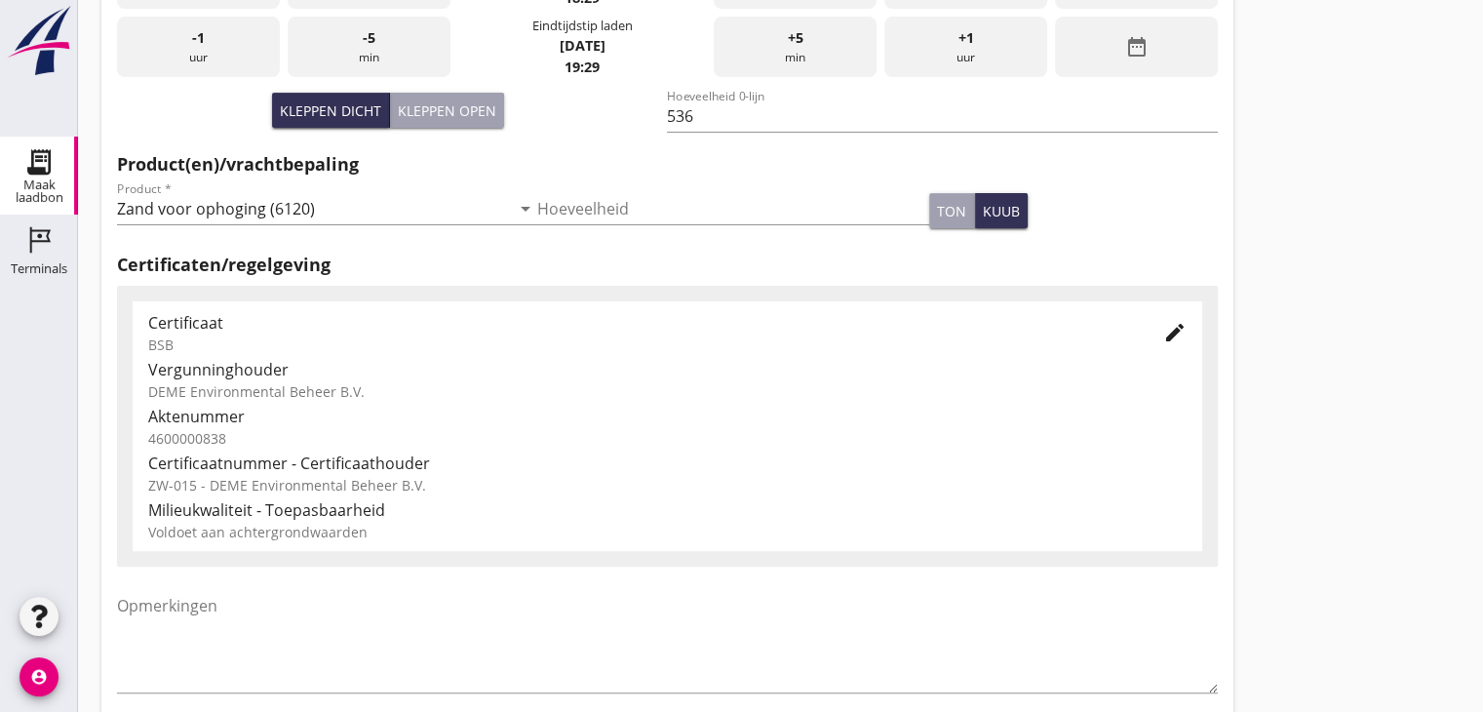
scroll to position [682, 0]
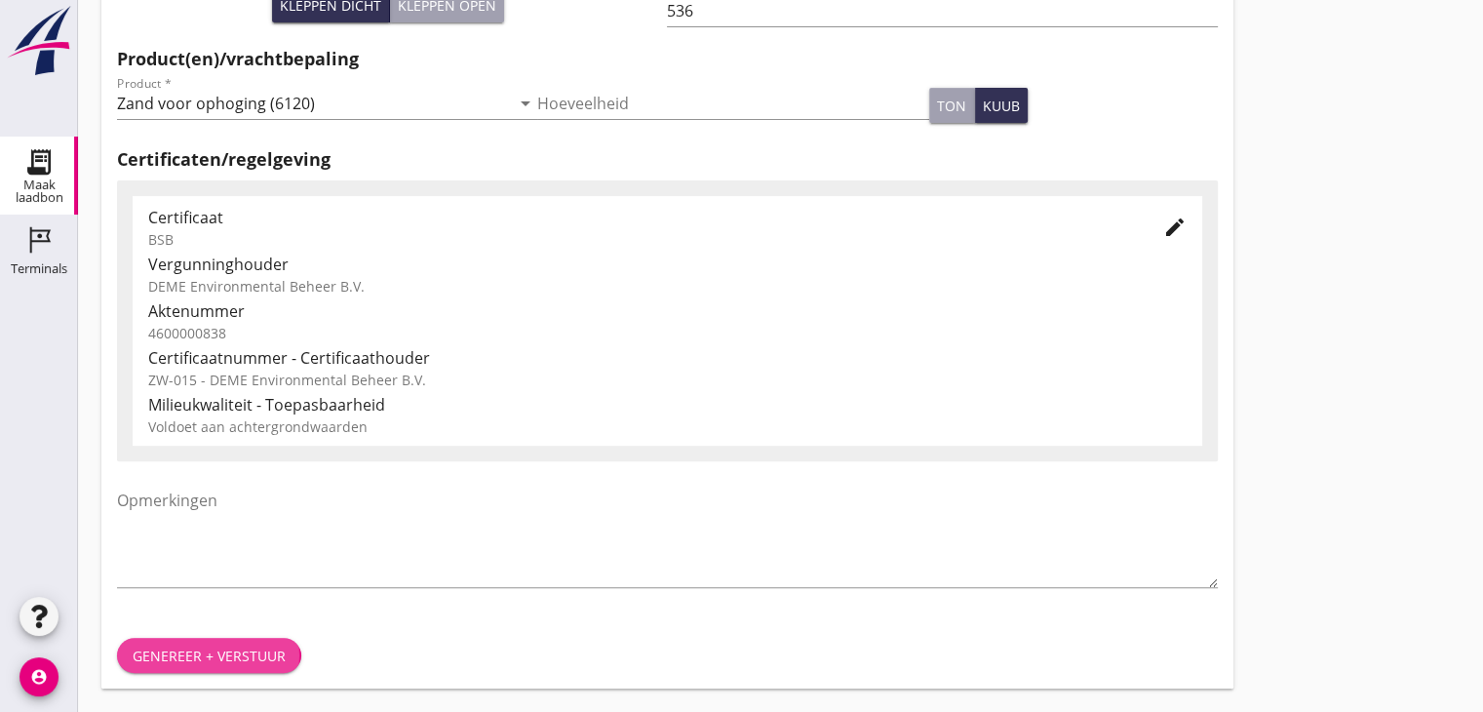
click at [218, 648] on div "Genereer + verstuur" at bounding box center [209, 655] width 153 height 20
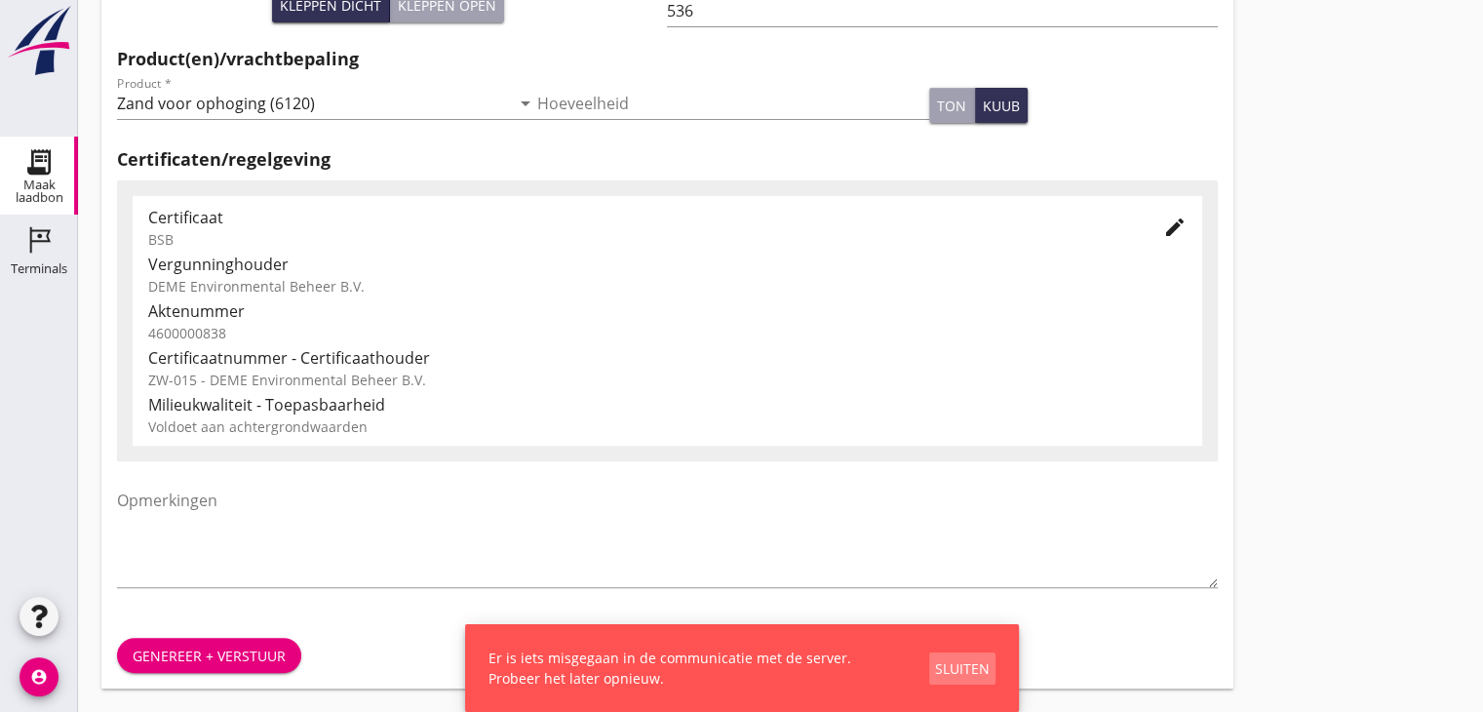
click at [939, 665] on div "Sluiten" at bounding box center [962, 668] width 55 height 20
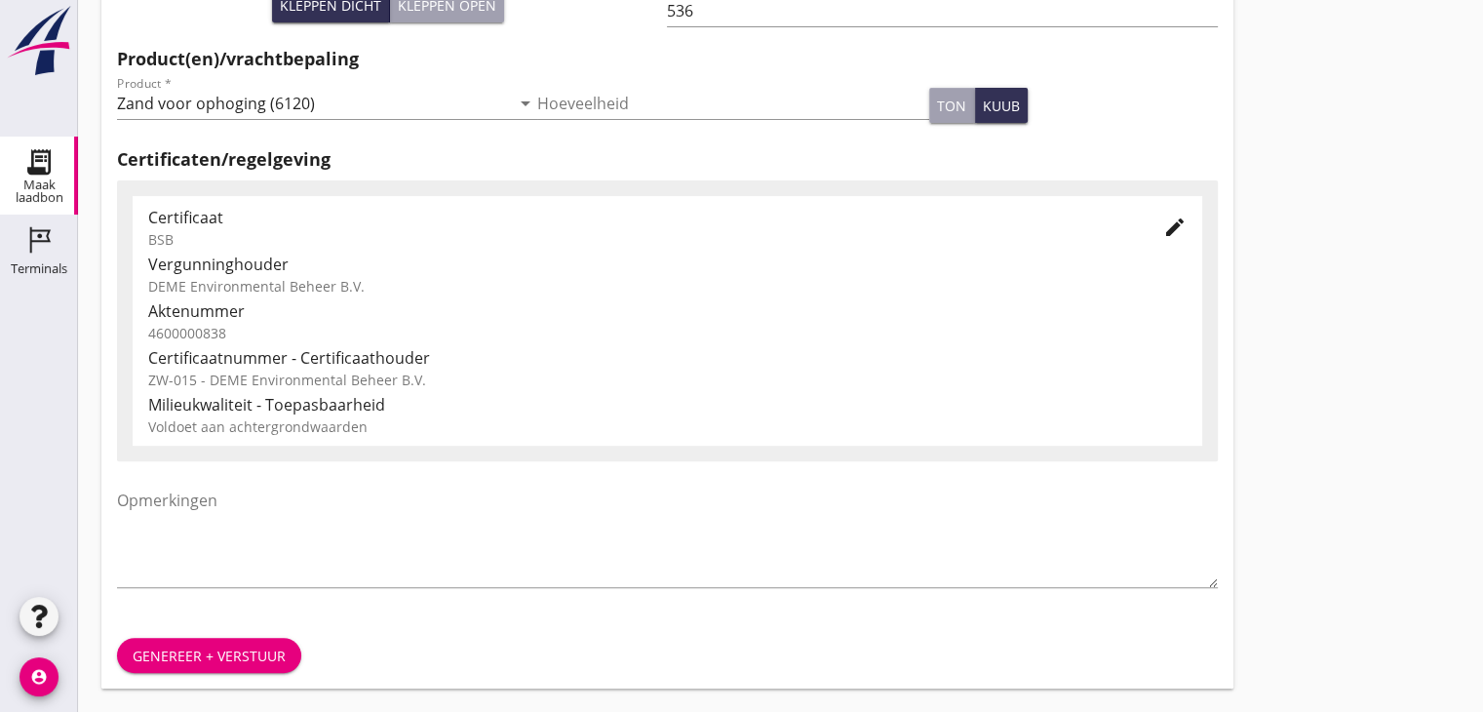
click at [771, 416] on div "Voldoet aan achtergrondwaarden" at bounding box center [667, 426] width 1038 height 20
click at [209, 645] on div "Genereer + verstuur" at bounding box center [209, 655] width 153 height 20
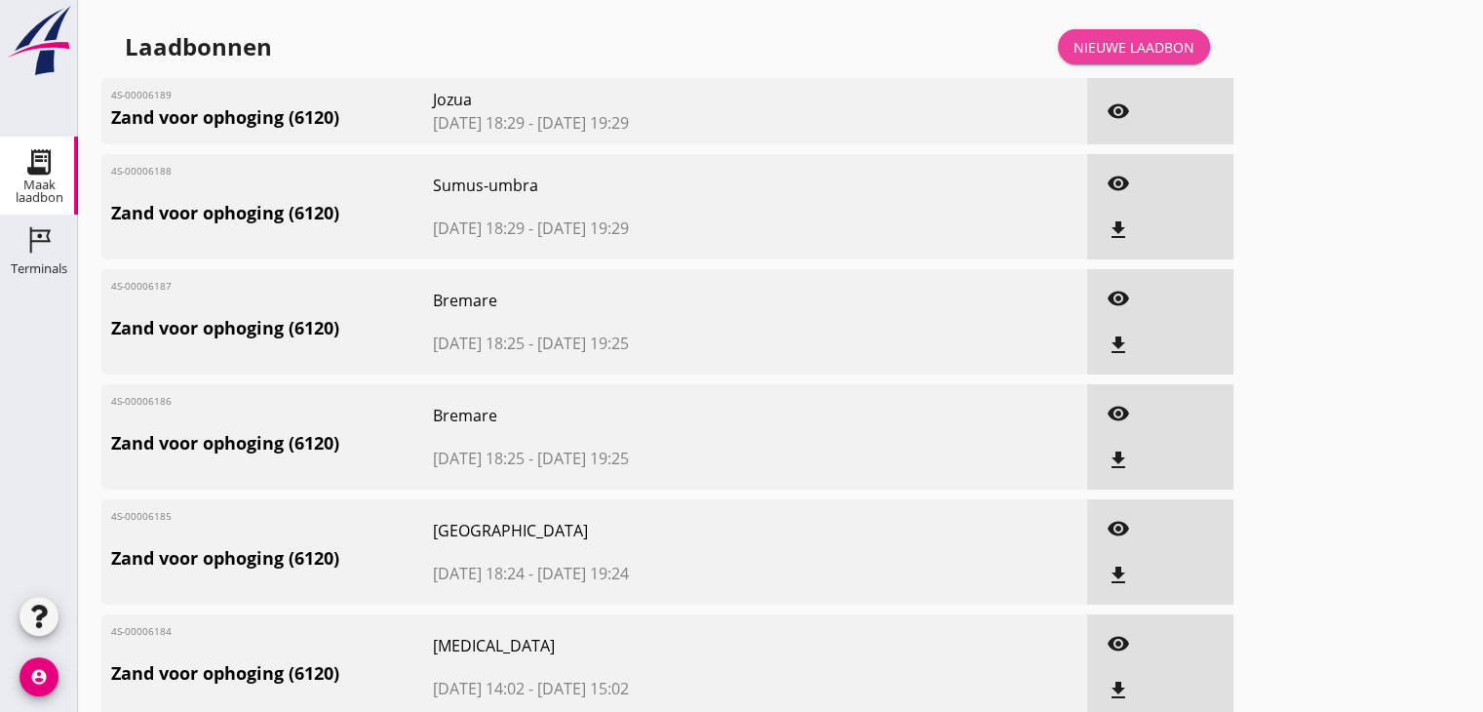
click at [1122, 50] on div "Nieuwe laadbon" at bounding box center [1133, 47] width 121 height 20
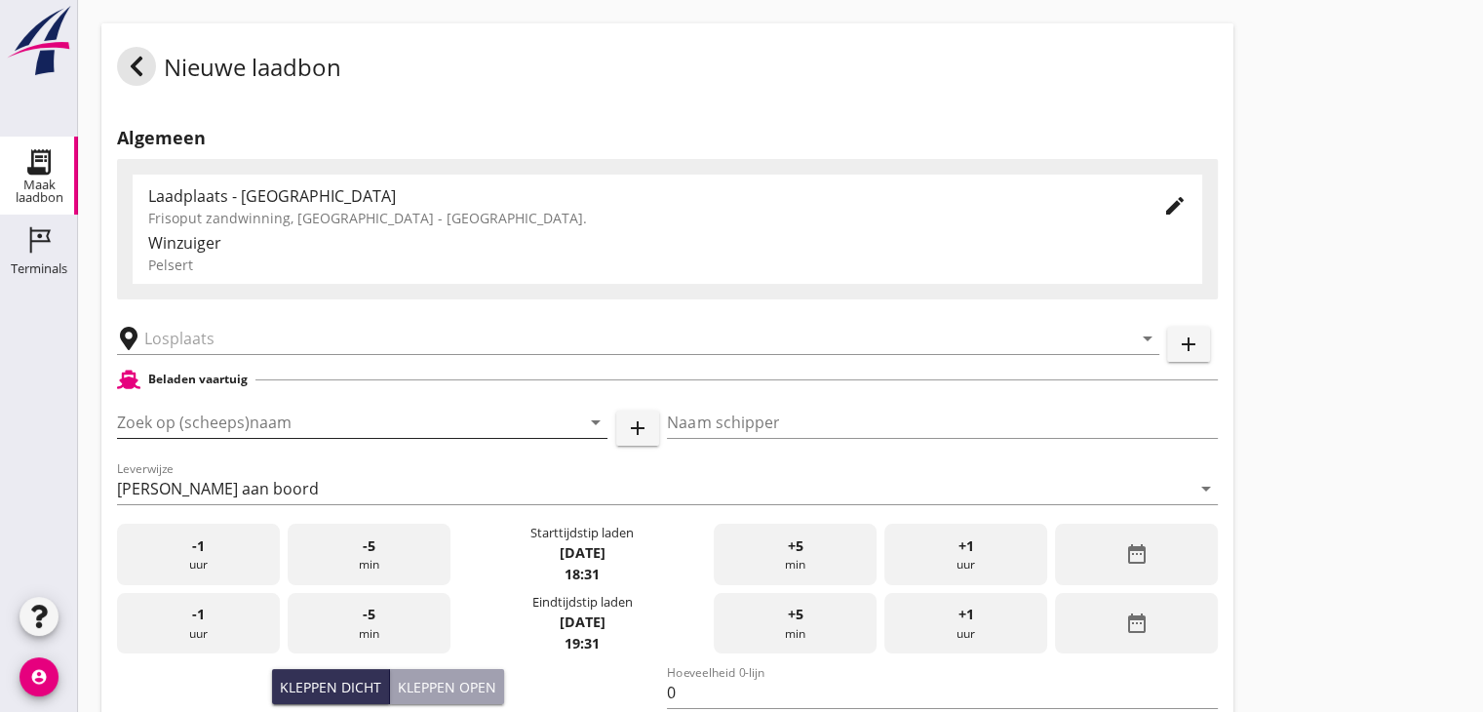
click at [230, 419] on input "Zoek op (scheeps)naam" at bounding box center [335, 422] width 436 height 31
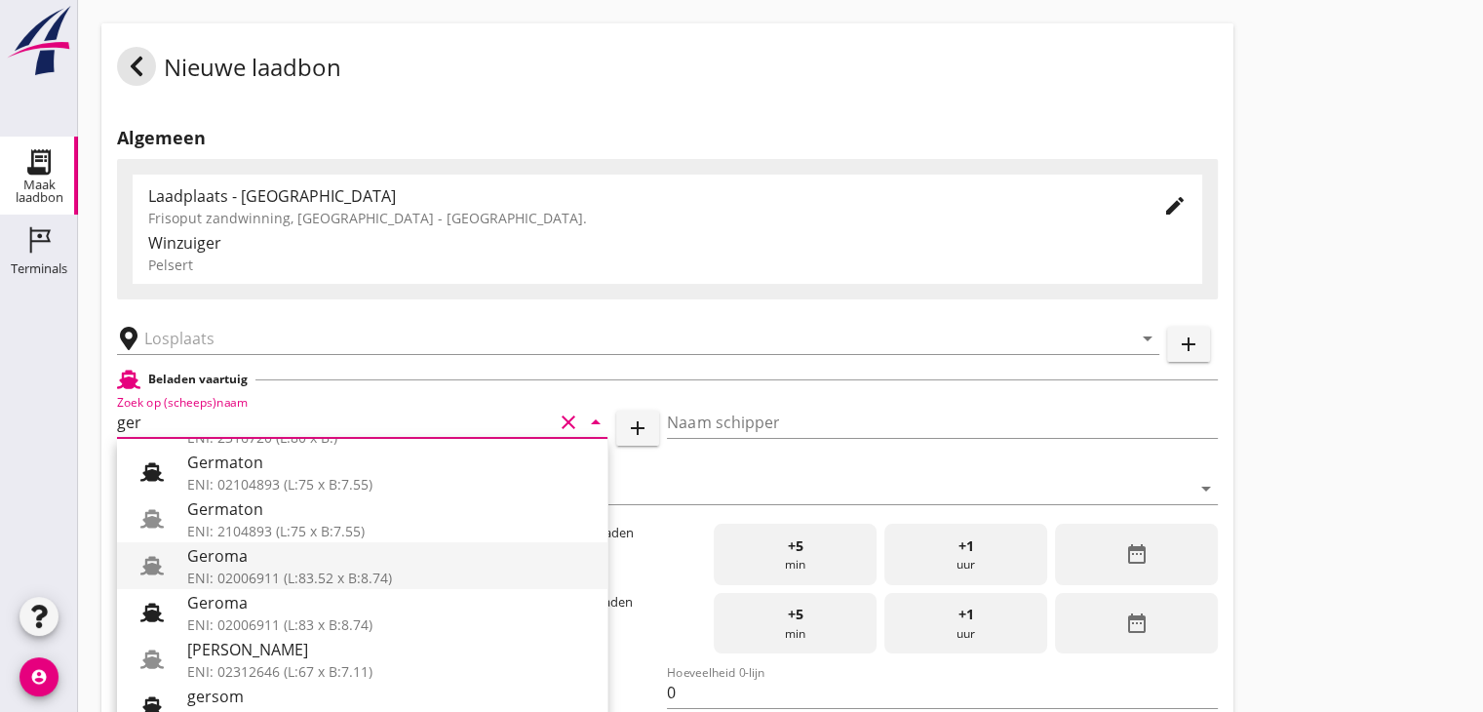
scroll to position [51, 0]
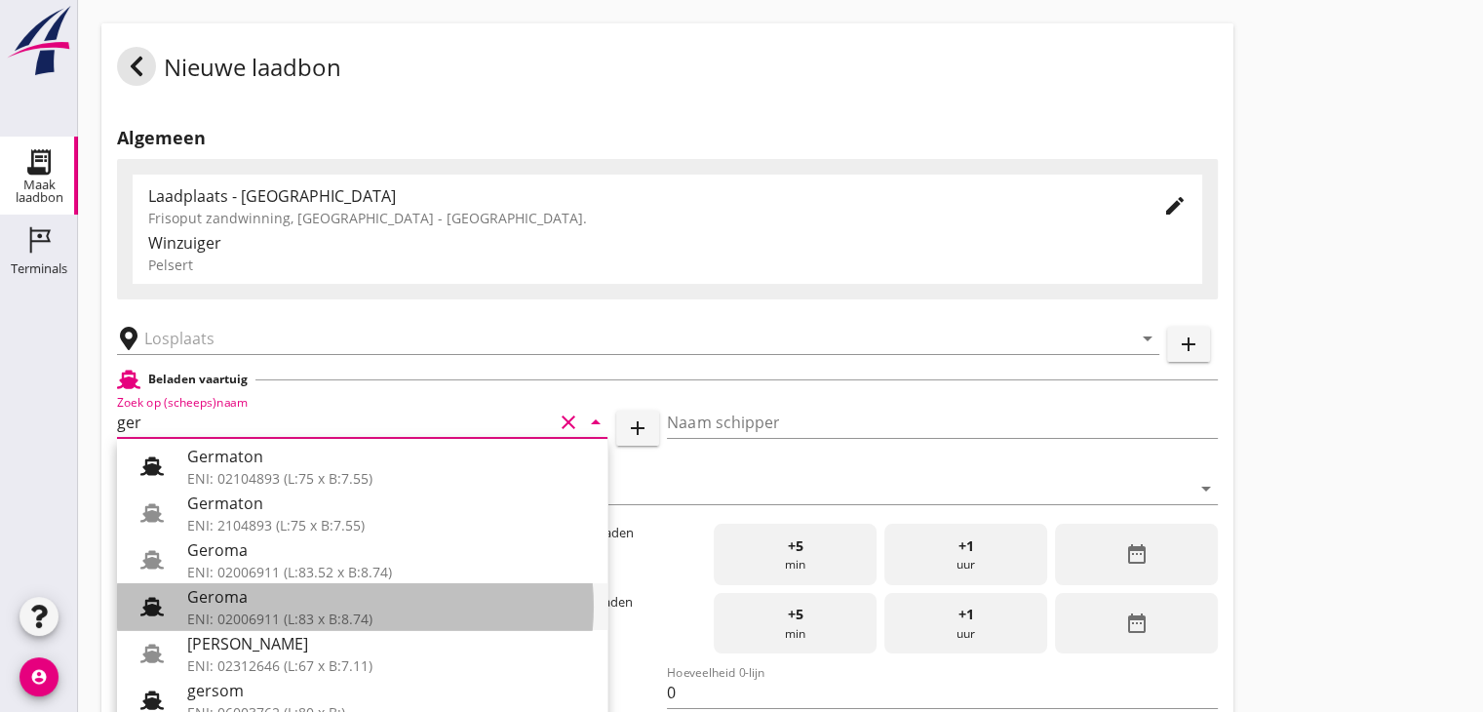
click at [385, 605] on div "Geroma" at bounding box center [389, 596] width 405 height 23
type input "Geroma"
type input "[PERSON_NAME]"
type input "994"
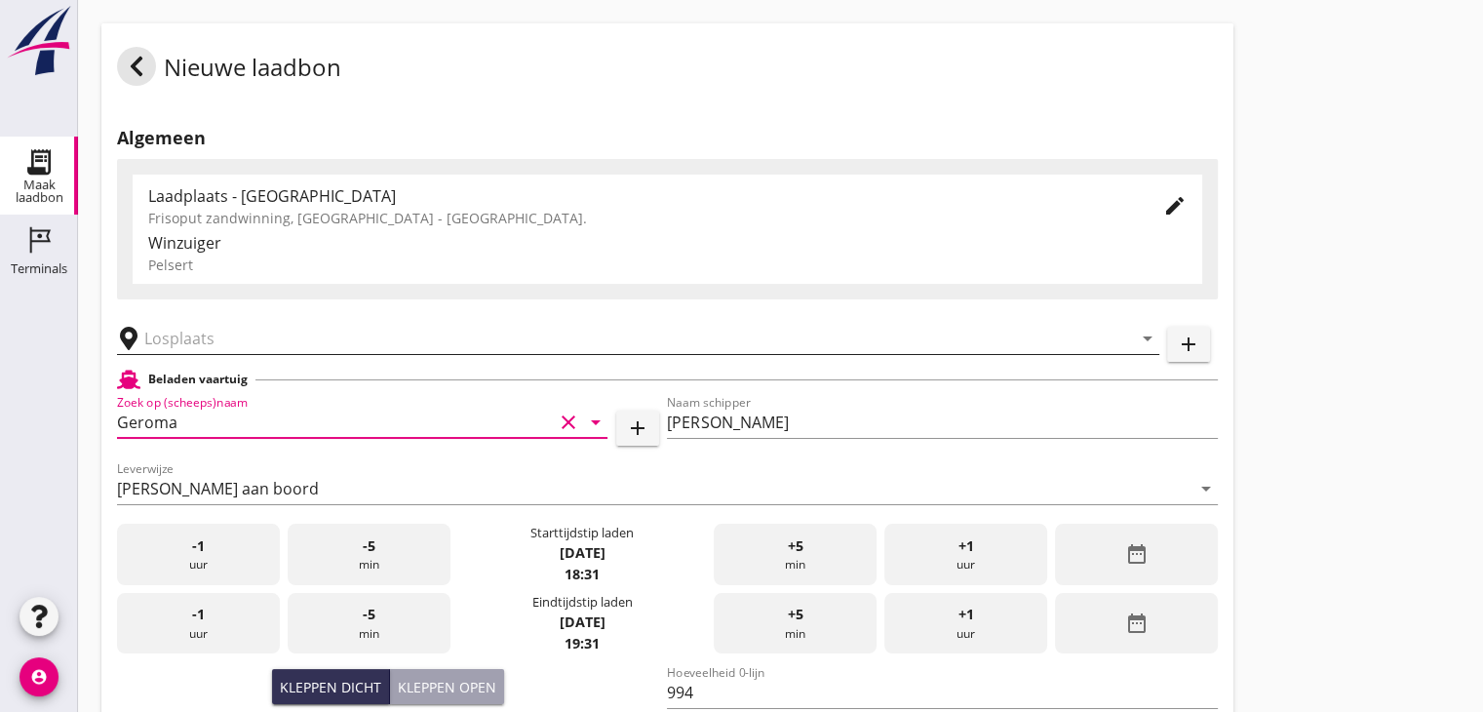
type input "Geroma"
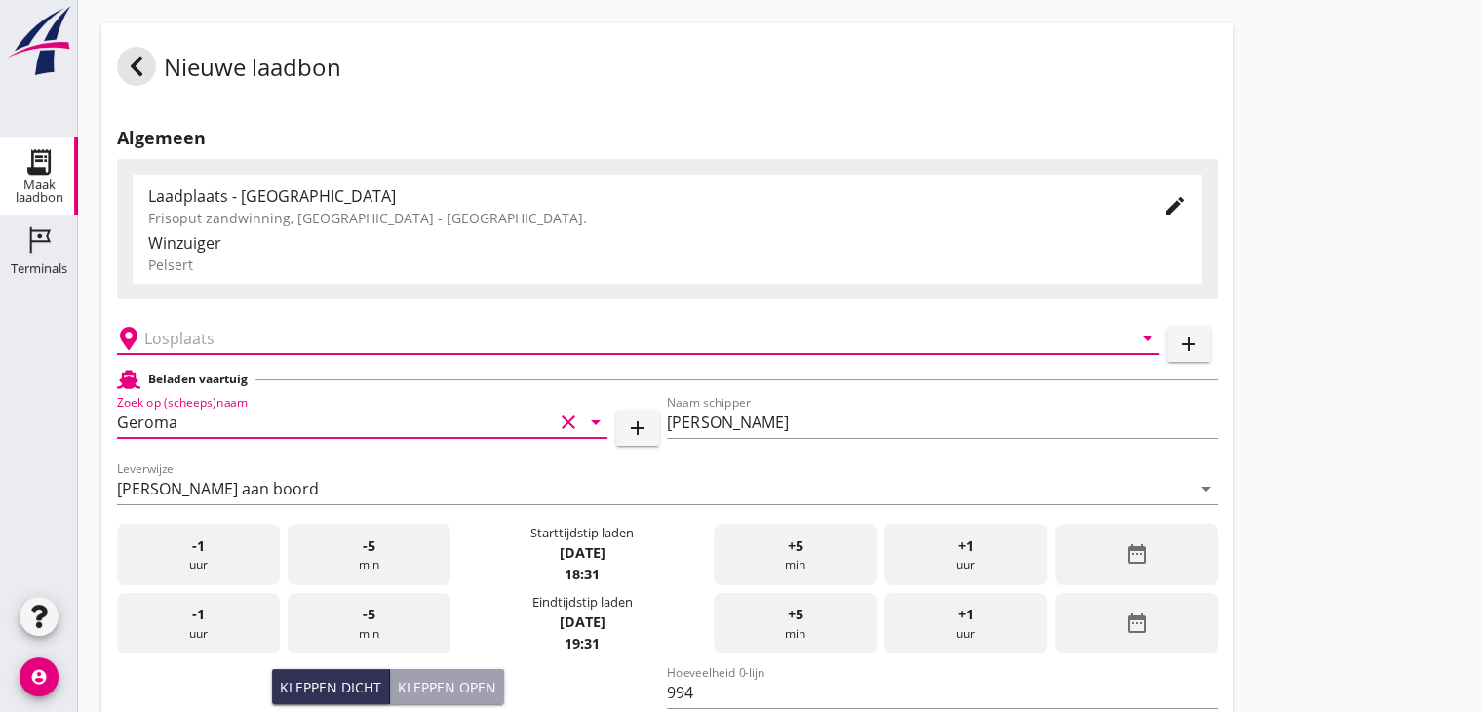
click at [307, 347] on input "text" at bounding box center [624, 338] width 960 height 31
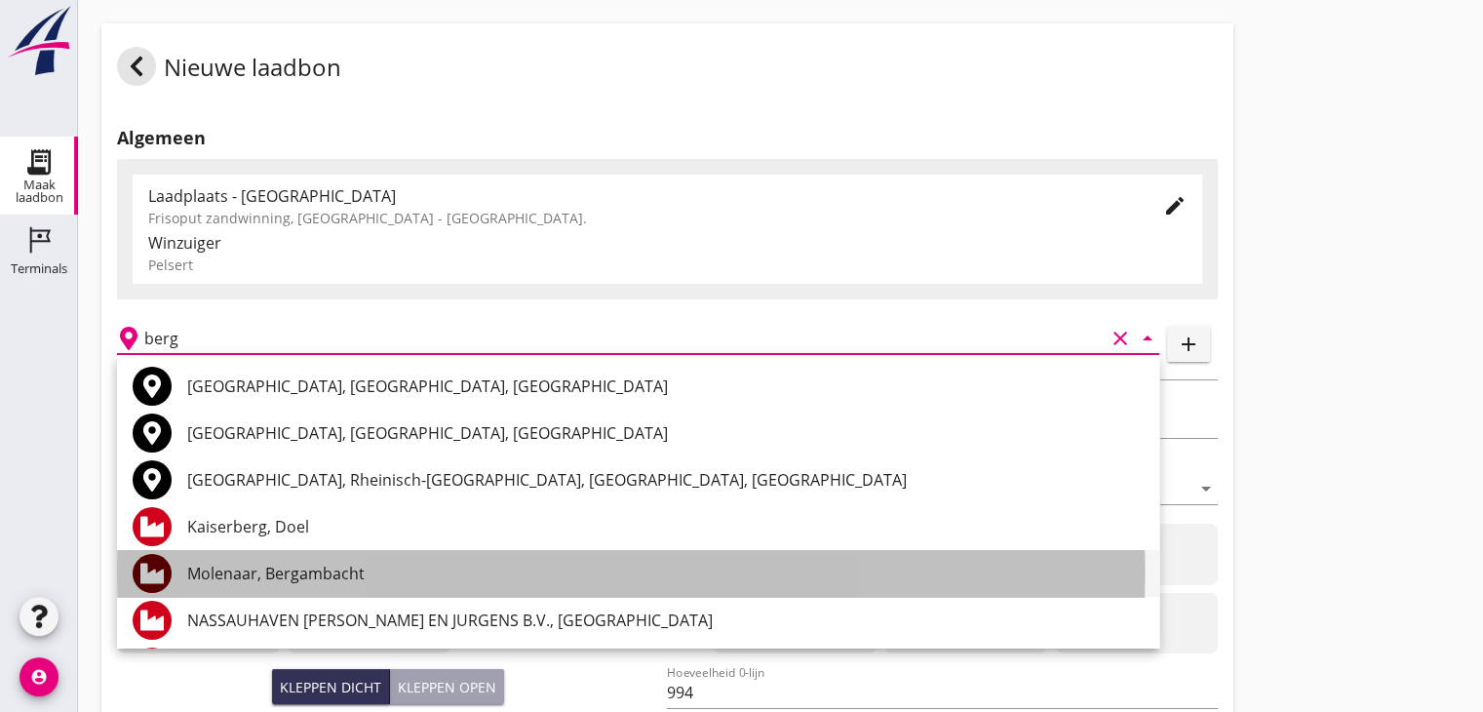
click at [205, 574] on div "Molenaar, Bergambacht" at bounding box center [665, 573] width 956 height 23
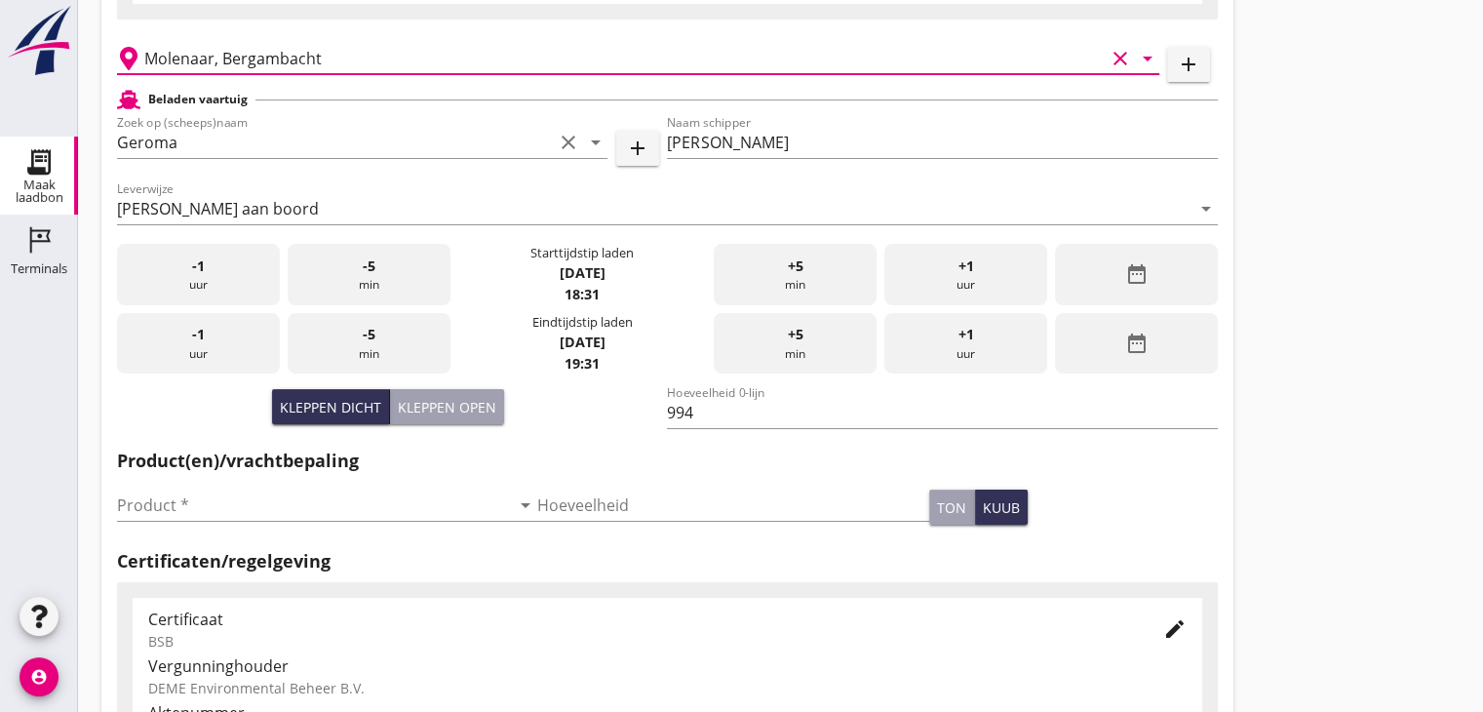
scroll to position [281, 0]
type input "Molenaar, Bergambacht"
click at [299, 516] on input "Product *" at bounding box center [313, 503] width 393 height 31
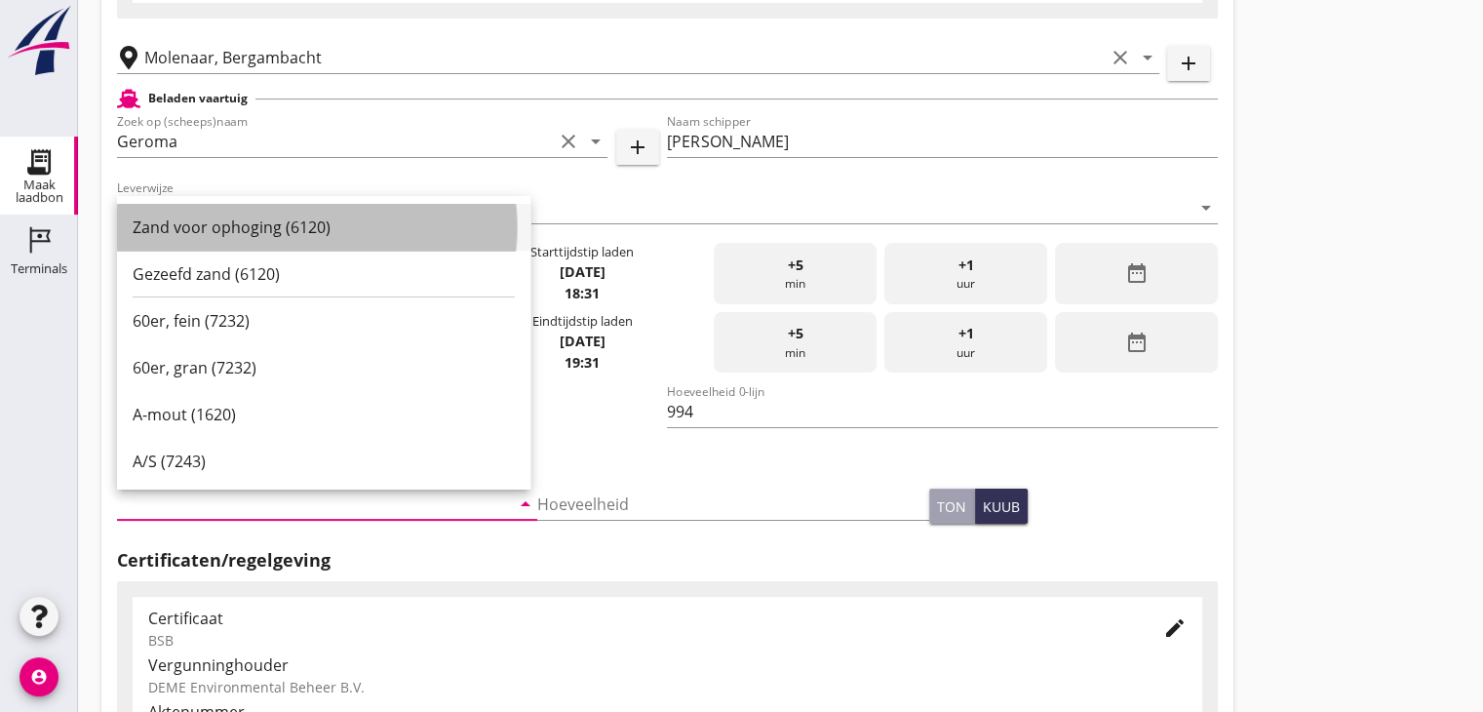
click at [241, 220] on div "Zand voor ophoging (6120)" at bounding box center [324, 226] width 382 height 23
type input "Zand voor ophoging (6120)"
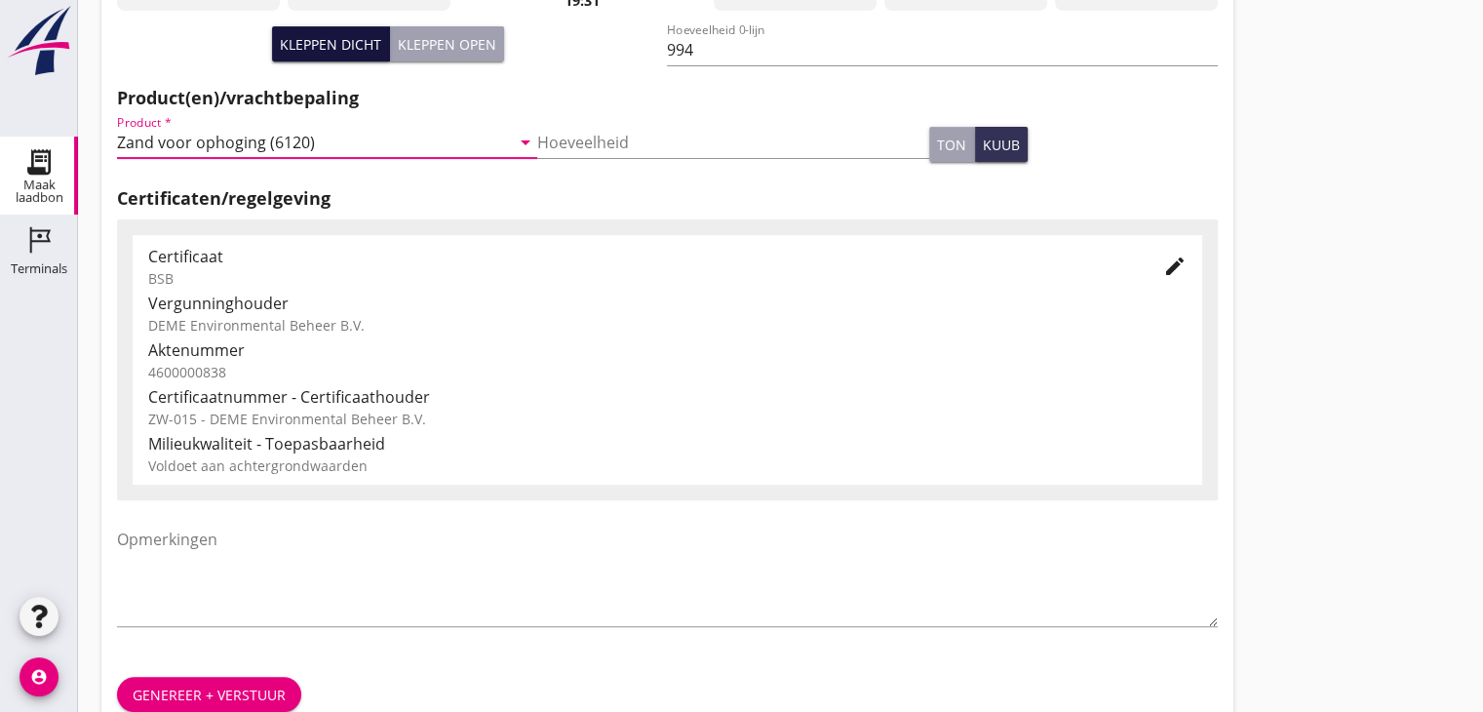
scroll to position [682, 0]
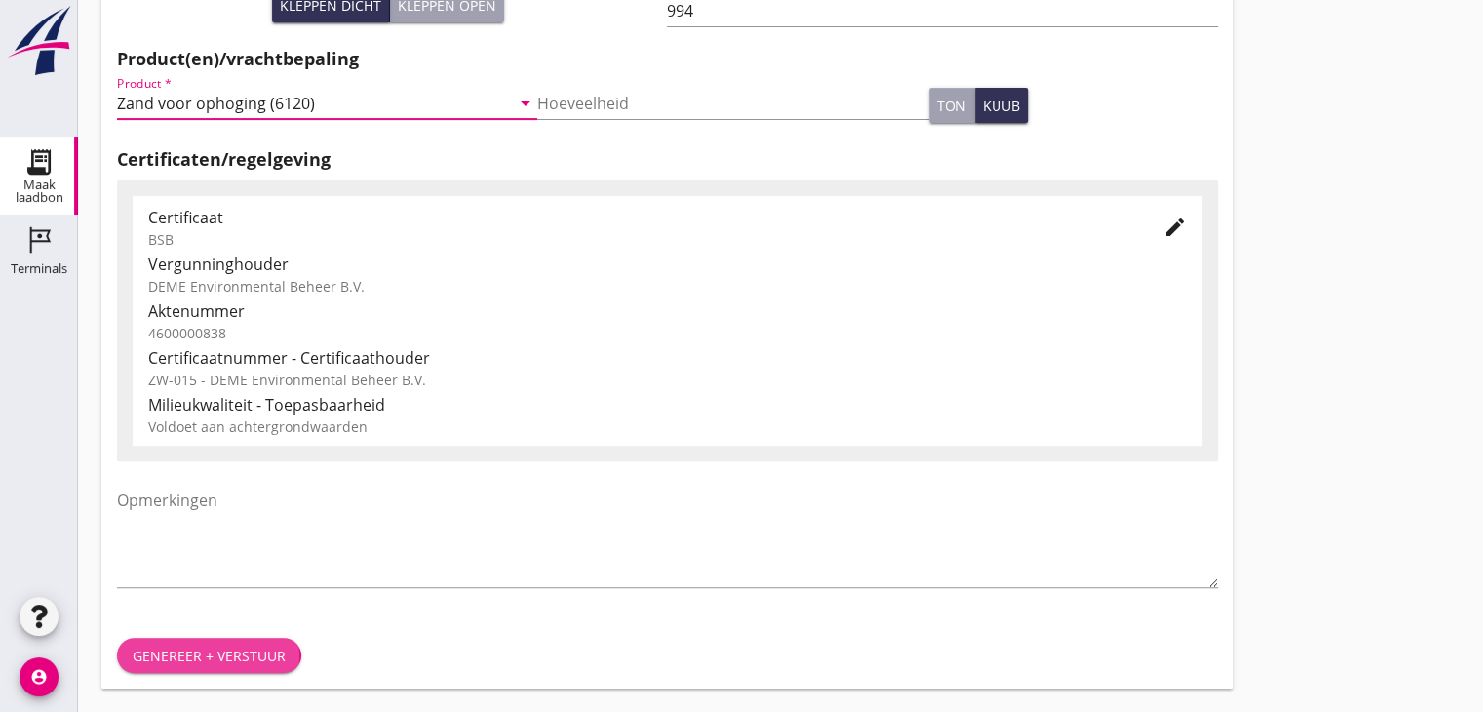
click at [210, 648] on div "Genereer + verstuur" at bounding box center [209, 655] width 153 height 20
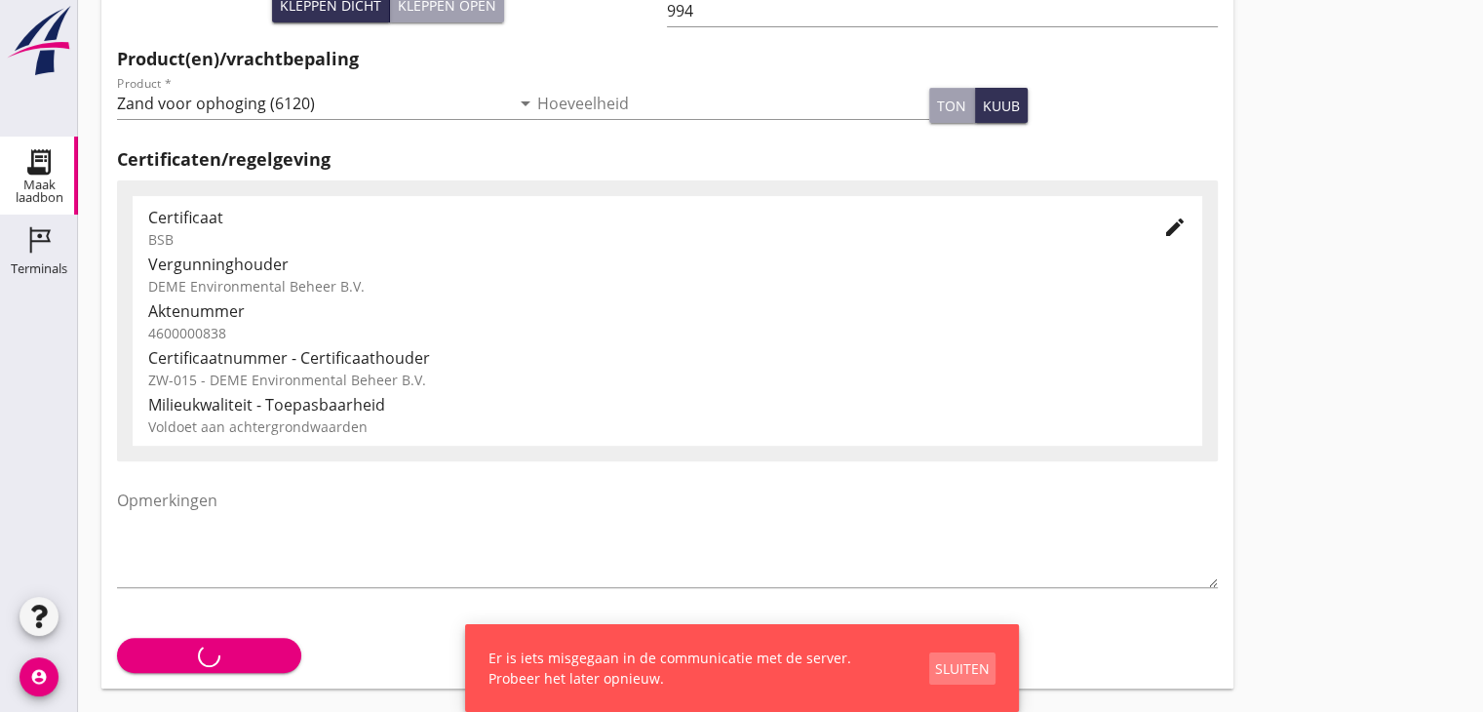
click at [990, 667] on button "Sluiten" at bounding box center [962, 668] width 66 height 32
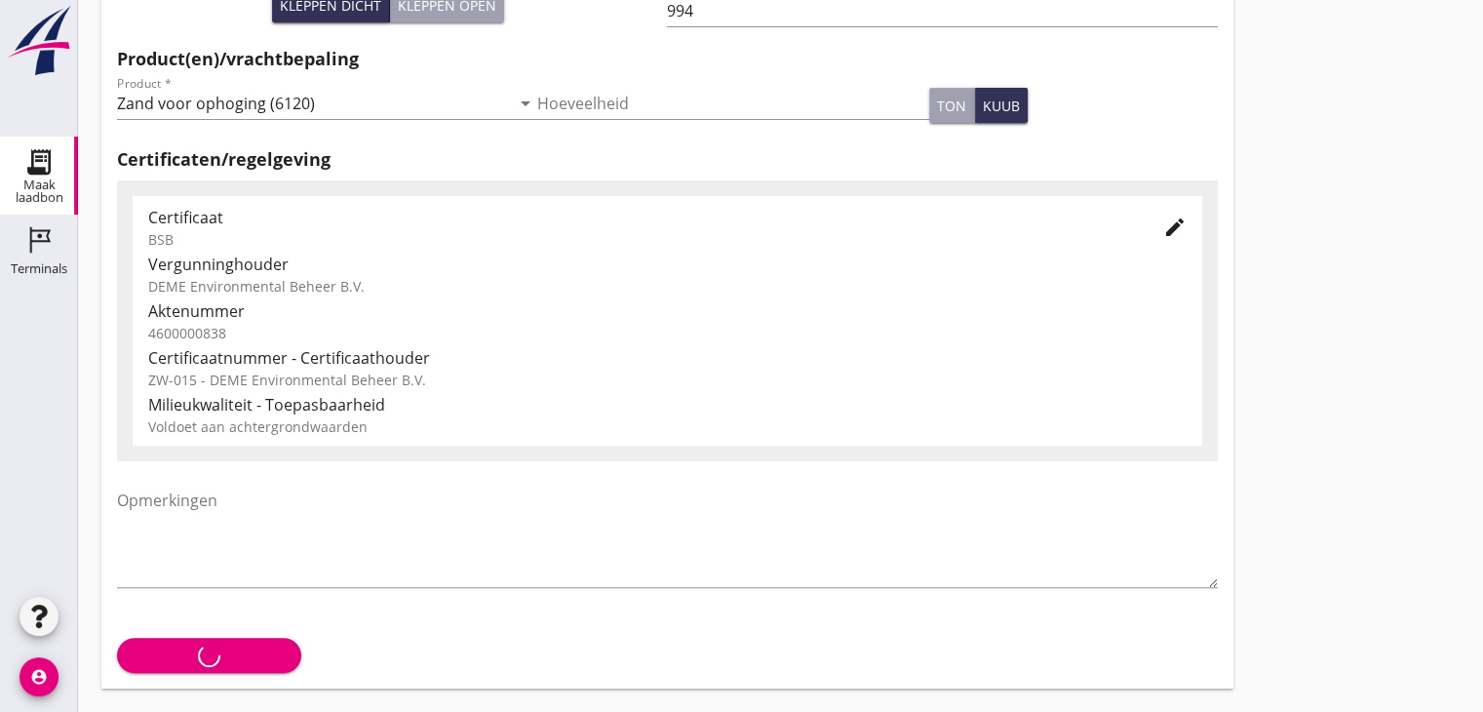
click at [241, 656] on div "Genereer + verstuur" at bounding box center [667, 655] width 1132 height 66
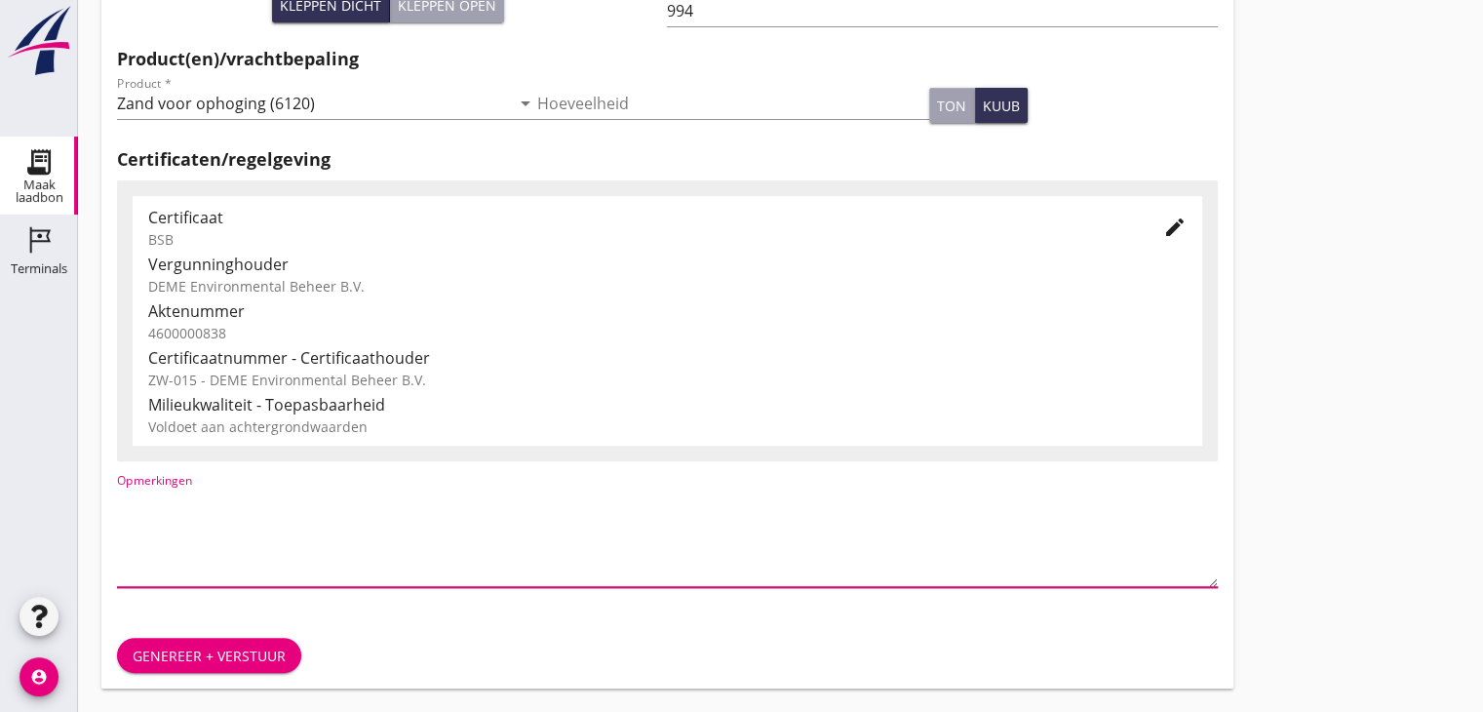
click at [273, 555] on textarea "Opmerkingen" at bounding box center [667, 536] width 1101 height 102
click at [222, 645] on div "Genereer + verstuur" at bounding box center [209, 655] width 153 height 20
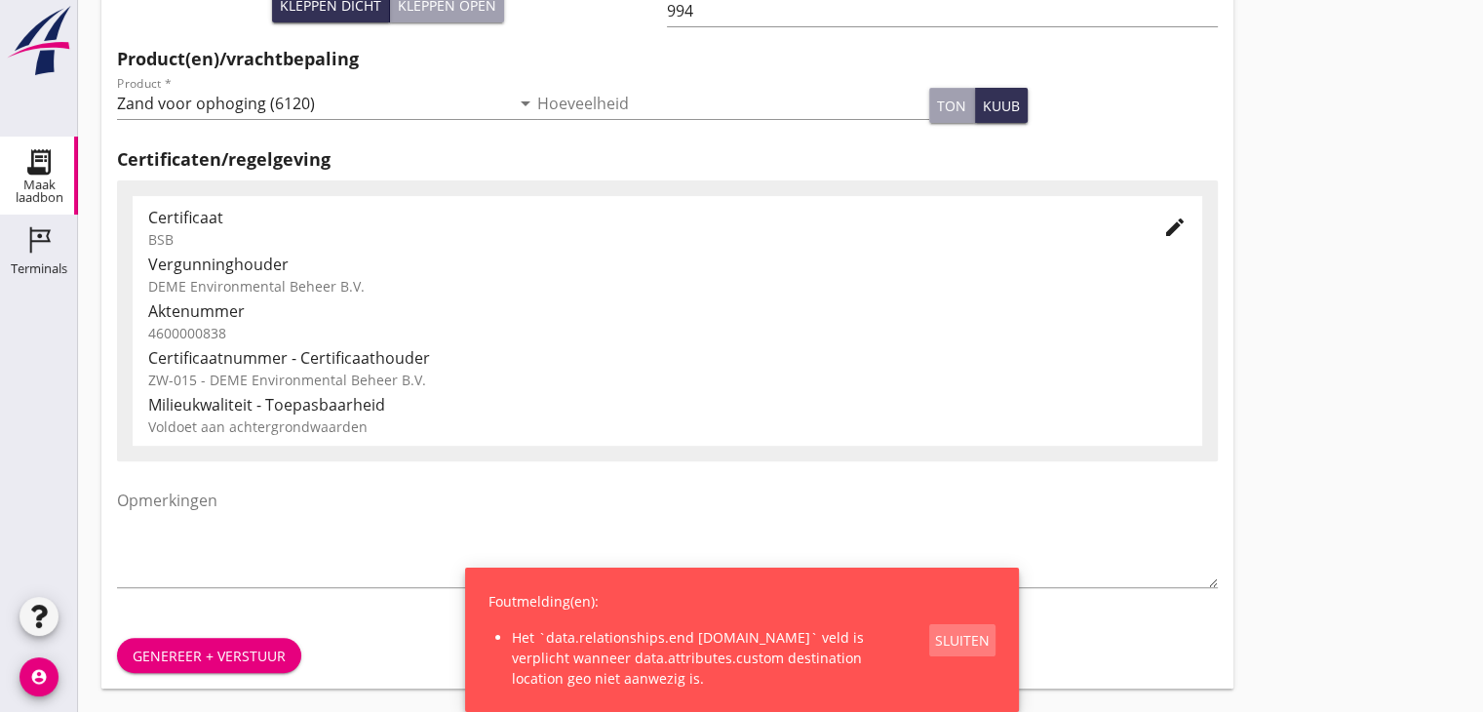
click at [954, 643] on div "Sluiten" at bounding box center [962, 640] width 55 height 20
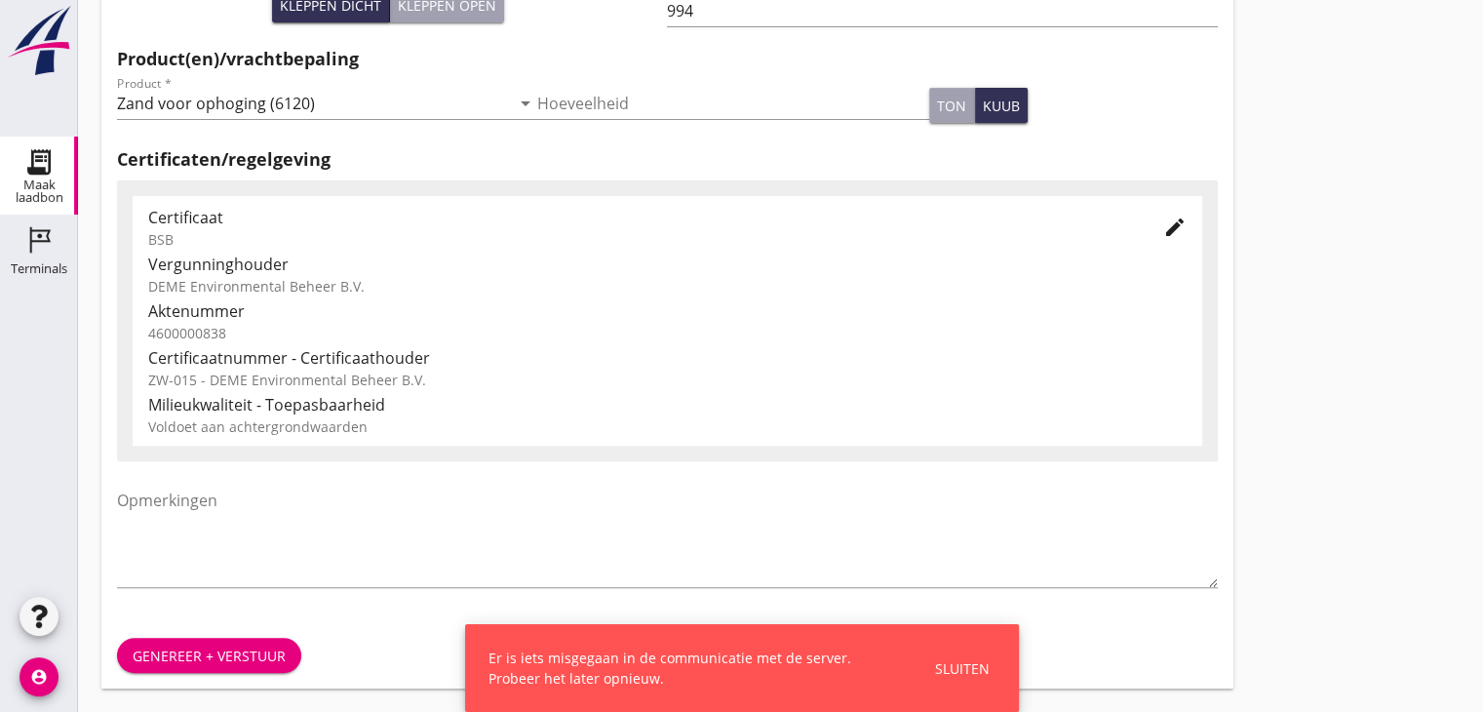
click at [969, 642] on div "Er is iets misgegaan in de communicatie met de server. Probeer het later opnieu…" at bounding box center [742, 668] width 554 height 88
click at [965, 652] on button "Sluiten" at bounding box center [962, 668] width 66 height 32
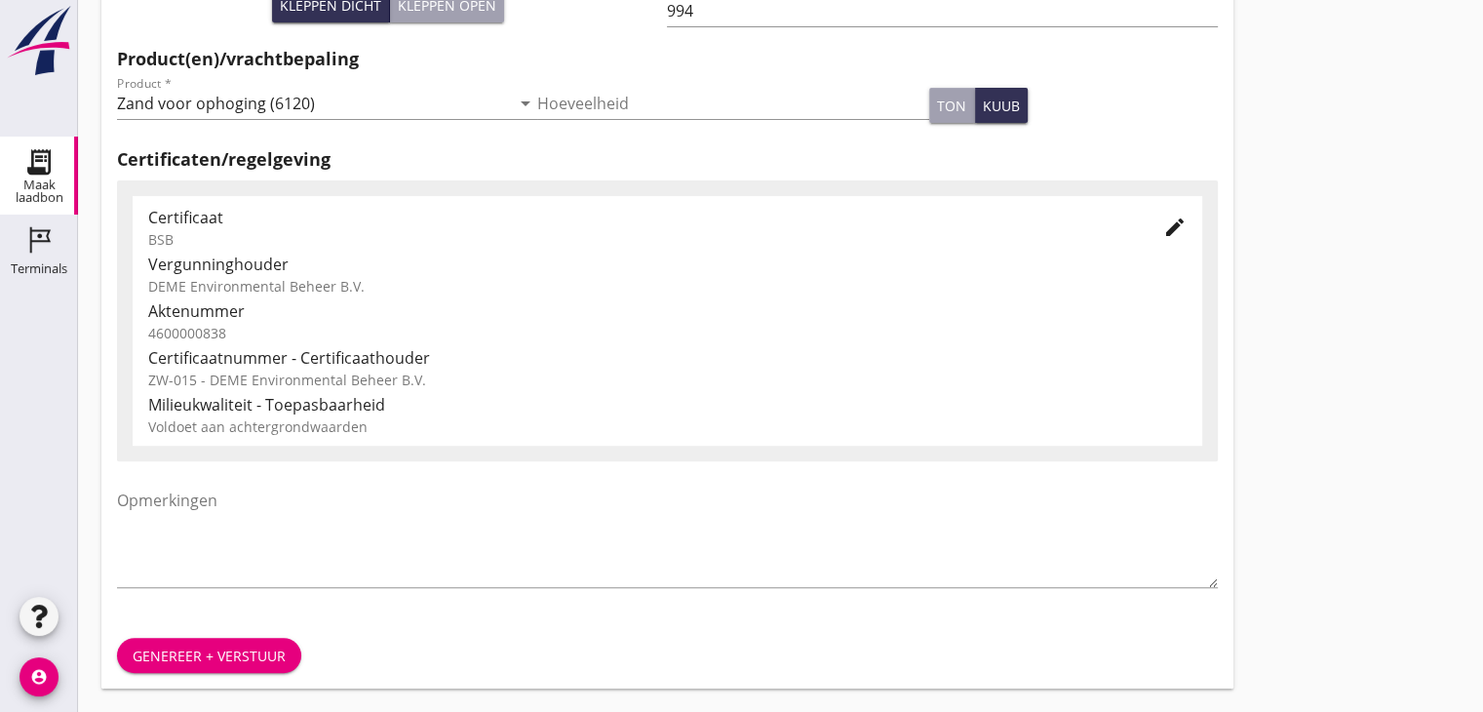
click at [194, 661] on div "Genereer + verstuur" at bounding box center [209, 655] width 153 height 20
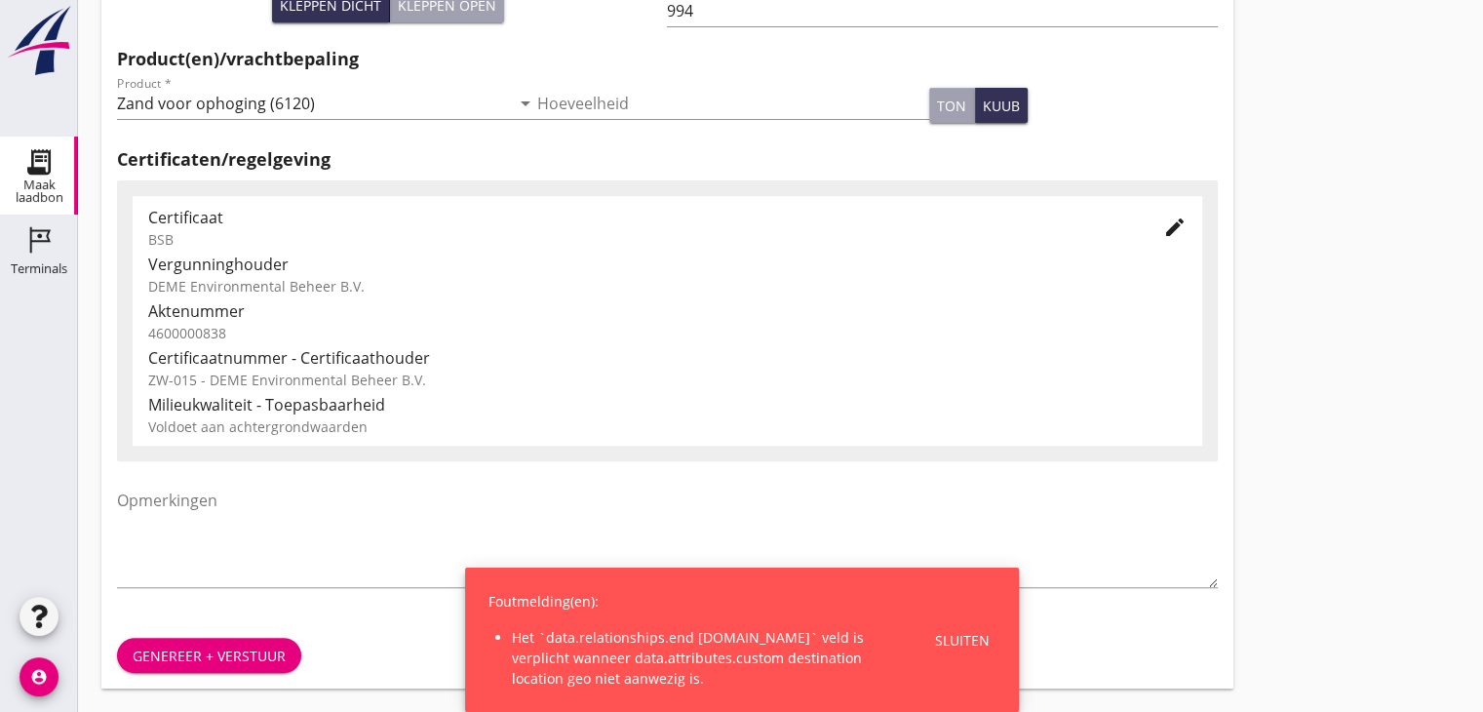
click at [194, 661] on div "Genereer + verstuur" at bounding box center [209, 655] width 153 height 20
click at [194, 661] on div "Genereer + verstuur" at bounding box center [667, 655] width 1132 height 66
click at [194, 661] on div "Genereer + verstuur" at bounding box center [209, 655] width 153 height 20
click at [933, 640] on button "Sluiten" at bounding box center [962, 640] width 66 height 32
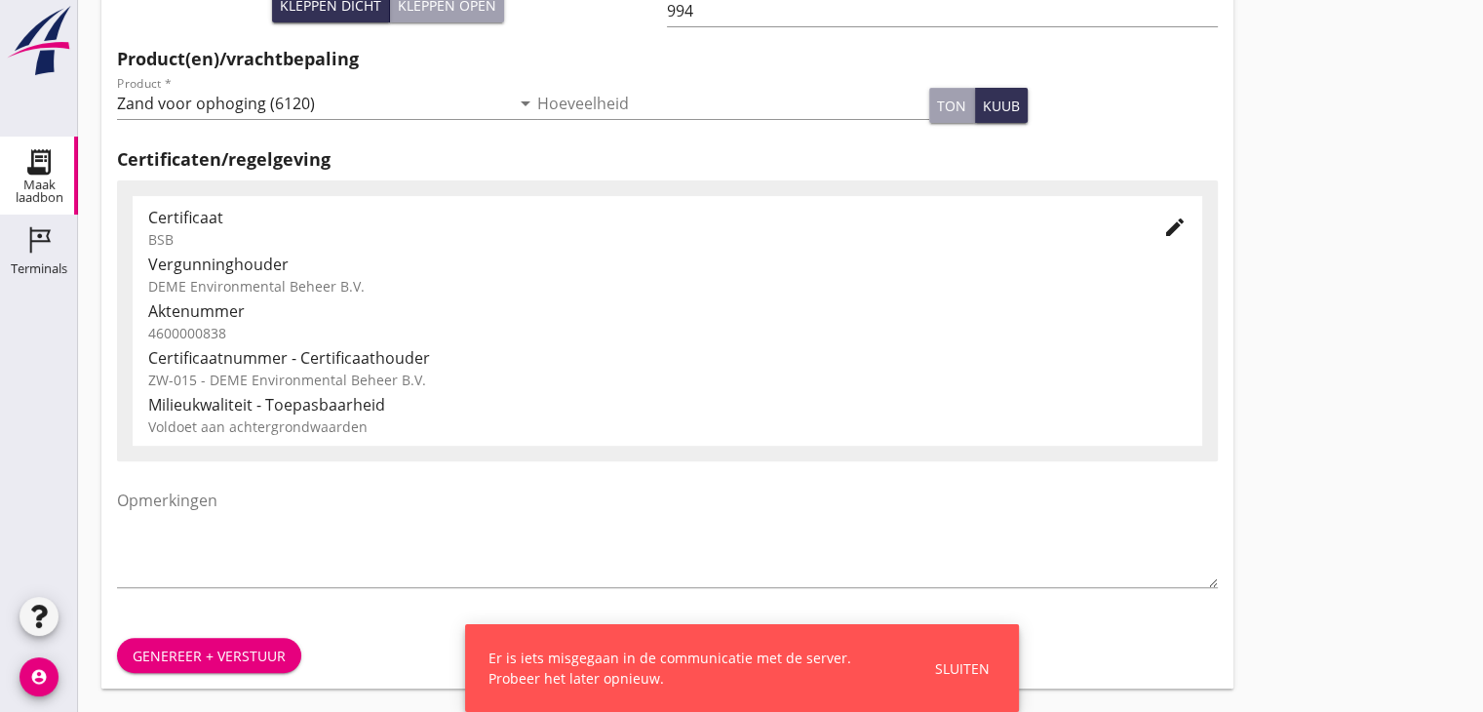
click at [981, 666] on div "Sluiten" at bounding box center [962, 668] width 55 height 20
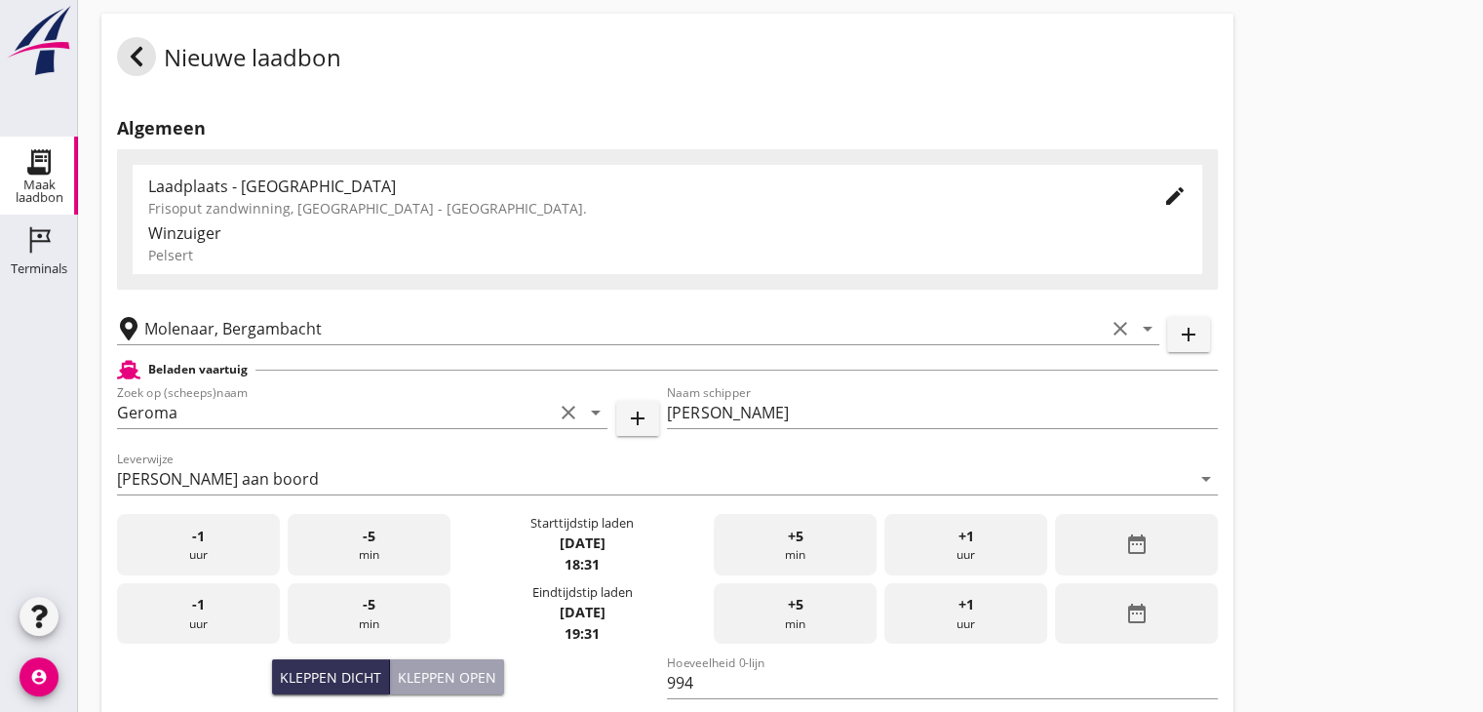
scroll to position [0, 0]
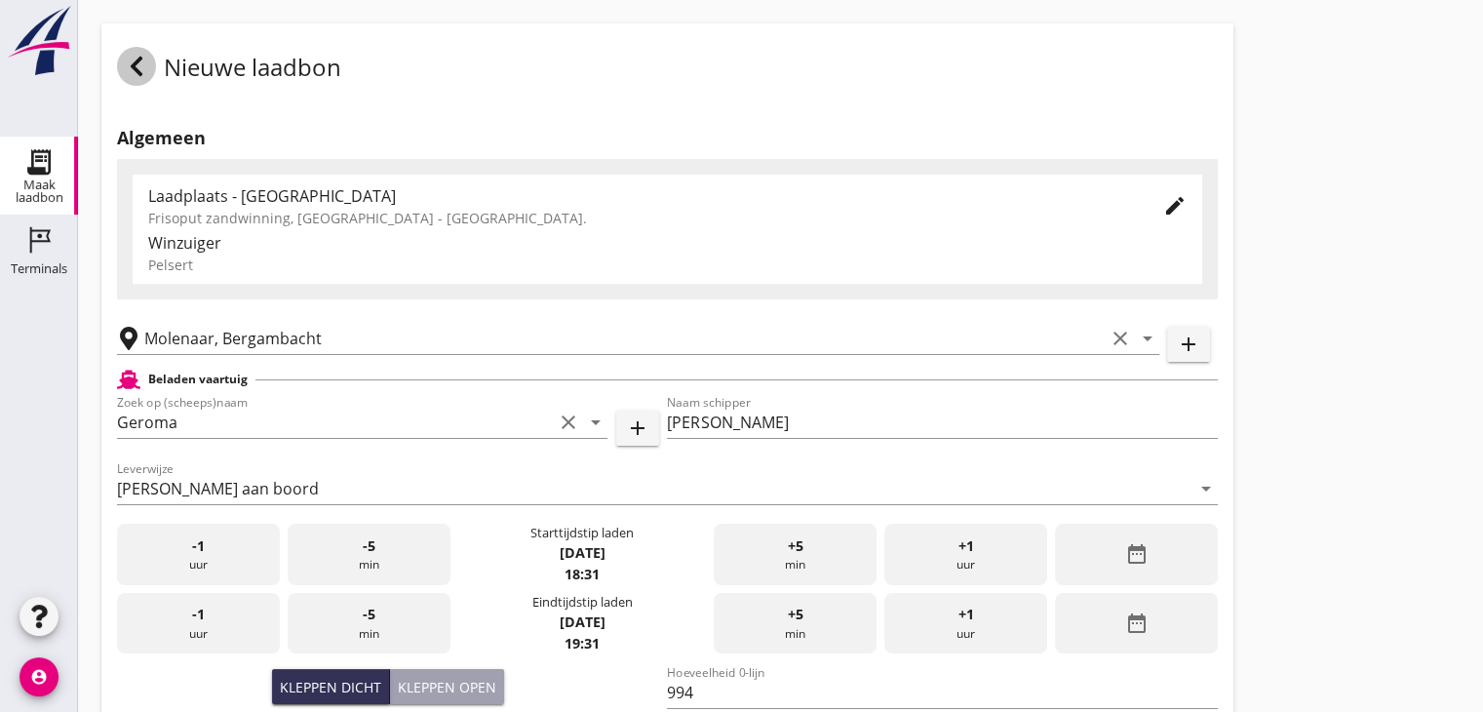
click at [145, 62] on icon at bounding box center [136, 66] width 23 height 23
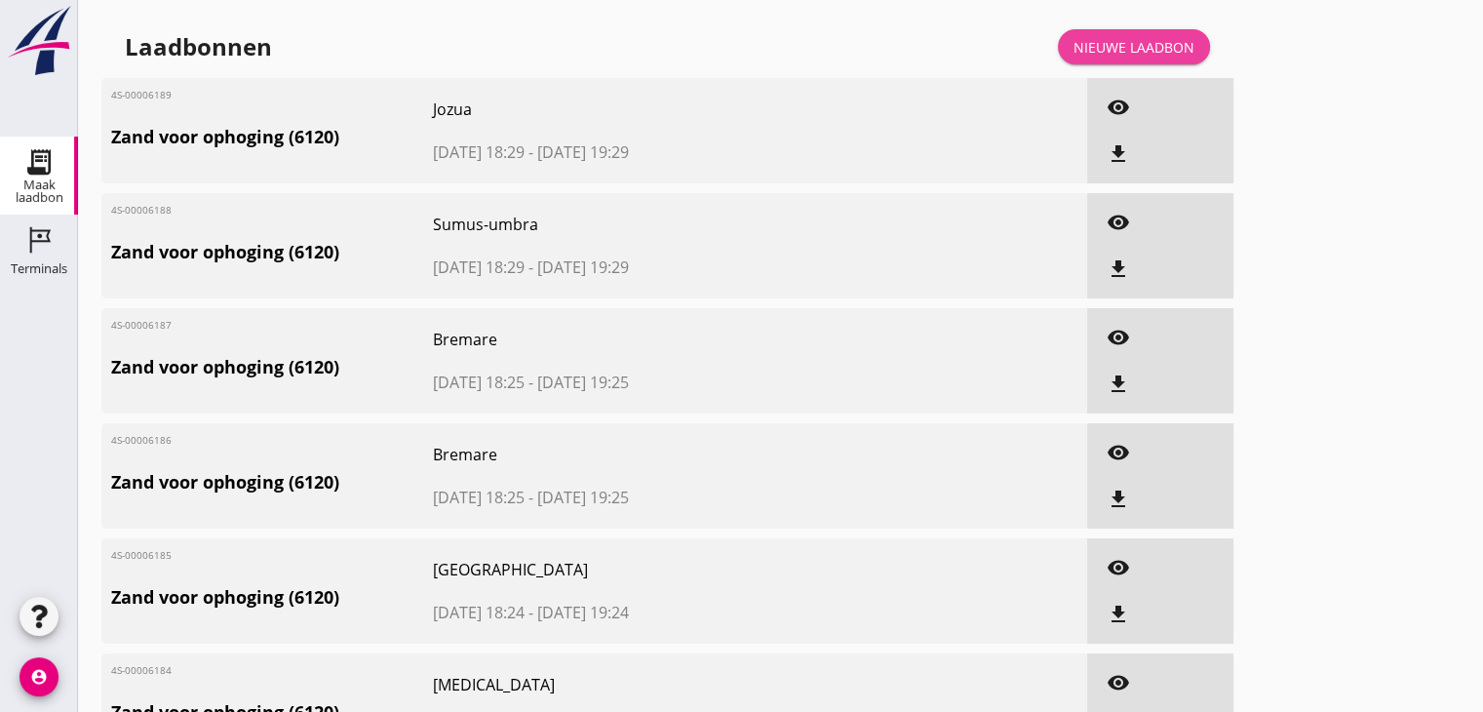
click at [1158, 43] on div "Nieuwe laadbon" at bounding box center [1133, 47] width 121 height 20
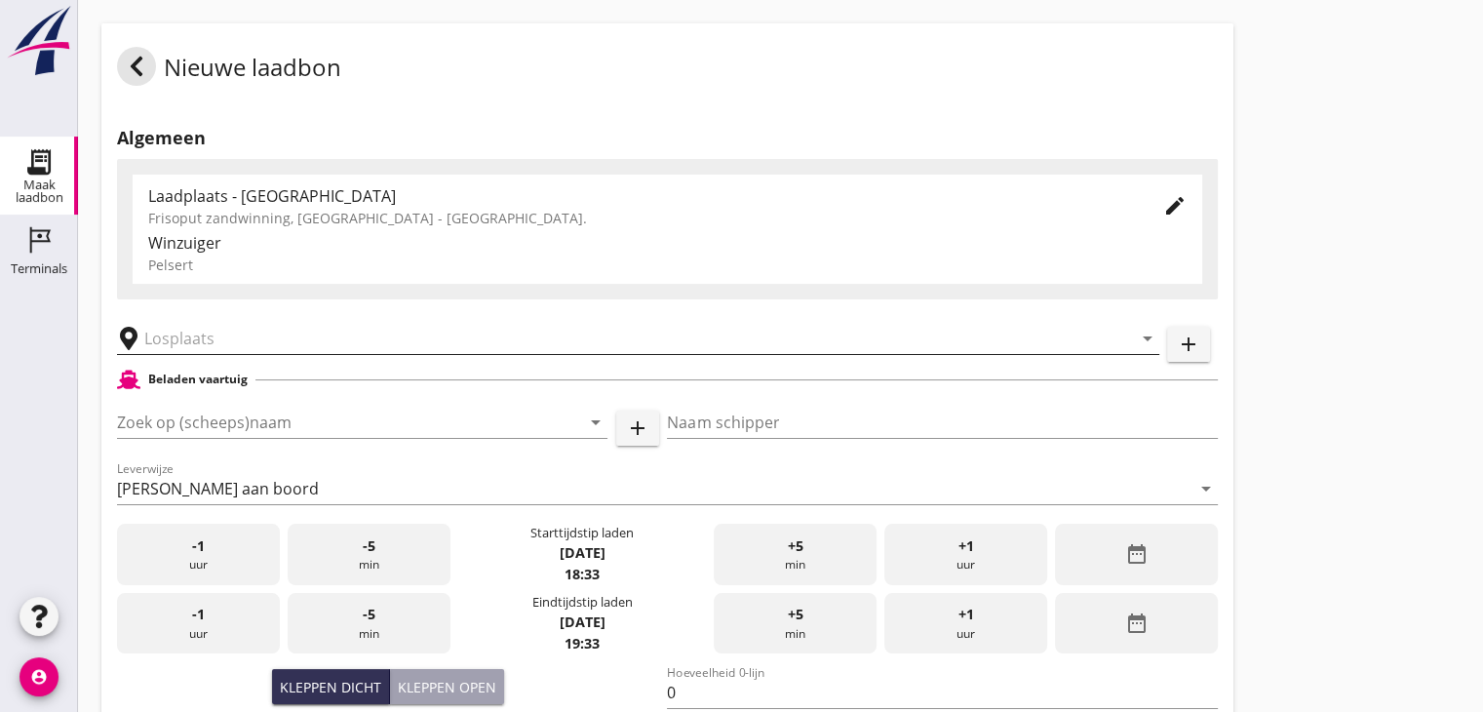
click at [264, 344] on input "text" at bounding box center [624, 338] width 960 height 31
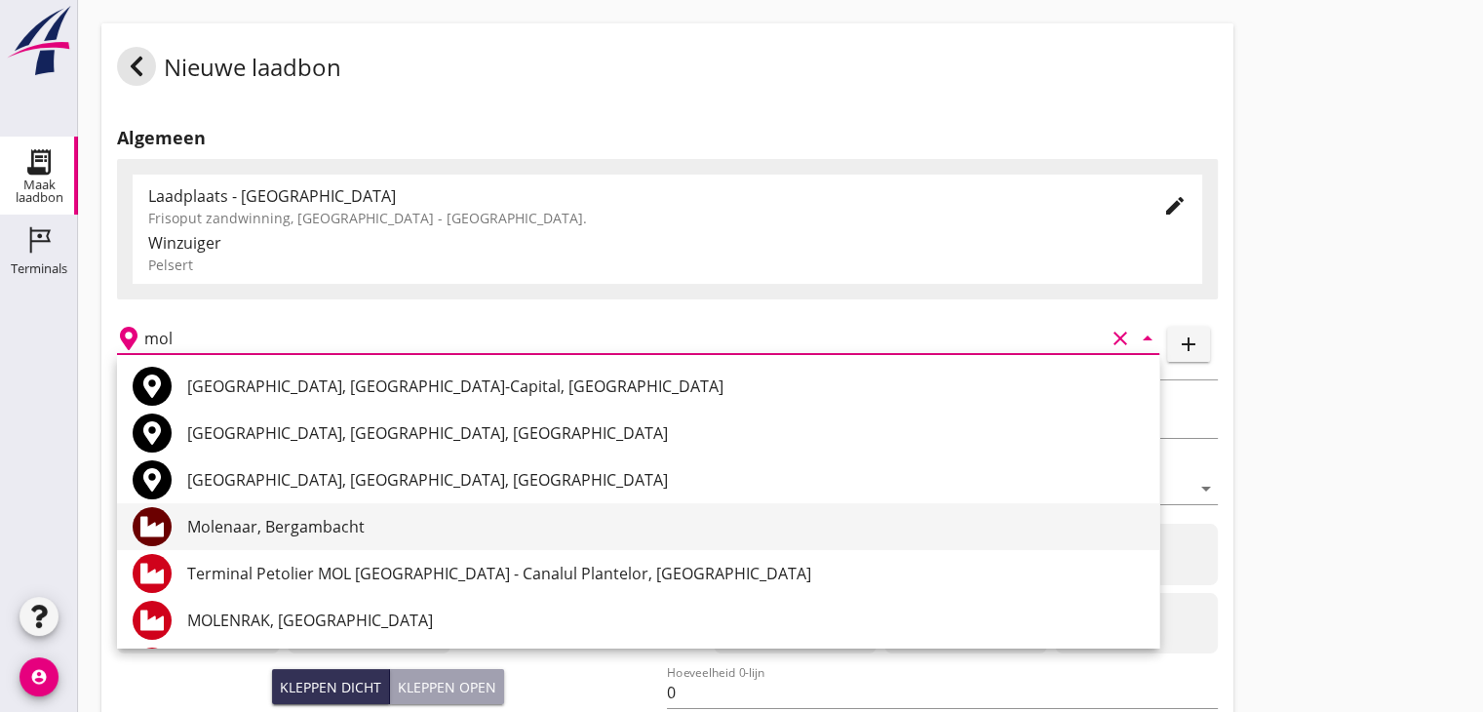
click at [343, 526] on div "Molenaar, Bergambacht" at bounding box center [665, 526] width 956 height 23
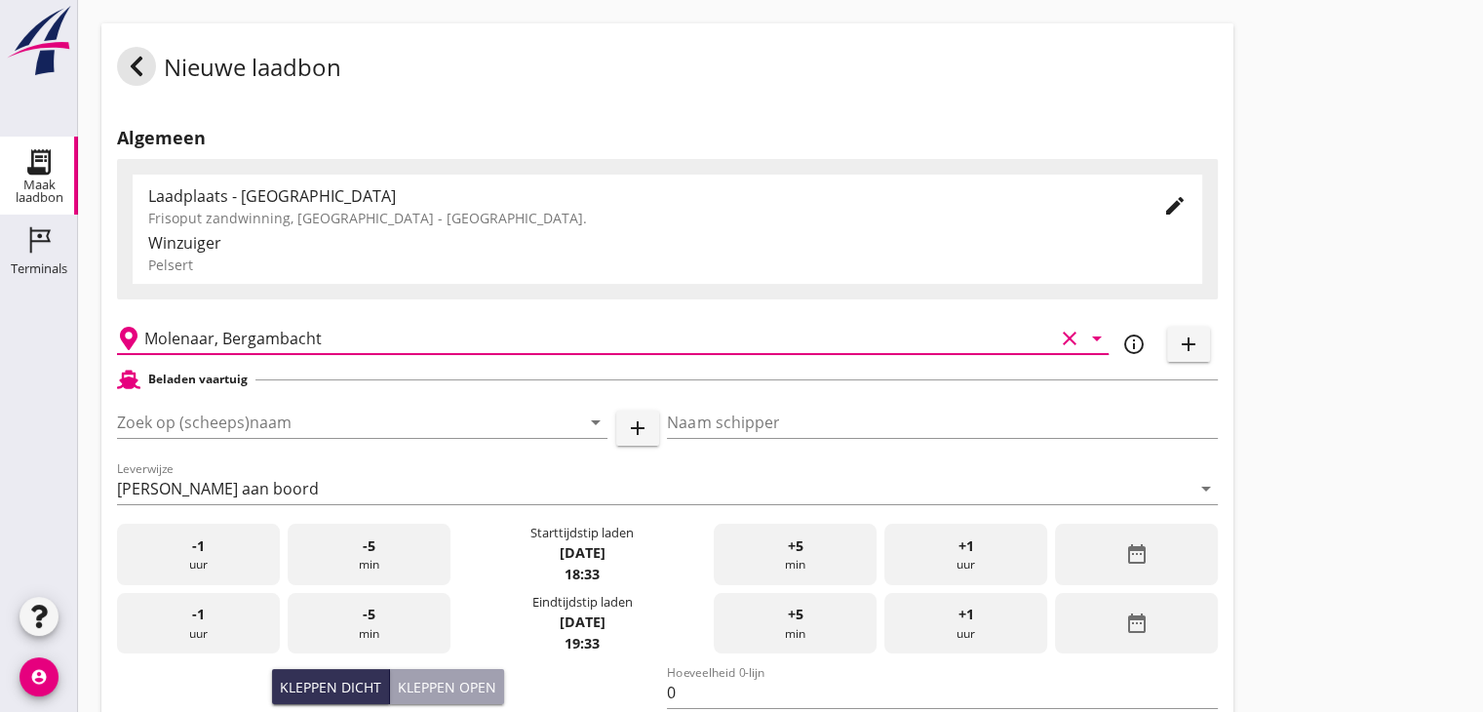
click at [1092, 336] on icon "arrow_drop_down" at bounding box center [1096, 338] width 23 height 23
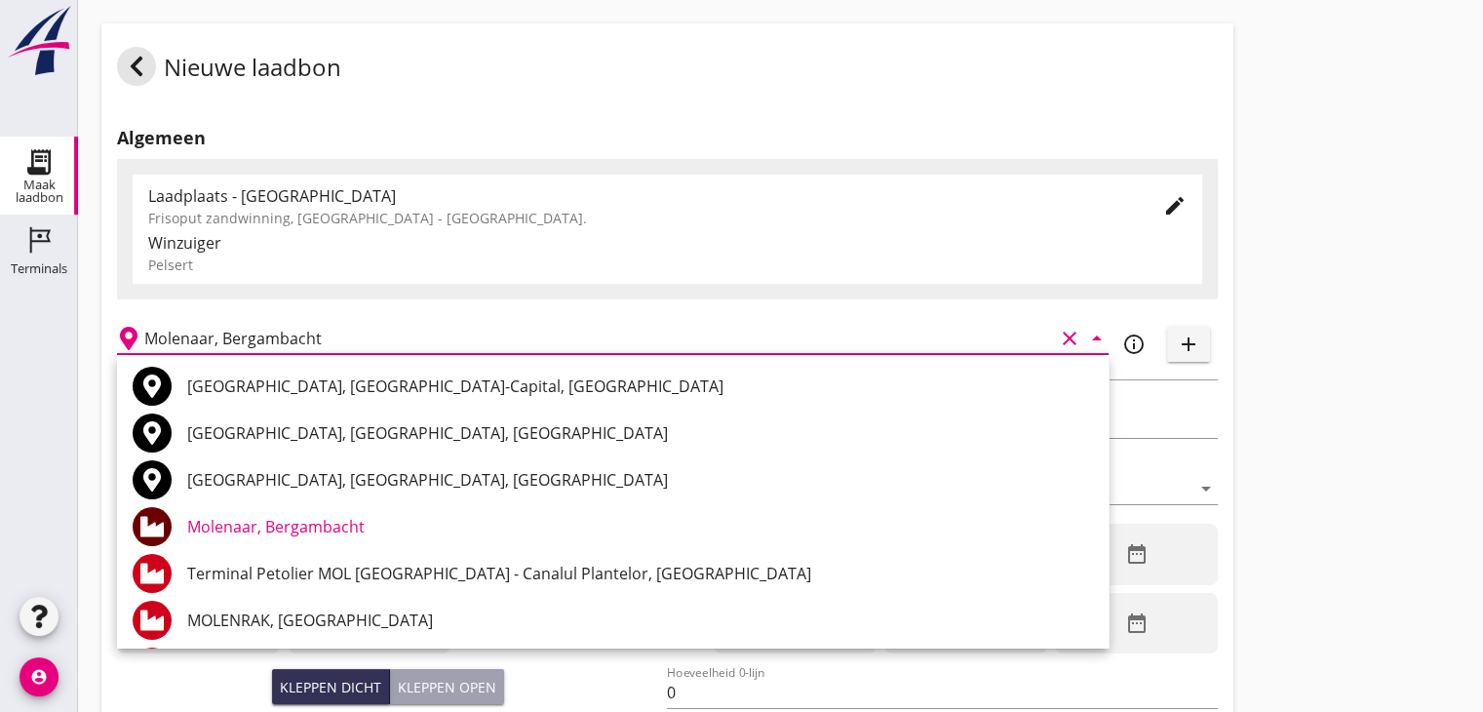
click at [1092, 336] on icon "arrow_drop_down" at bounding box center [1096, 338] width 23 height 23
type input "Molenaar, Bergambacht"
click at [1329, 449] on div "Nieuwe laadbon Algemeen Laadplaats - Wingebied Frisoput zandwinning, [GEOGRAPHI…" at bounding box center [780, 696] width 1405 height 1393
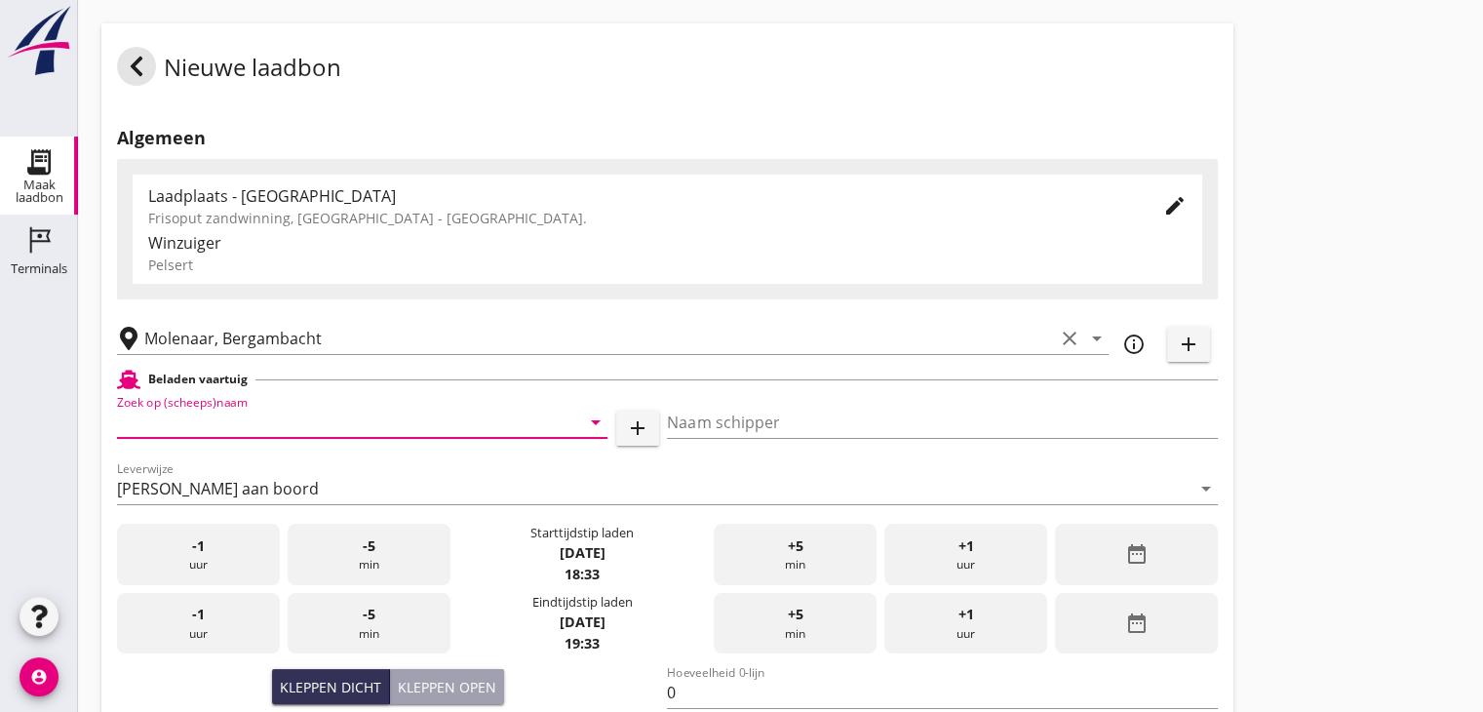
click at [272, 431] on input "Zoek op (scheeps)naam" at bounding box center [335, 422] width 436 height 31
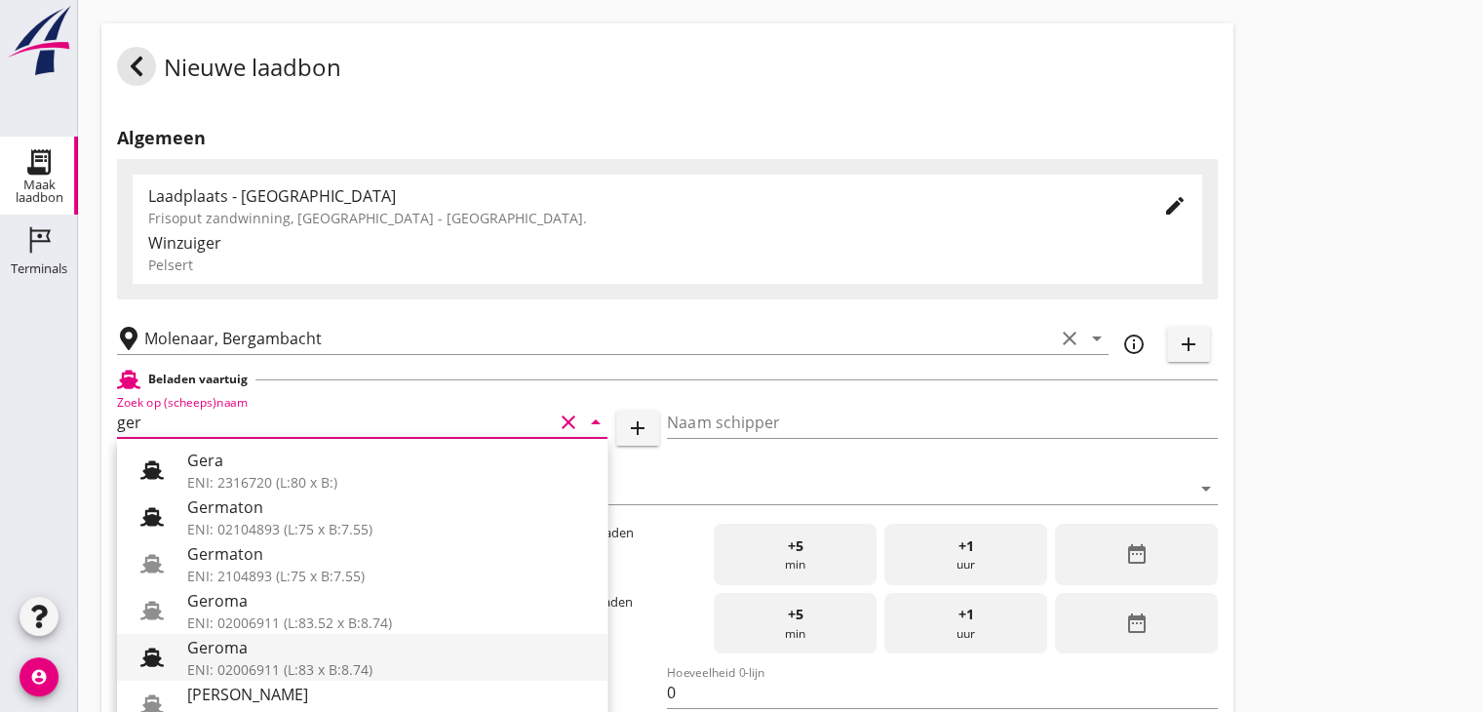
click at [262, 655] on div "Geroma" at bounding box center [389, 647] width 405 height 23
type input "Geroma"
type input "[PERSON_NAME]"
type input "994"
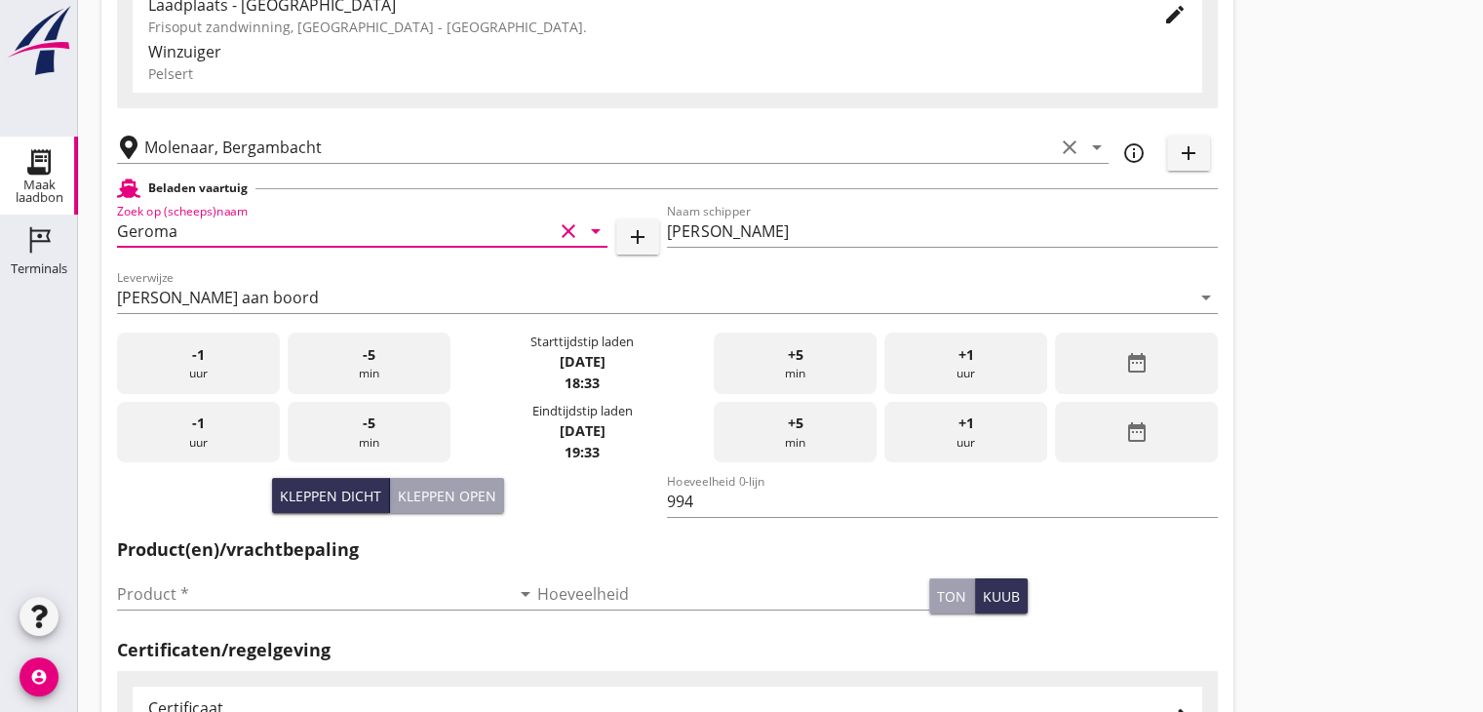
scroll to position [191, 0]
type input "Geroma"
click at [168, 587] on input "Product *" at bounding box center [313, 593] width 393 height 31
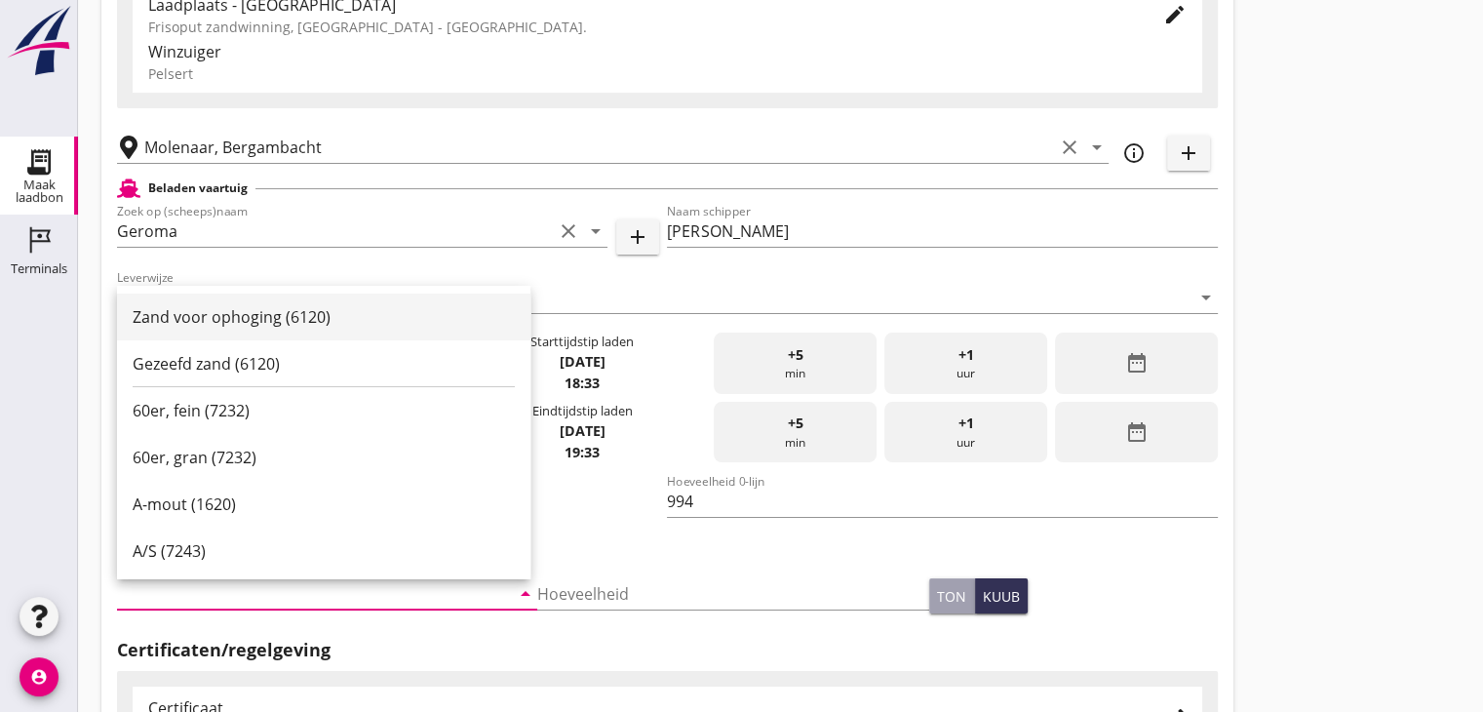
click at [277, 327] on div "Zand voor ophoging (6120)" at bounding box center [324, 316] width 382 height 23
type input "Zand voor ophoging (6120)"
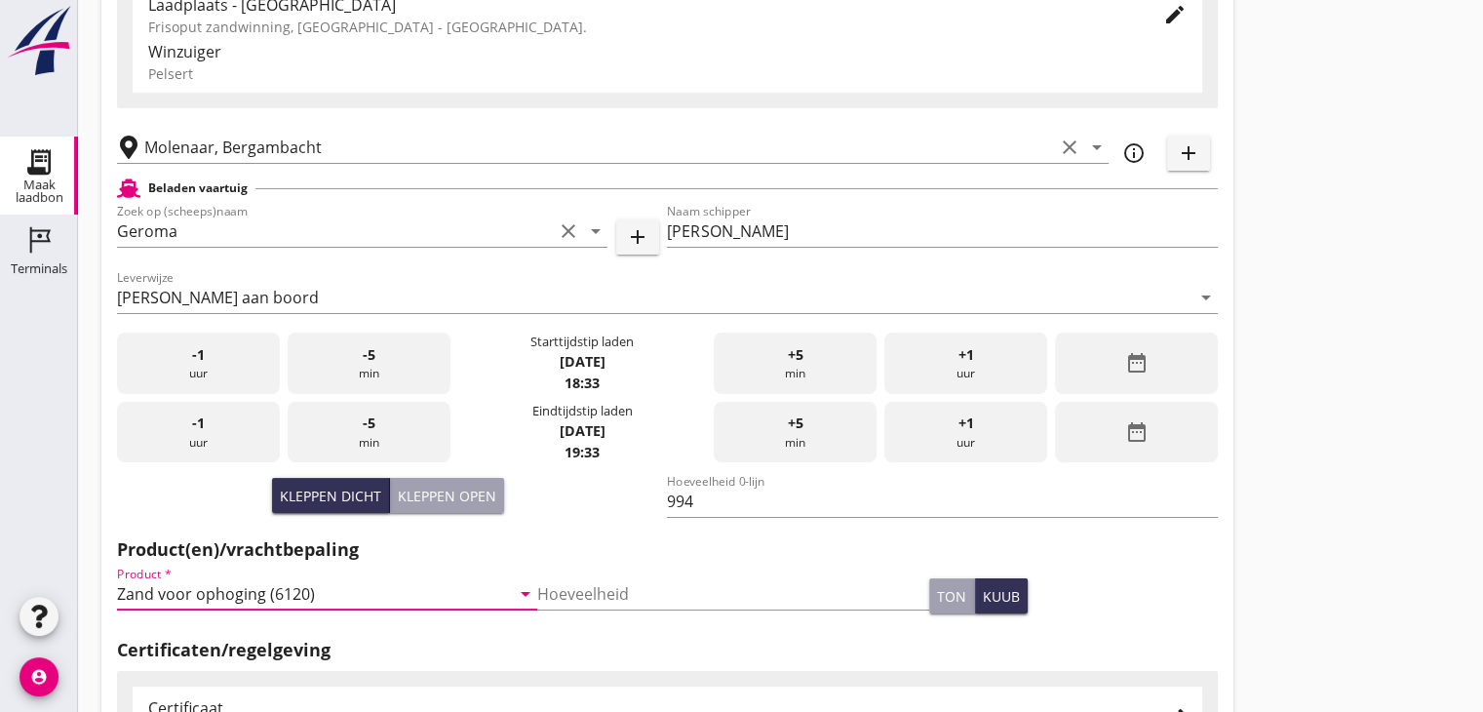
scroll to position [682, 0]
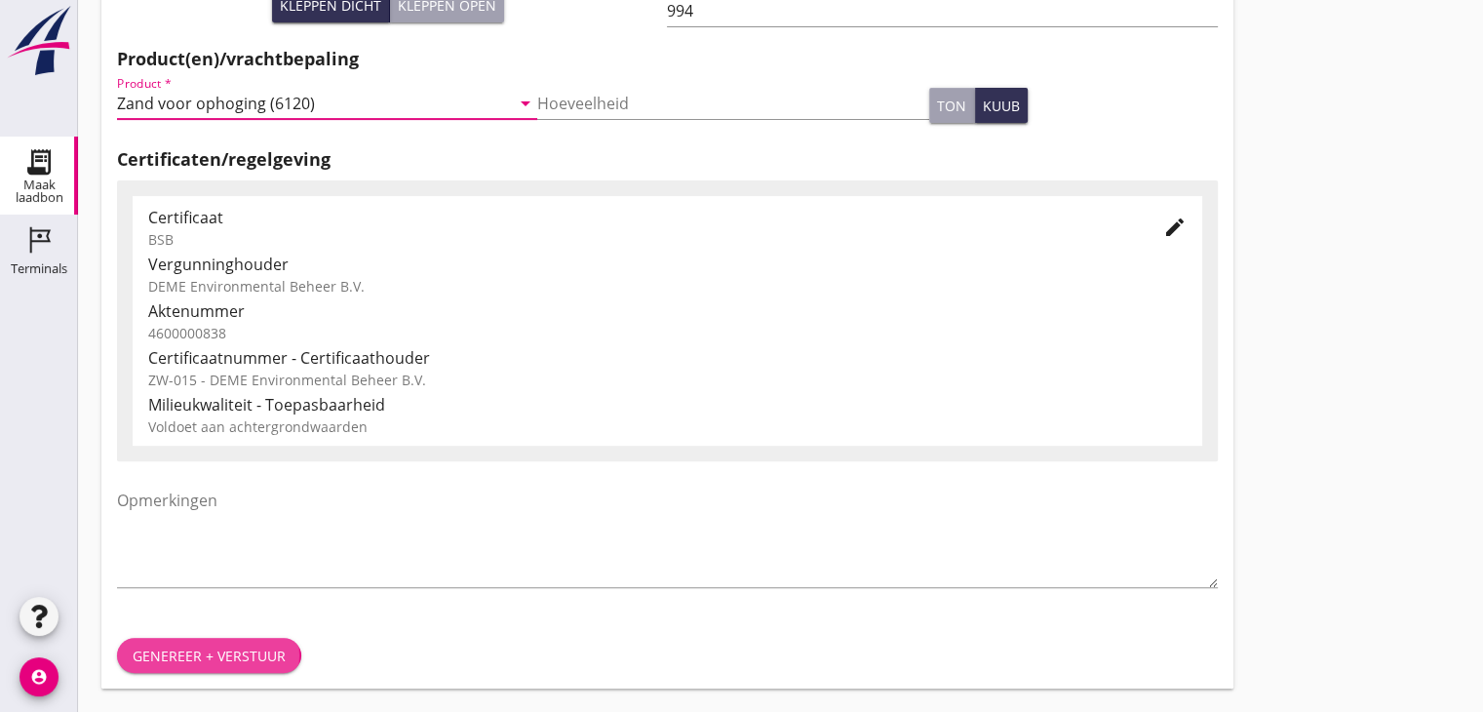
click at [211, 640] on button "Genereer + verstuur" at bounding box center [209, 655] width 184 height 35
